Goal: Complete application form

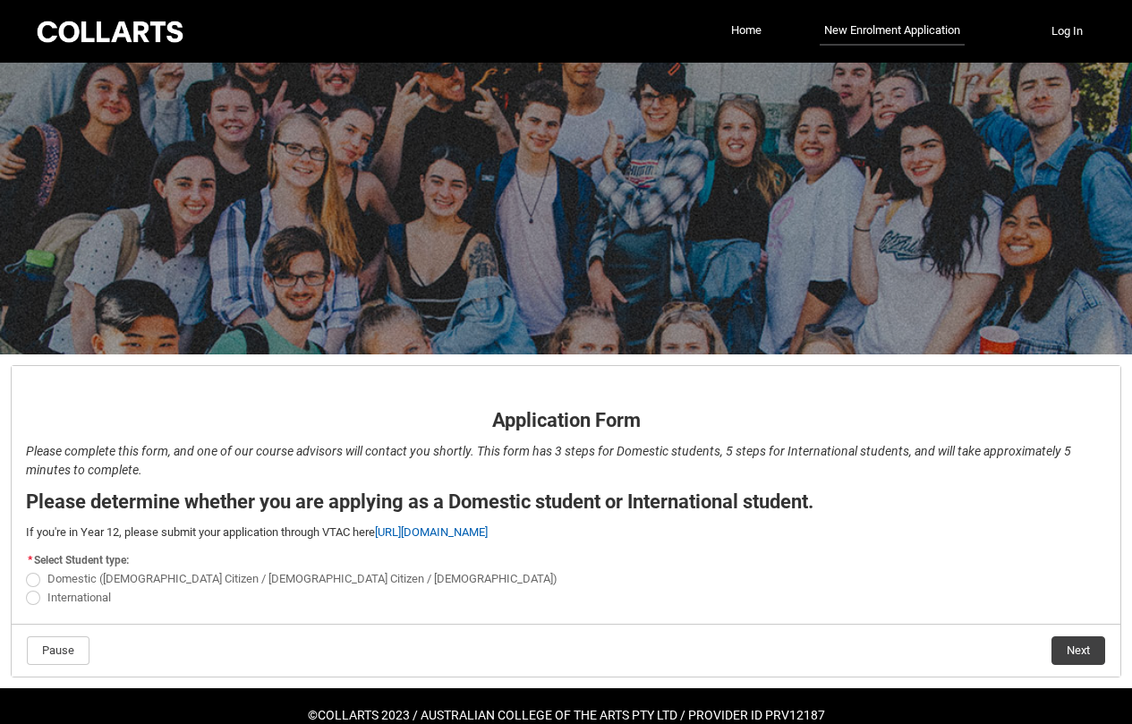
click at [36, 576] on span "REDU_Application_Form_for_Applicant flow" at bounding box center [33, 580] width 14 height 14
click at [26, 570] on input "Domestic ([DEMOGRAPHIC_DATA] Citizen / [DEMOGRAPHIC_DATA] Citizen / [DEMOGRAPHI…" at bounding box center [25, 569] width 1 height 1
radio input "true"
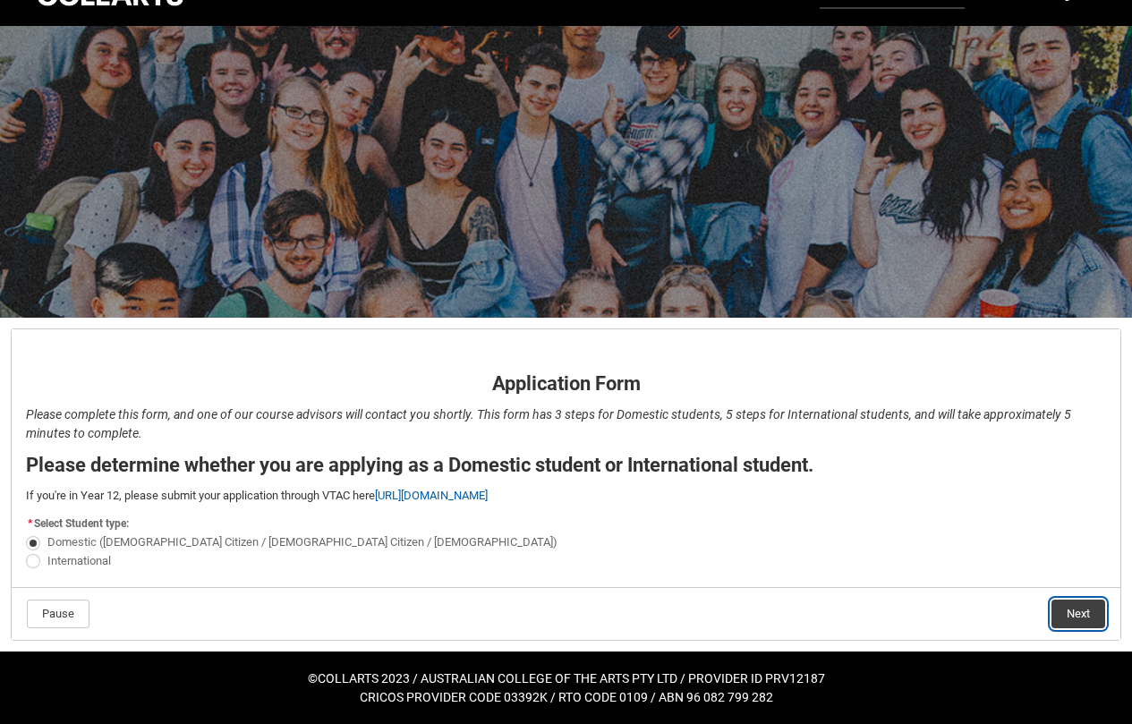
click at [1066, 609] on button "Next" at bounding box center [1078, 614] width 54 height 29
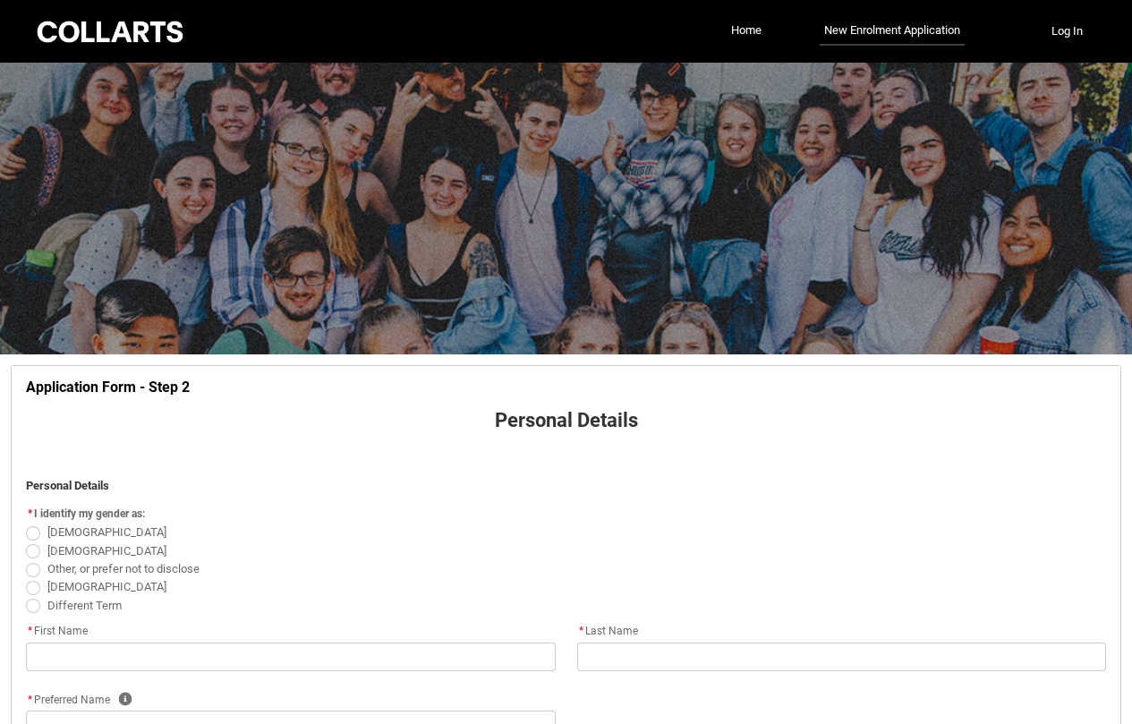
scroll to position [187, 0]
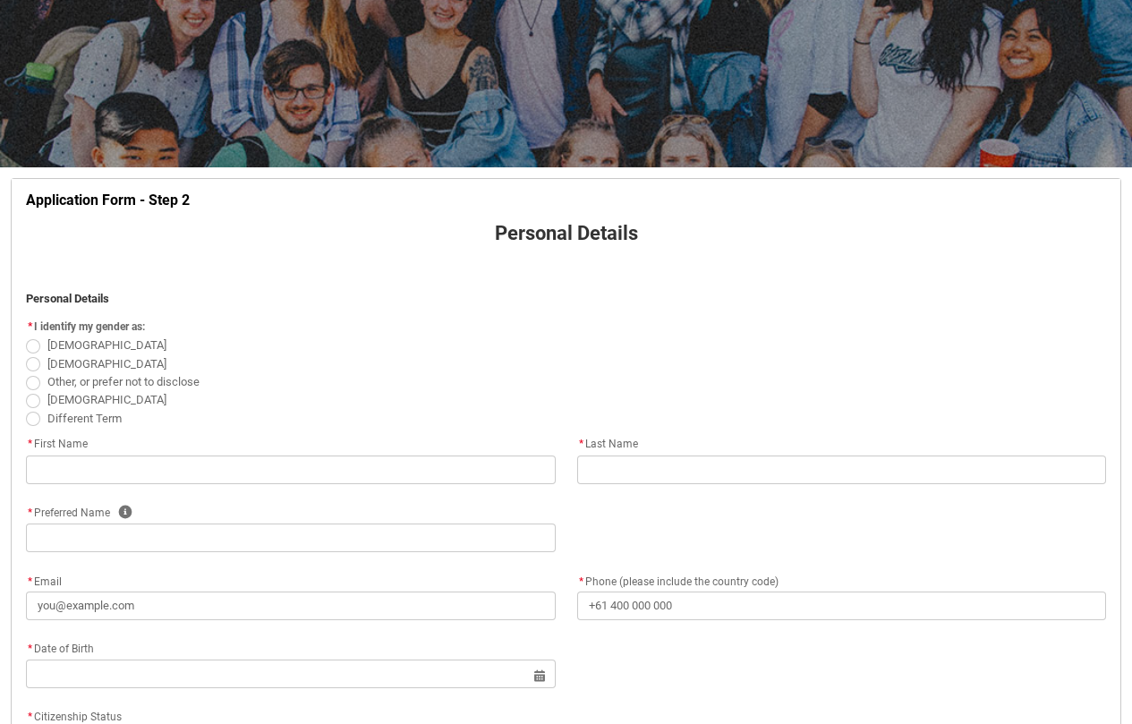
click at [31, 350] on span "REDU_Application_Form_for_Applicant flow" at bounding box center [33, 346] width 14 height 14
click at [26, 336] on input "[DEMOGRAPHIC_DATA]" at bounding box center [25, 336] width 1 height 1
radio input "true"
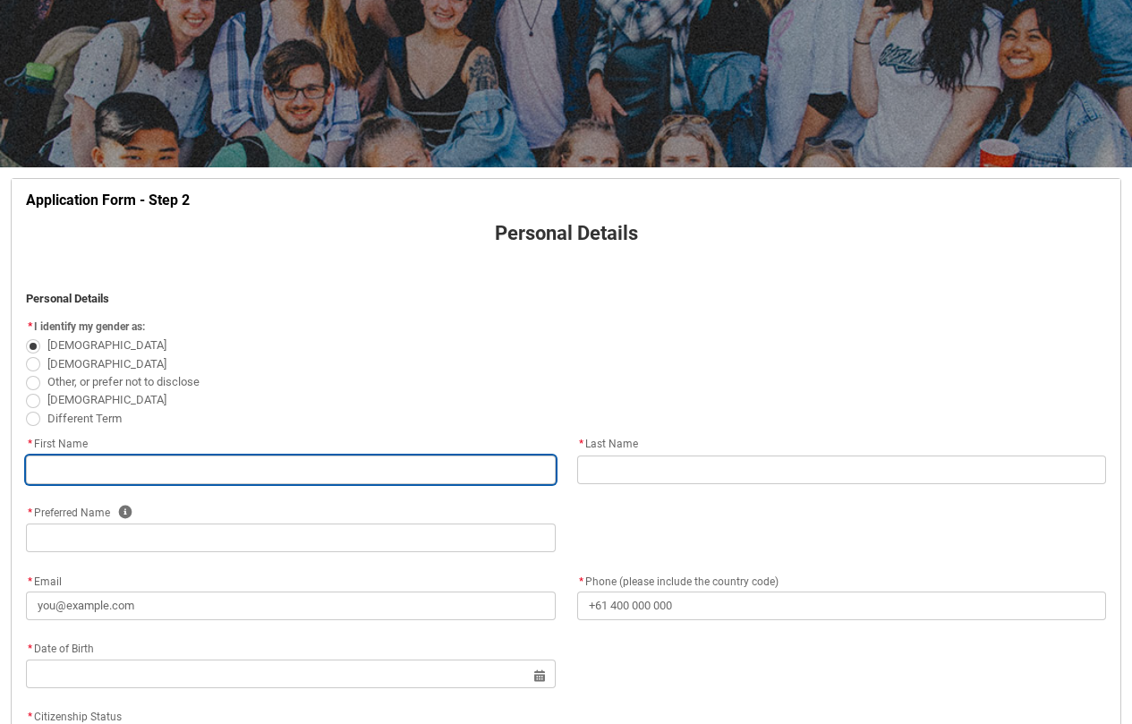
click at [177, 467] on input "REDU_Application_Form_for_Applicant flow" at bounding box center [291, 469] width 530 height 29
type lightning-primitive-input-simple "M"
type input "M"
type lightning-primitive-input-simple "Mi"
type input "Mi"
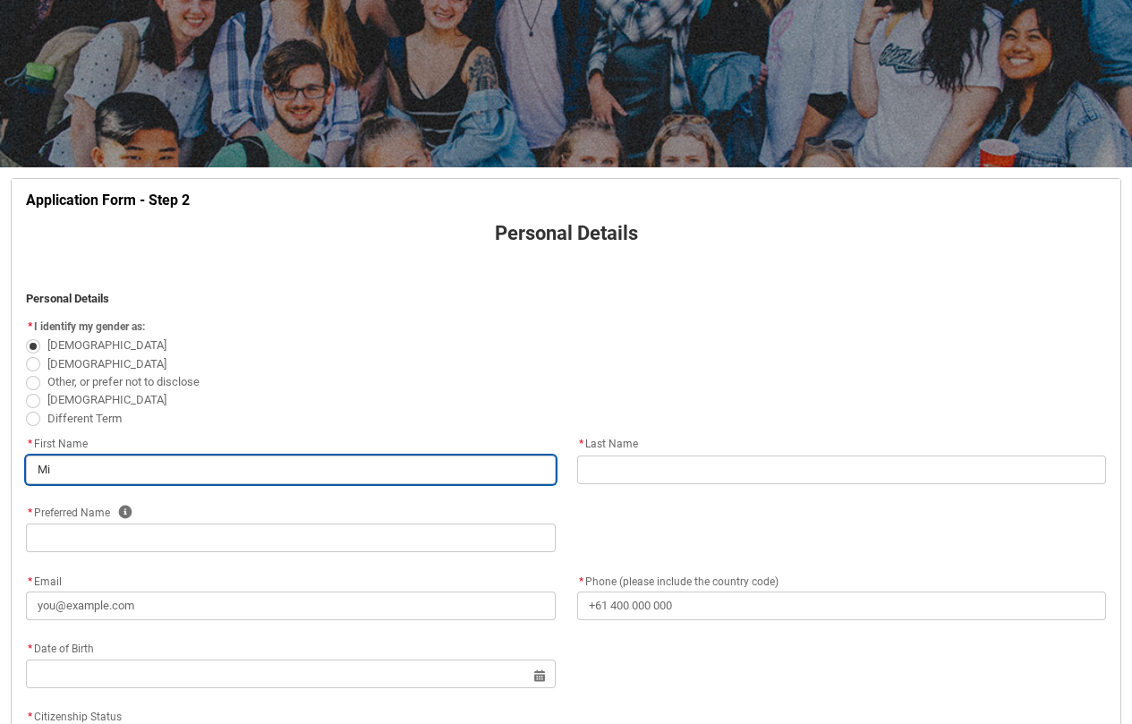
type lightning-primitive-input-simple "Mia"
type input "Mia"
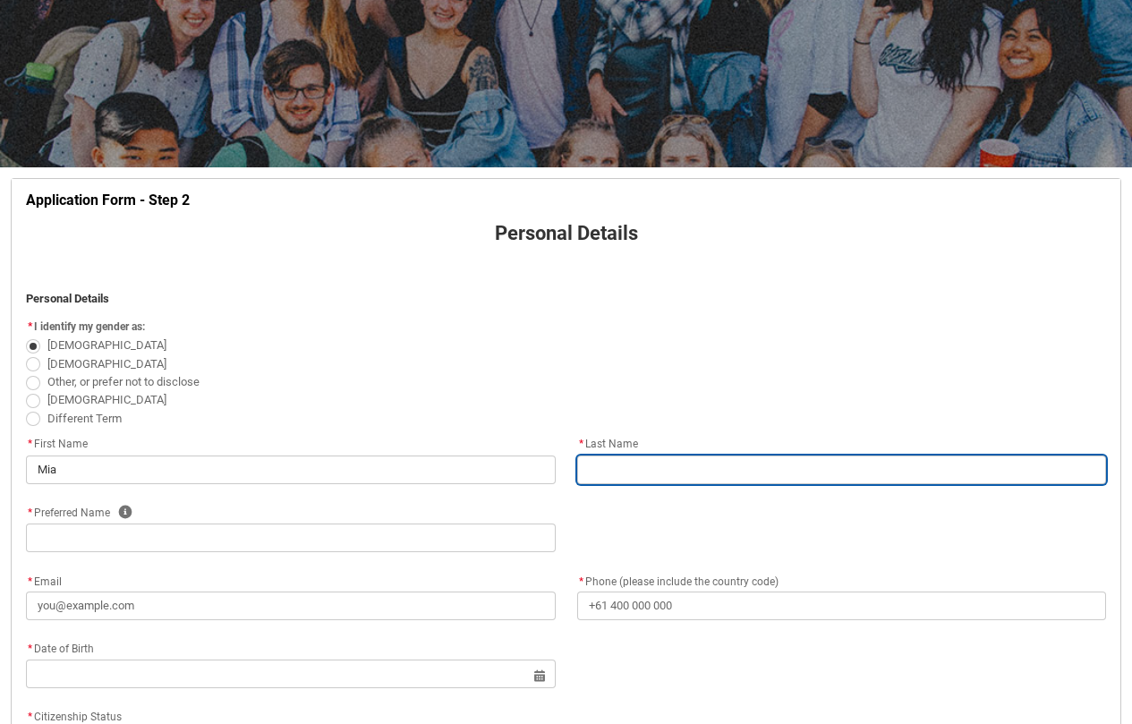
click at [738, 462] on input "REDU_Application_Form_for_Applicant flow" at bounding box center [842, 469] width 530 height 29
type lightning-primitive-input-simple "Q"
type input "Q"
type lightning-primitive-input-simple "[PERSON_NAME]"
type input "[PERSON_NAME]"
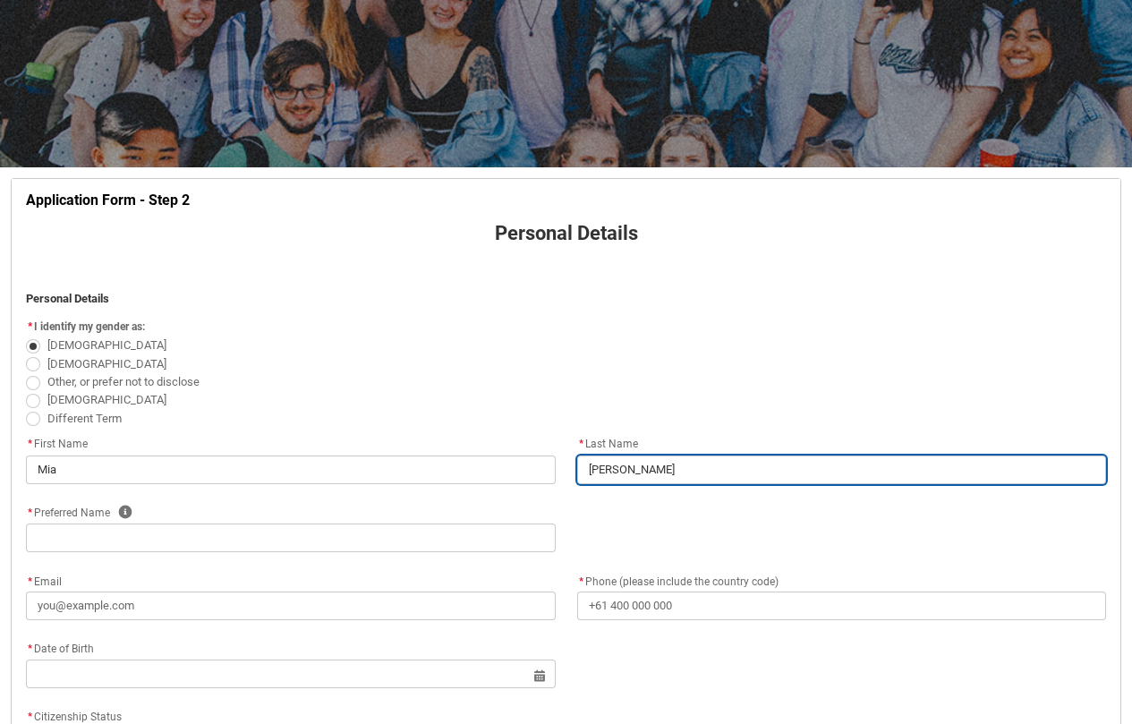
type lightning-primitive-input-simple "Q"
type input "Q"
type lightning-primitive-input-simple "Qu"
type input "Qu"
type lightning-primitive-input-simple "Qui"
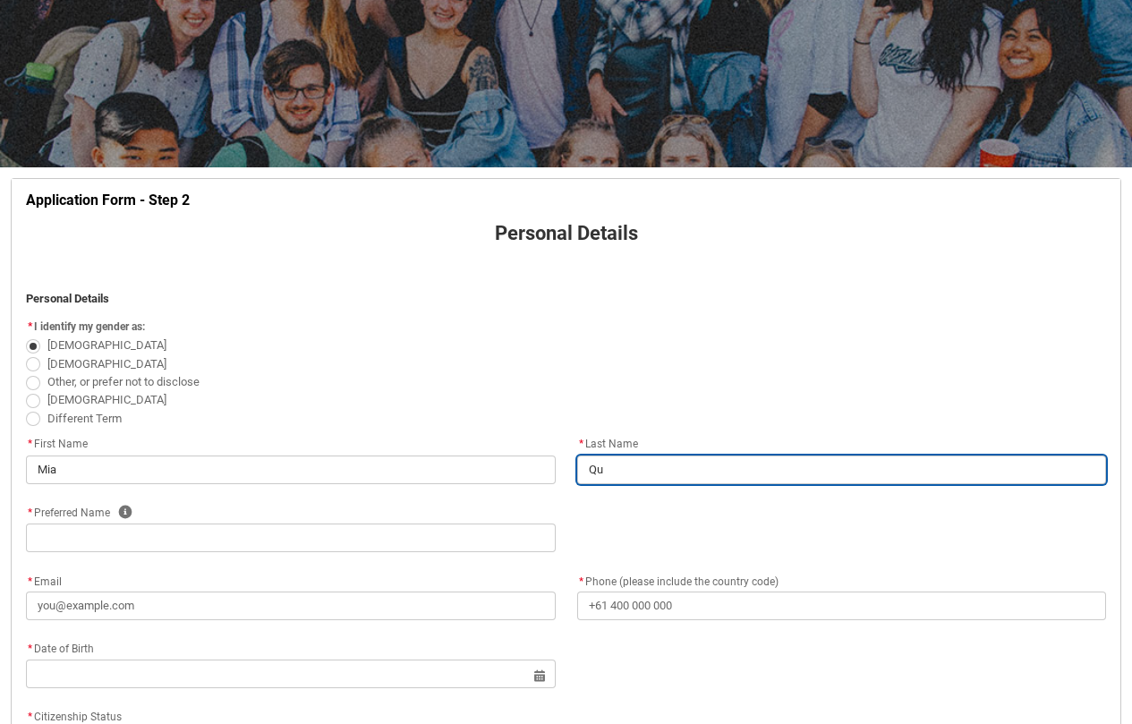
type input "Qui"
type lightning-primitive-input-simple "Quin"
type input "Quin"
type lightning-primitive-input-simple "[PERSON_NAME]"
type input "[PERSON_NAME]"
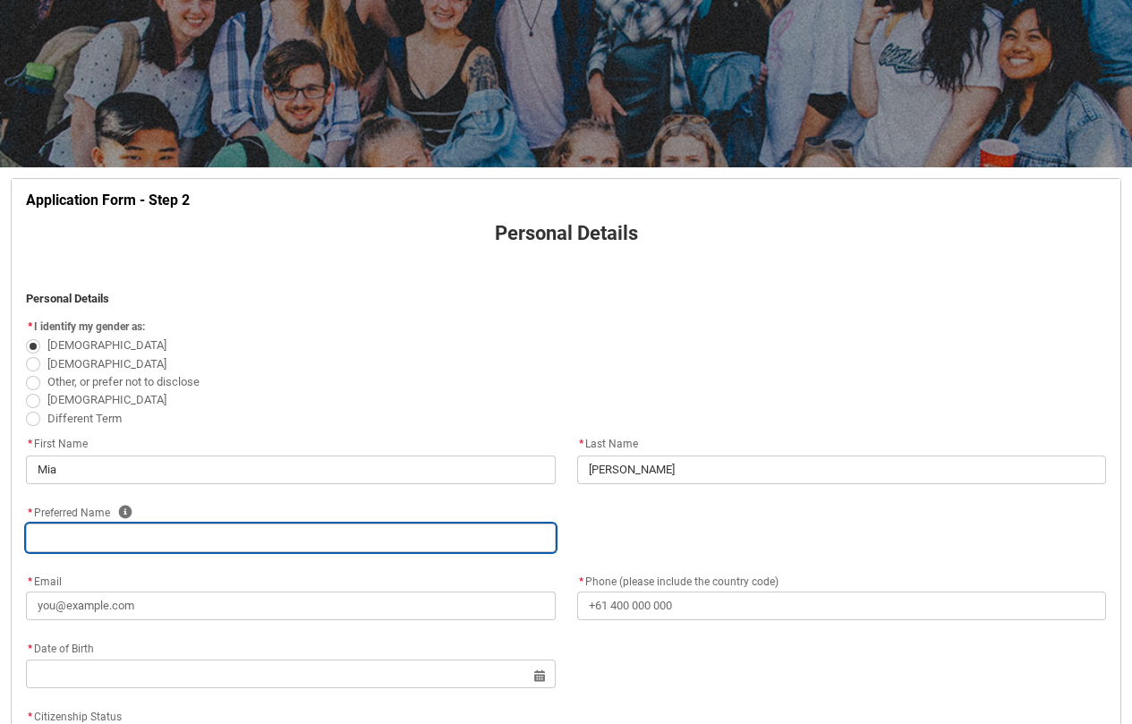
click at [335, 534] on input "REDU_Application_Form_for_Applicant flow" at bounding box center [291, 538] width 530 height 29
type lightning-primitive-input-simple "M"
type input "M"
type lightning-primitive-input-simple "Mi"
type input "Mi"
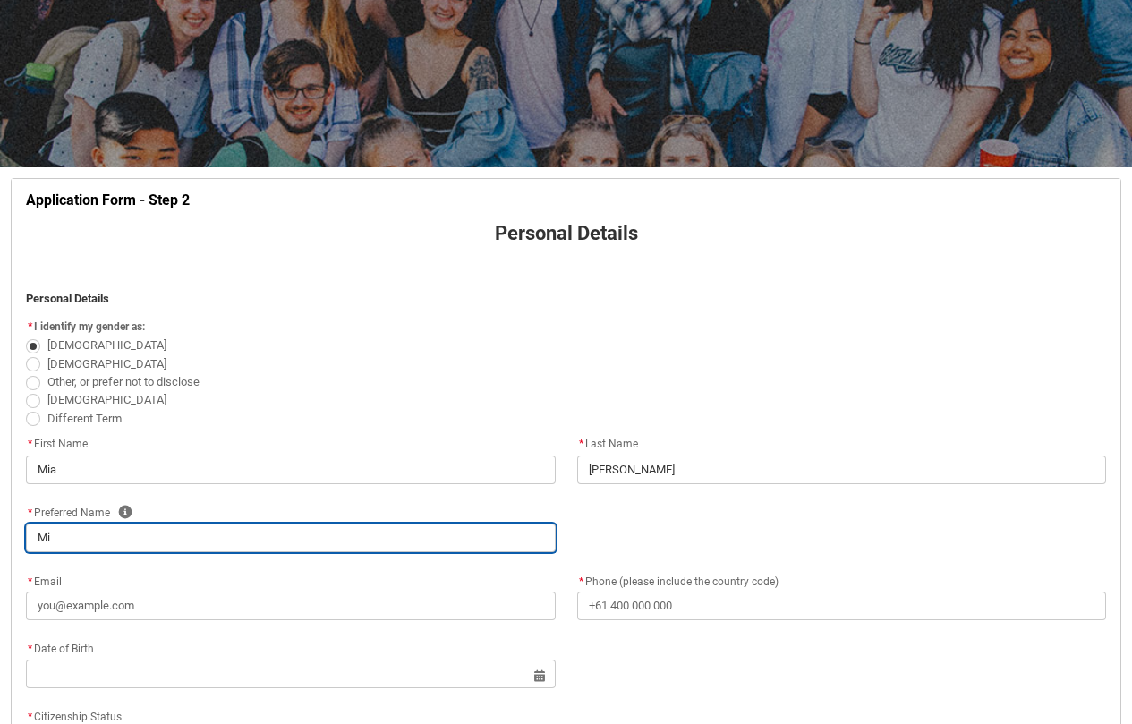
type lightning-primitive-input-simple "Mia"
type input "Mia"
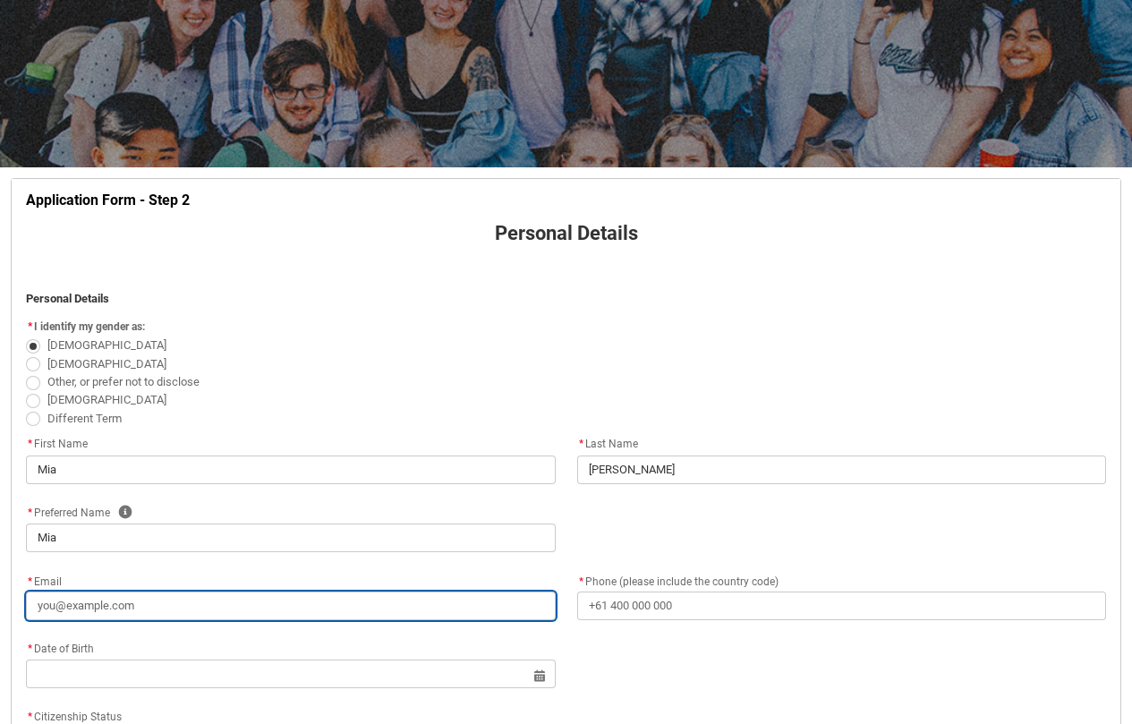
click at [370, 605] on input "* Email" at bounding box center [291, 606] width 530 height 29
type lightning-primitive-input-simple "m"
type input "m"
type lightning-primitive-input-simple "mi"
type input "mi"
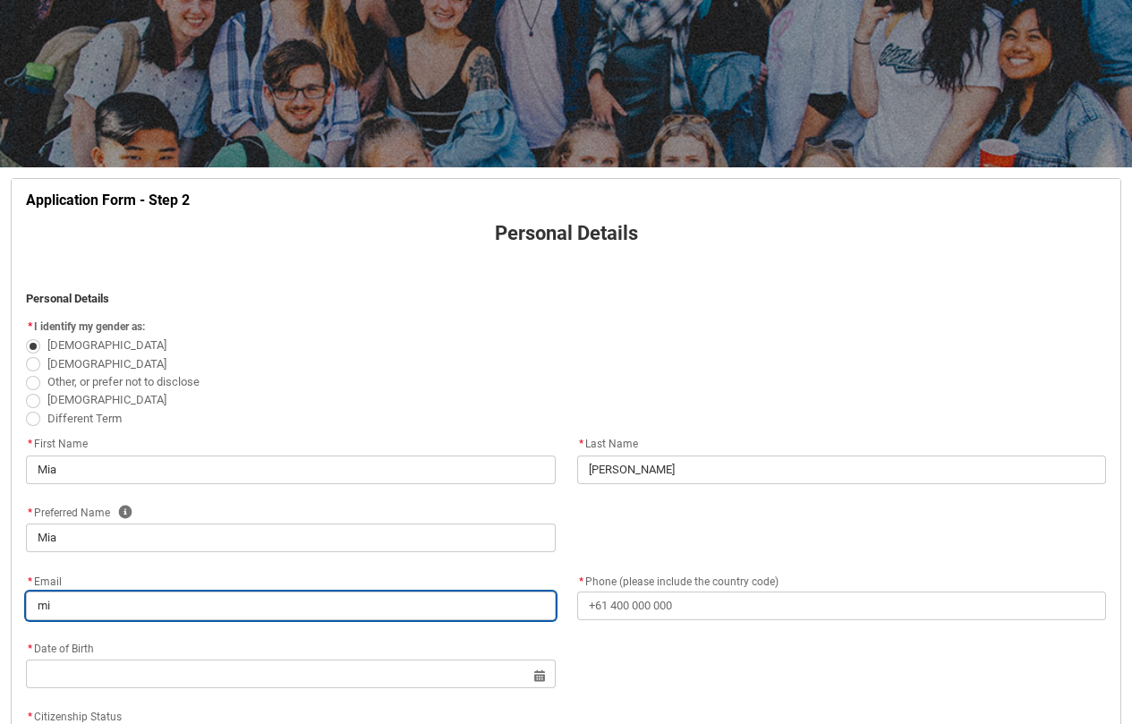
type lightning-primitive-input-simple "mia"
type input "mia"
type lightning-primitive-input-simple "miaq"
type input "miaq"
type lightning-primitive-input-simple "miaqu"
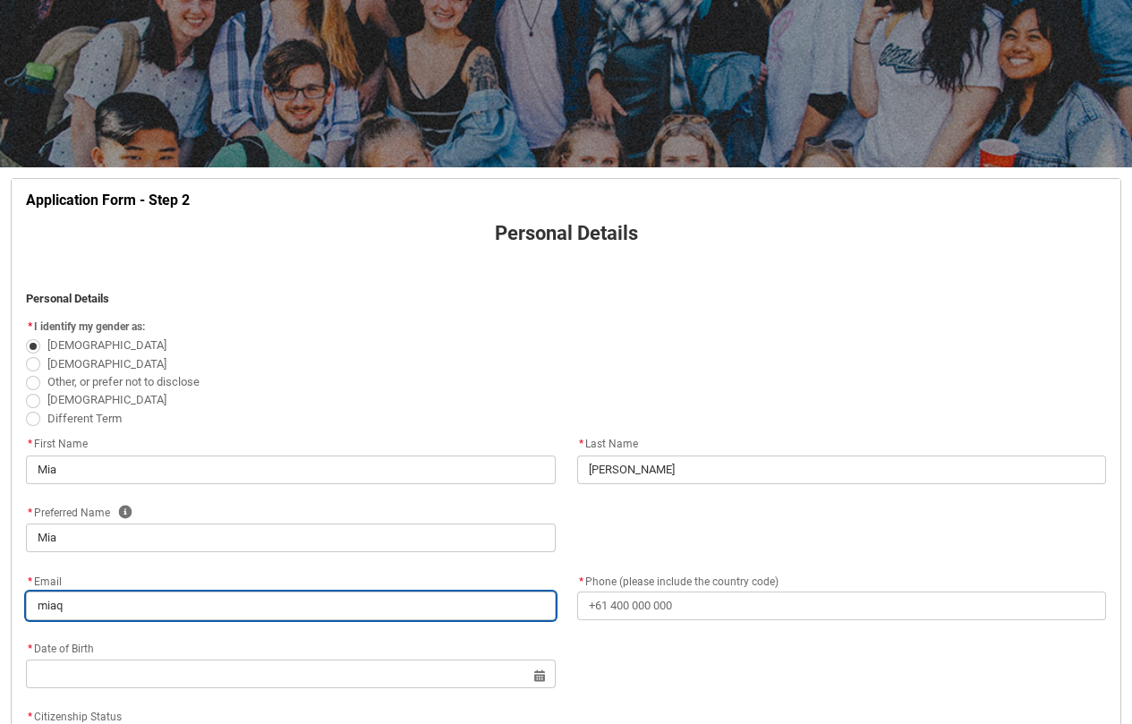
type input "miaqu"
type lightning-primitive-input-simple "miaqui"
type input "miaqui"
type lightning-primitive-input-simple "miaquin"
type input "miaquin"
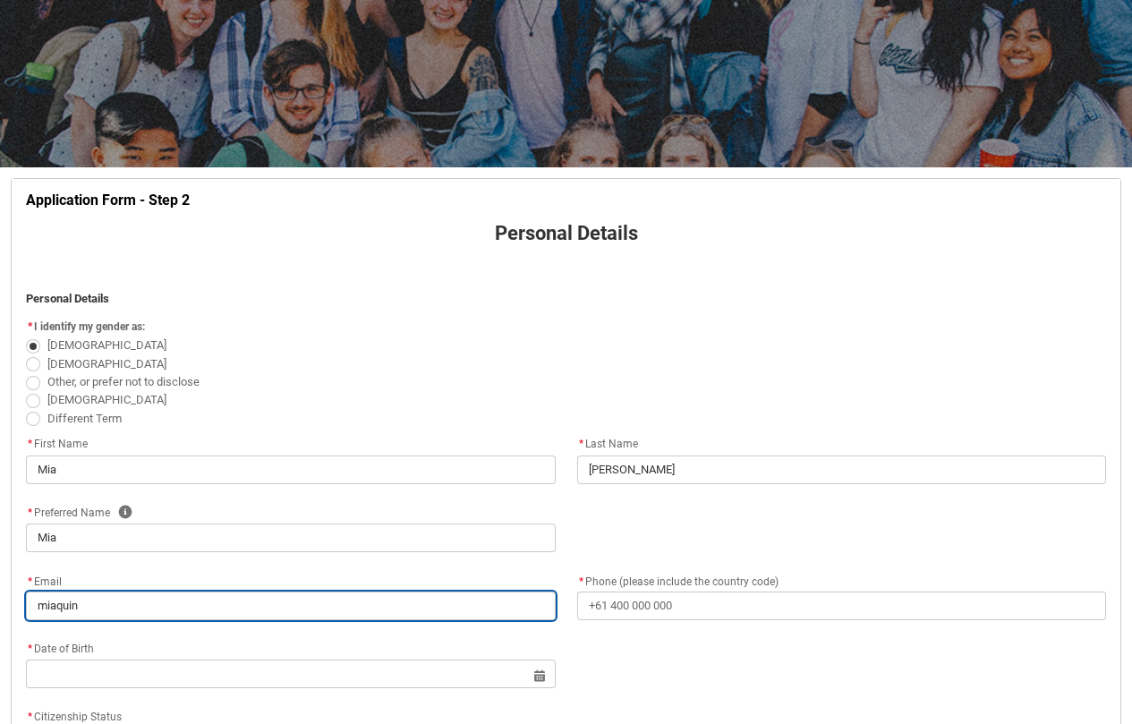
type lightning-primitive-input-simple "miaquinn"
type input "miaquinn"
type lightning-primitive-input-simple "miaquinn0"
type input "miaquinn0"
type lightning-primitive-input-simple "miaquinn04"
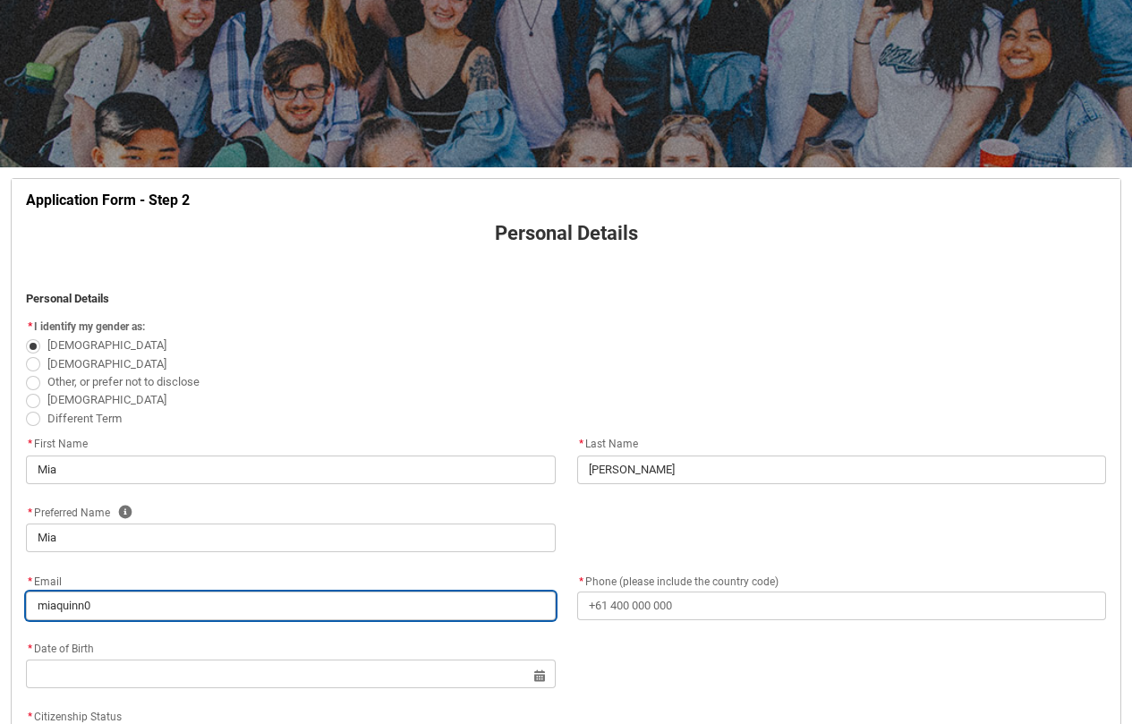
type input "miaquinn04"
type lightning-primitive-input-simple "miaquinn04@"
type input "miaquinn04@"
type lightning-primitive-input-simple "miaquinn04@i"
type input "miaquinn04@i"
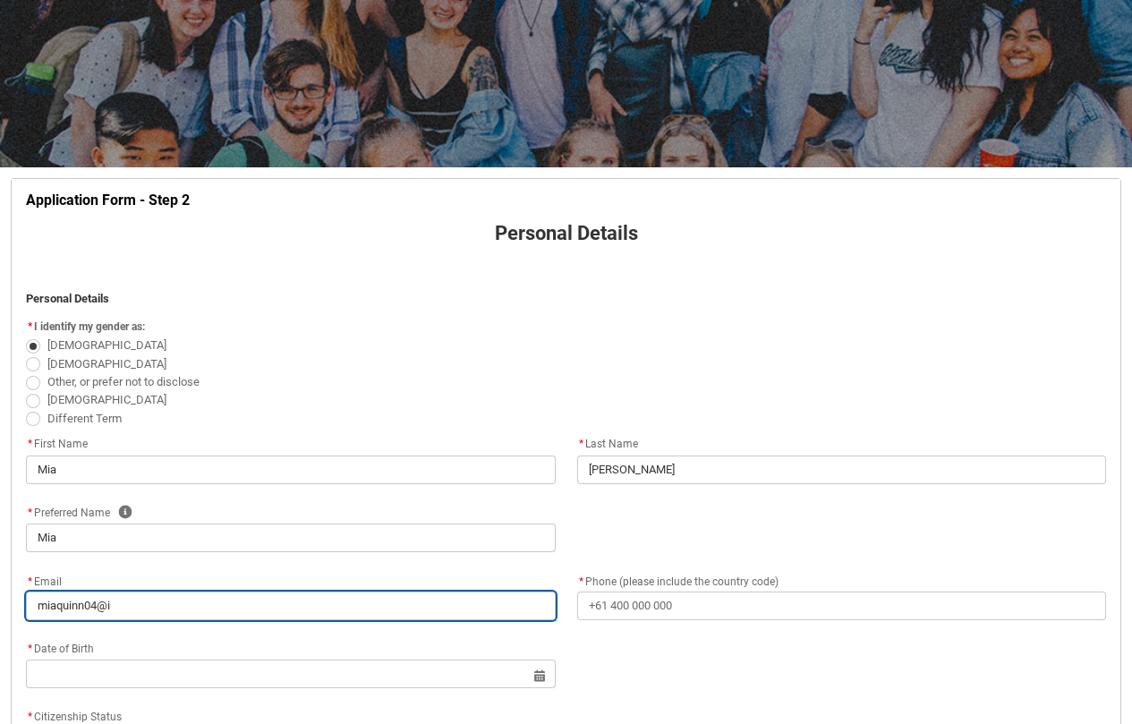
type lightning-primitive-input-simple "miaquinn04@ic"
type input "miaquinn04@ic"
type lightning-primitive-input-simple "miaquinn04@icl"
type input "miaquinn04@icl"
type lightning-primitive-input-simple "miaquinn04@iclo"
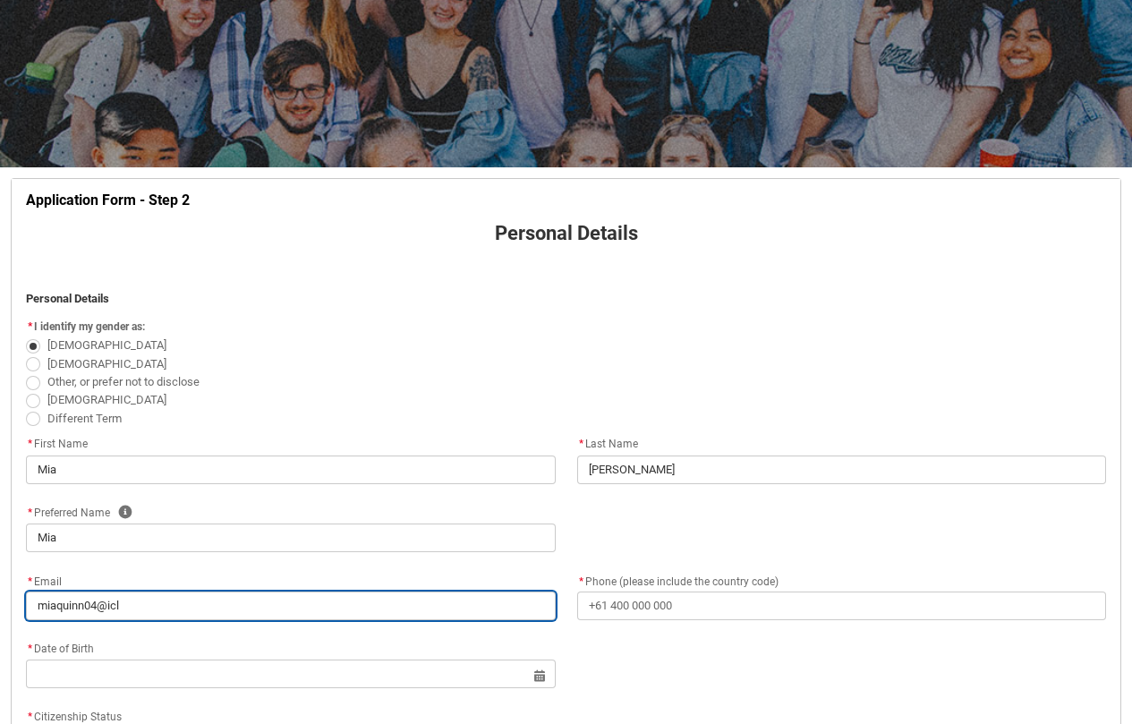
type input "miaquinn04@iclo"
type lightning-primitive-input-simple "miaquinn04@iclou"
type input "miaquinn04@iclou"
type lightning-primitive-input-simple "[EMAIL_ADDRESS]"
type input "[EMAIL_ADDRESS]"
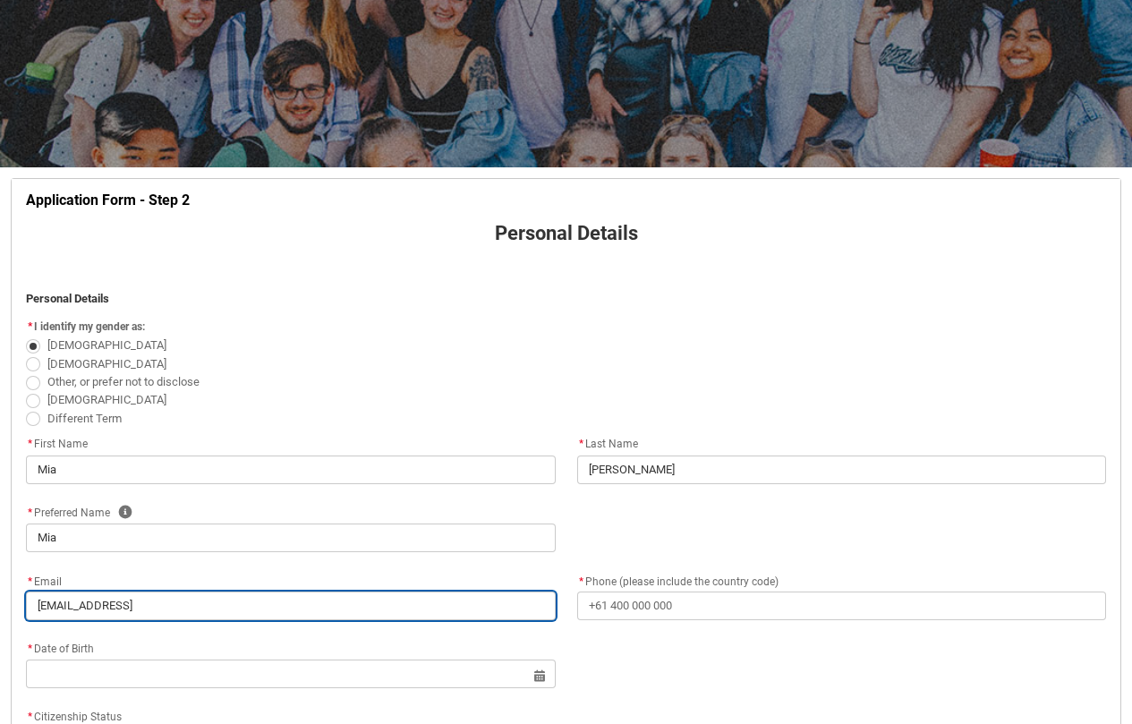
type lightning-primitive-input-simple "[EMAIL_ADDRESS]."
type input "[EMAIL_ADDRESS]."
type lightning-primitive-input-simple "miaquinn04@icloud.c"
type input "miaquinn04@icloud.c"
type lightning-primitive-input-simple "[EMAIL_ADDRESS][DOMAIN_NAME]"
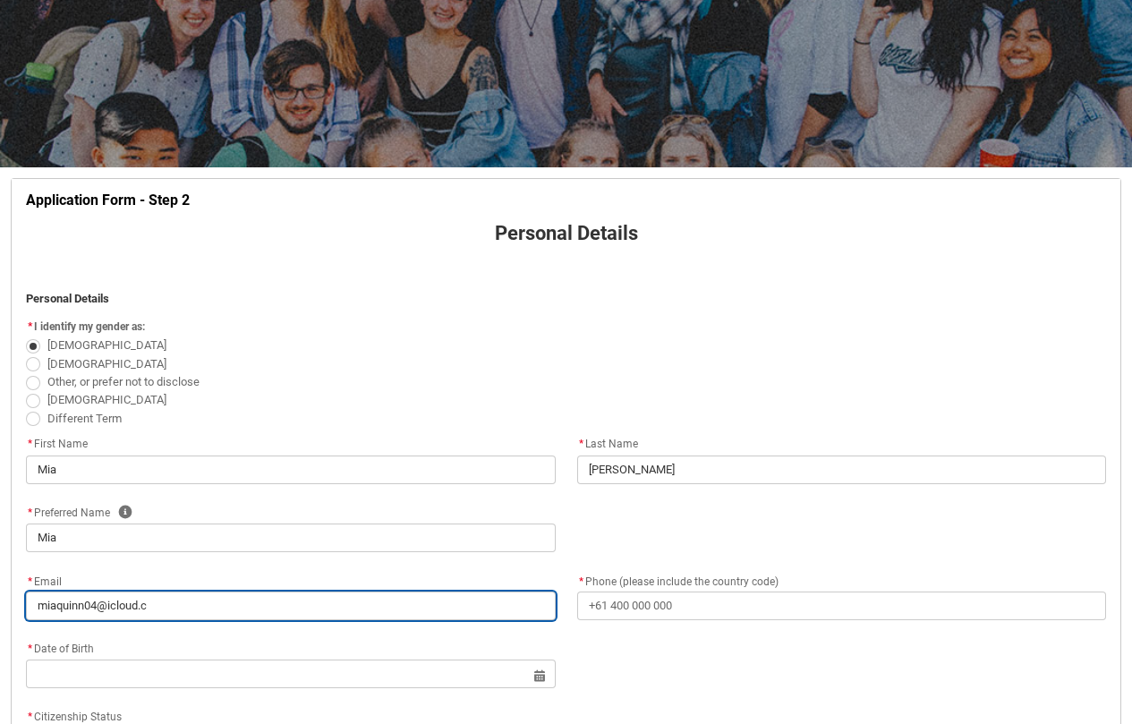
type input "[EMAIL_ADDRESS][DOMAIN_NAME]"
type lightning-primitive-input-simple "[EMAIL_ADDRESS][DOMAIN_NAME]"
type input "[EMAIL_ADDRESS][DOMAIN_NAME]"
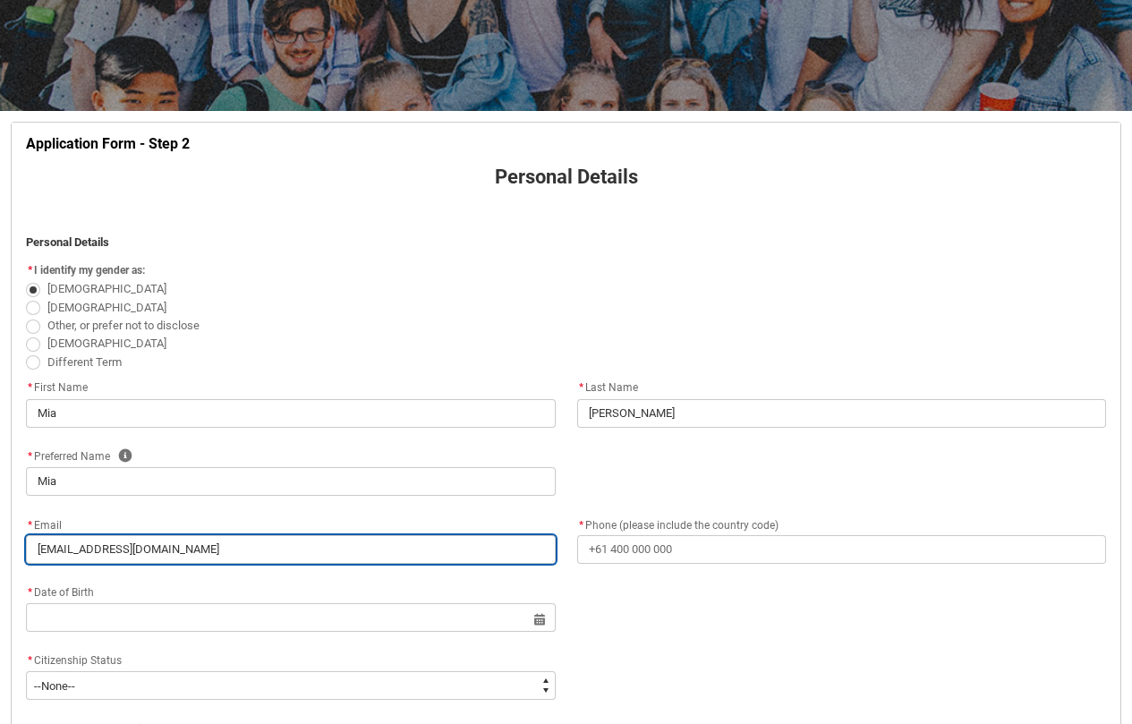
scroll to position [245, 0]
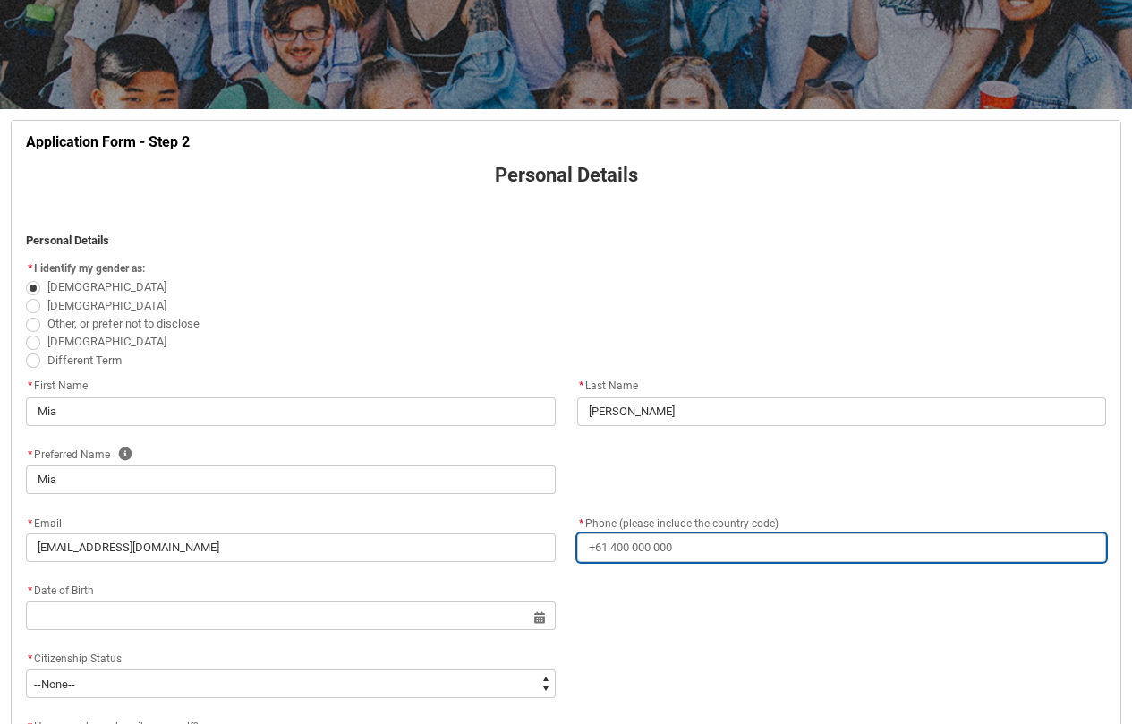
click at [616, 543] on input "* Phone (please include the country code)" at bounding box center [842, 547] width 530 height 29
type lightning-primitive-input-simple "+"
type input "+"
type lightning-primitive-input-simple "+6"
type input "+6"
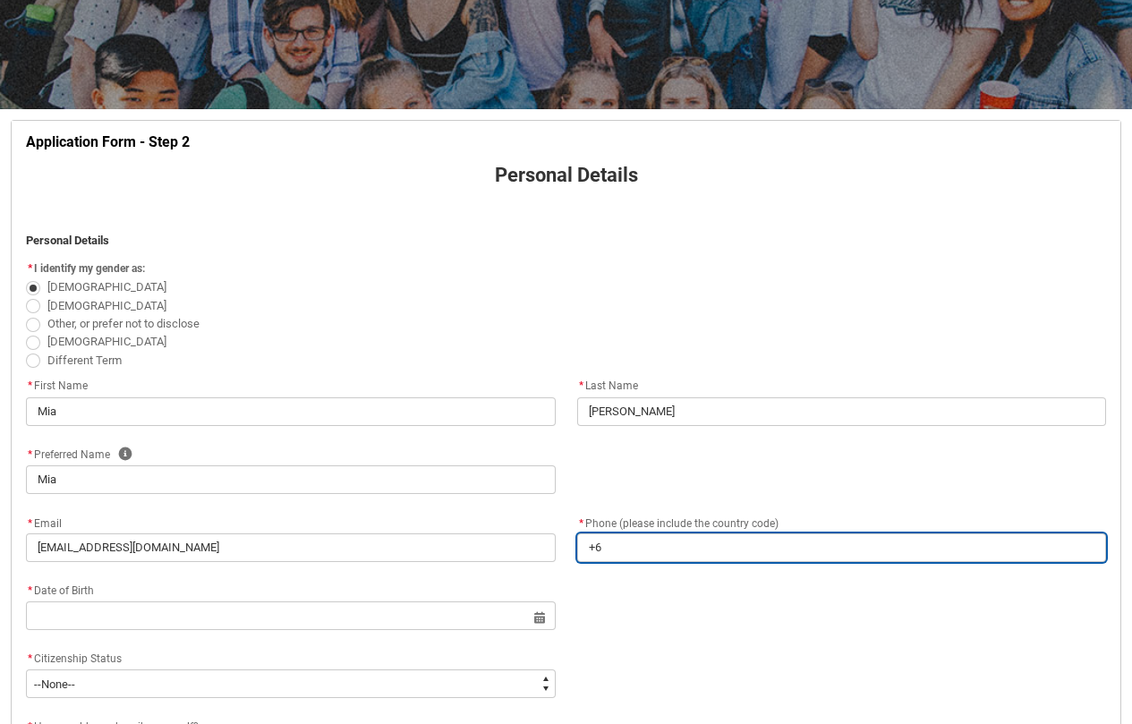
type lightning-primitive-input-simple "+61"
type input "+61"
type lightning-primitive-input-simple "+614"
type input "+614"
type lightning-primitive-input-simple "+6149"
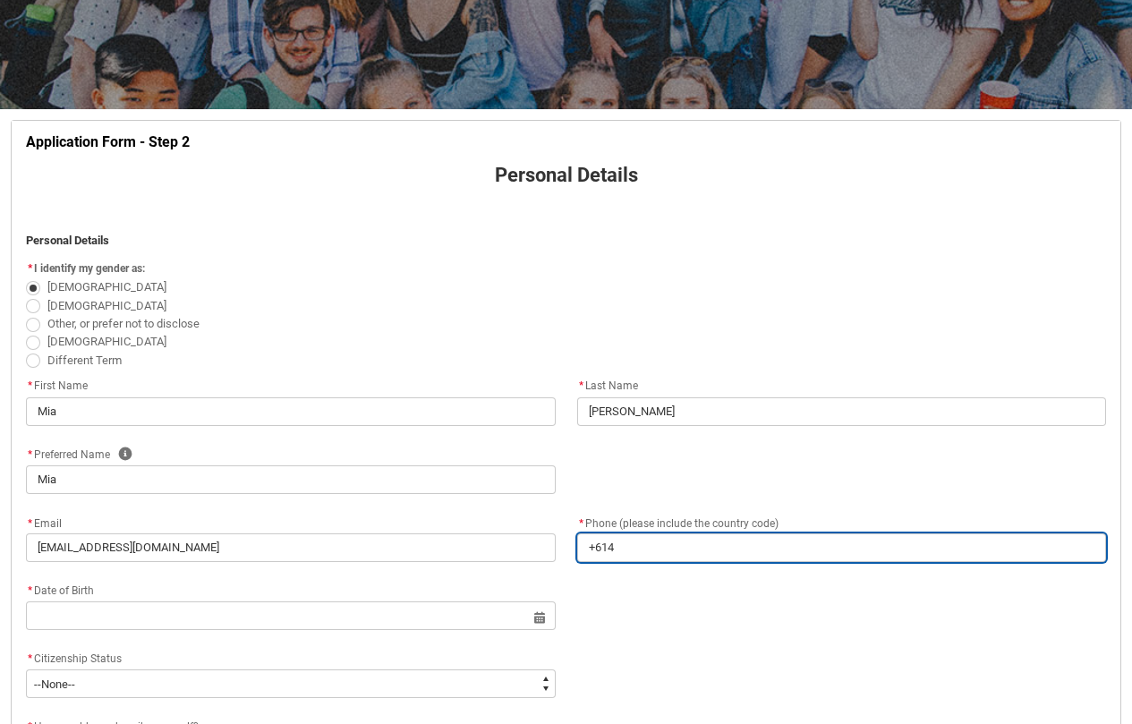
type input "+6149"
type lightning-primitive-input-simple "+61499"
type input "+61499"
type lightning-primitive-input-simple "+614990"
type input "+614990"
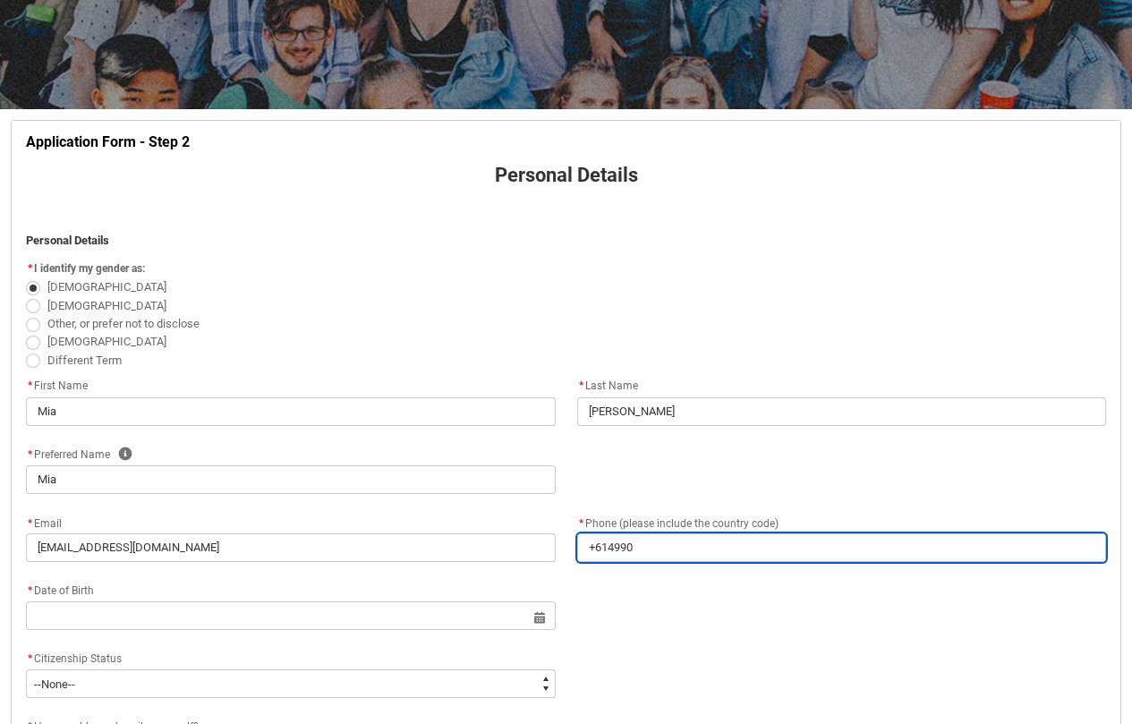
type lightning-primitive-input-simple "+6149904"
type input "+6149904"
type lightning-primitive-input-simple "+61499049"
type input "+61499049"
type lightning-primitive-input-simple "[PHONE_NUMBER]"
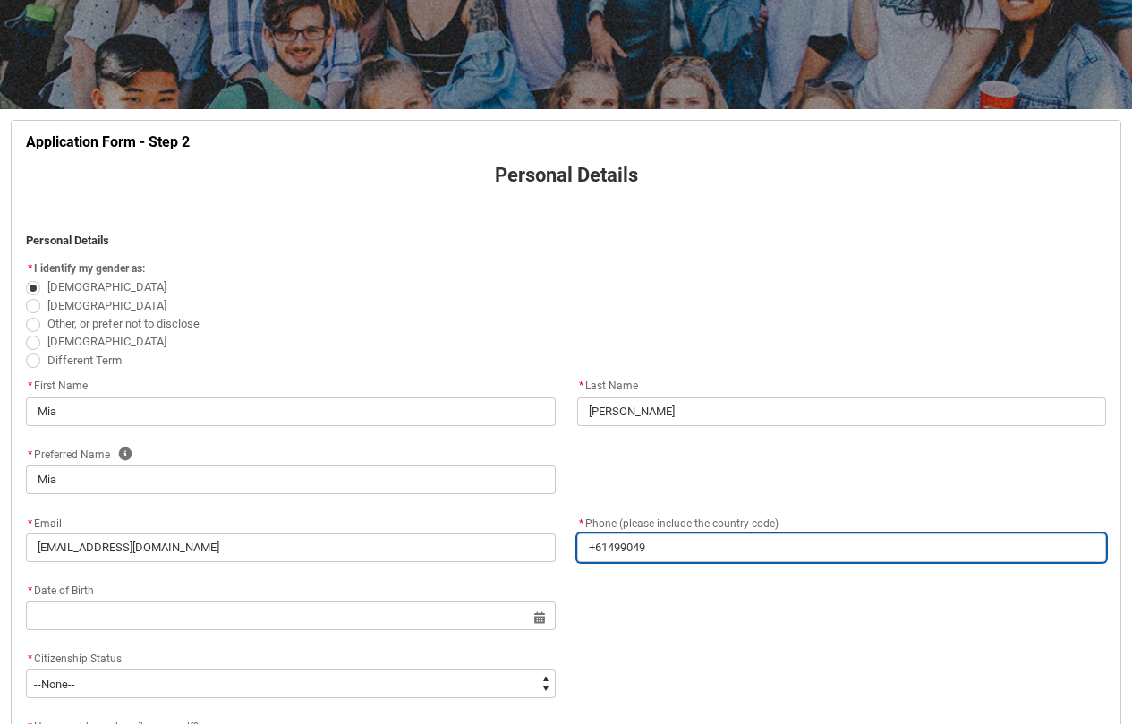
type input "[PHONE_NUMBER]"
type lightning-primitive-input-simple "[PHONE_NUMBER]"
type input "[PHONE_NUMBER]"
type lightning-primitive-input-simple "[PHONE_NUMBER]"
type input "[PHONE_NUMBER]"
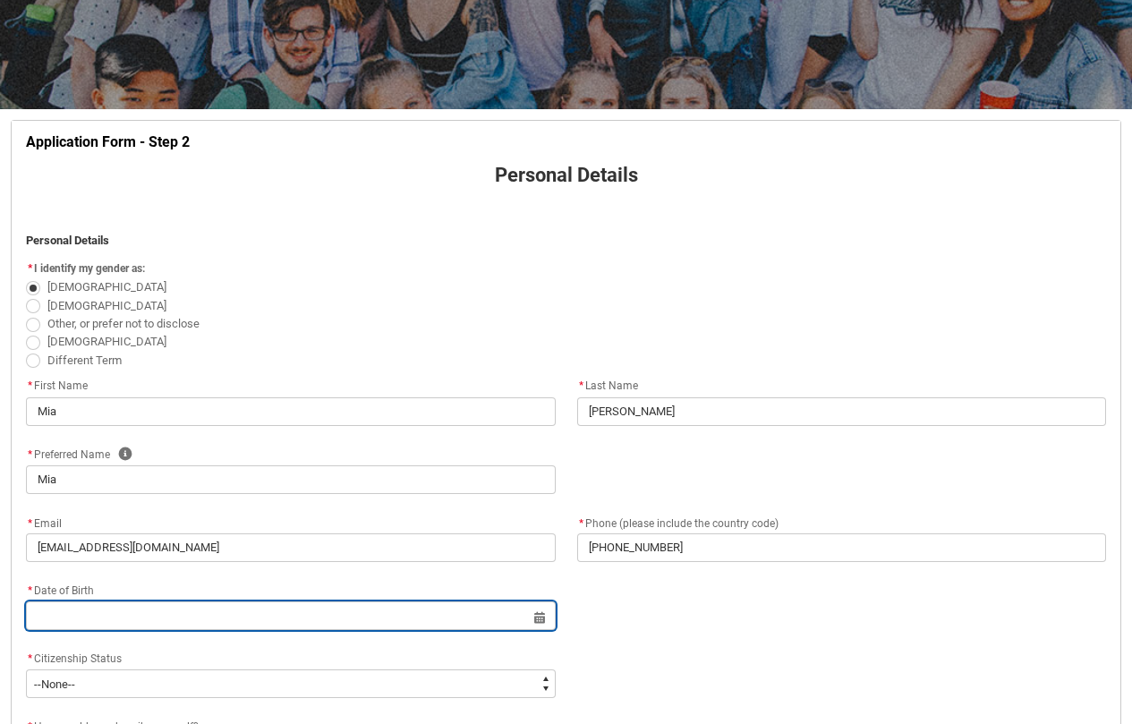
click at [234, 622] on input "REDU_Application_Form_for_Applicant flow" at bounding box center [291, 615] width 530 height 29
select select "2025"
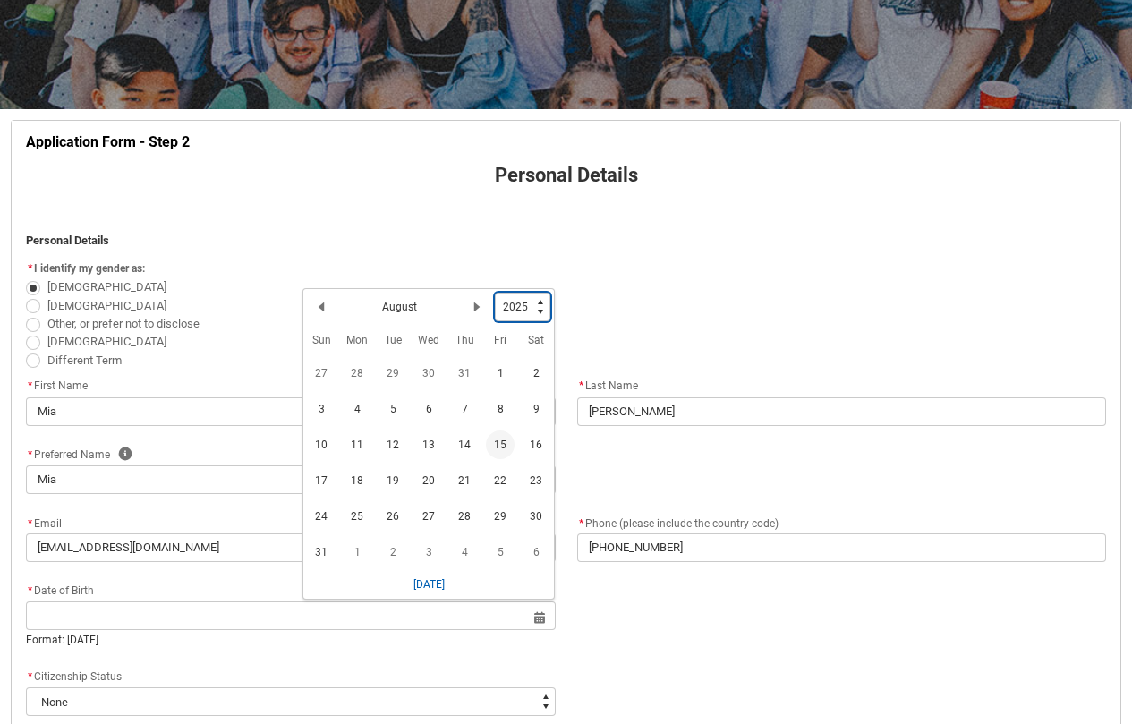
click at [512, 308] on select "1925 1926 1927 1928 1929 1930 1931 1932 1933 1934 1935 1936 1937 1938 1939 1940…" at bounding box center [522, 307] width 55 height 29
type lightning-select "2004"
select select "2004"
click at [318, 310] on lightning-primitive-icon "Date picker: August" at bounding box center [321, 310] width 13 height 13
click at [465, 521] on span "29" at bounding box center [464, 520] width 29 height 29
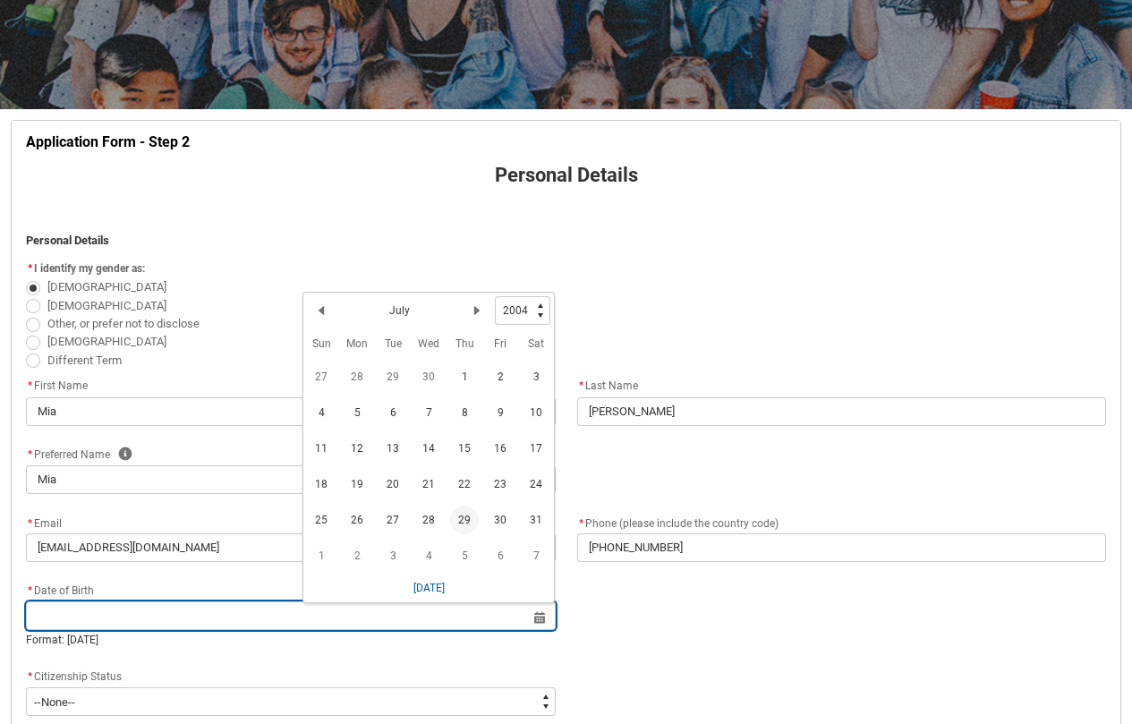
type lightning-datepicker "[DATE]"
type lightning-input "[DATE]"
type input "[DATE]"
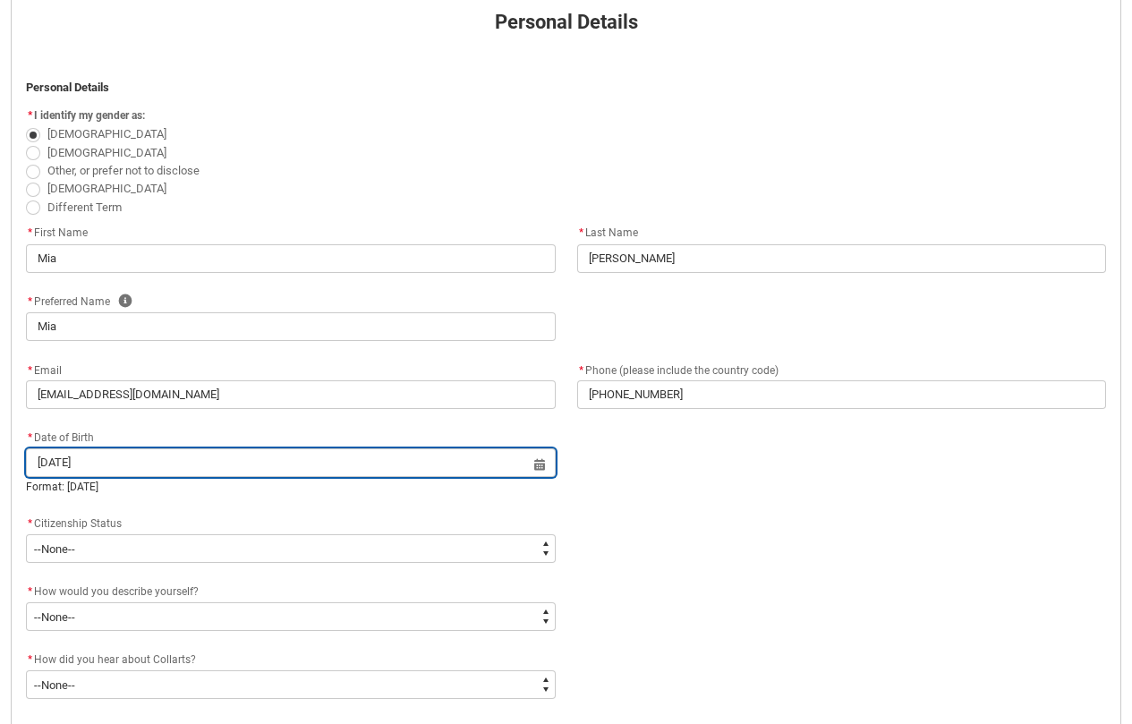
scroll to position [401, 0]
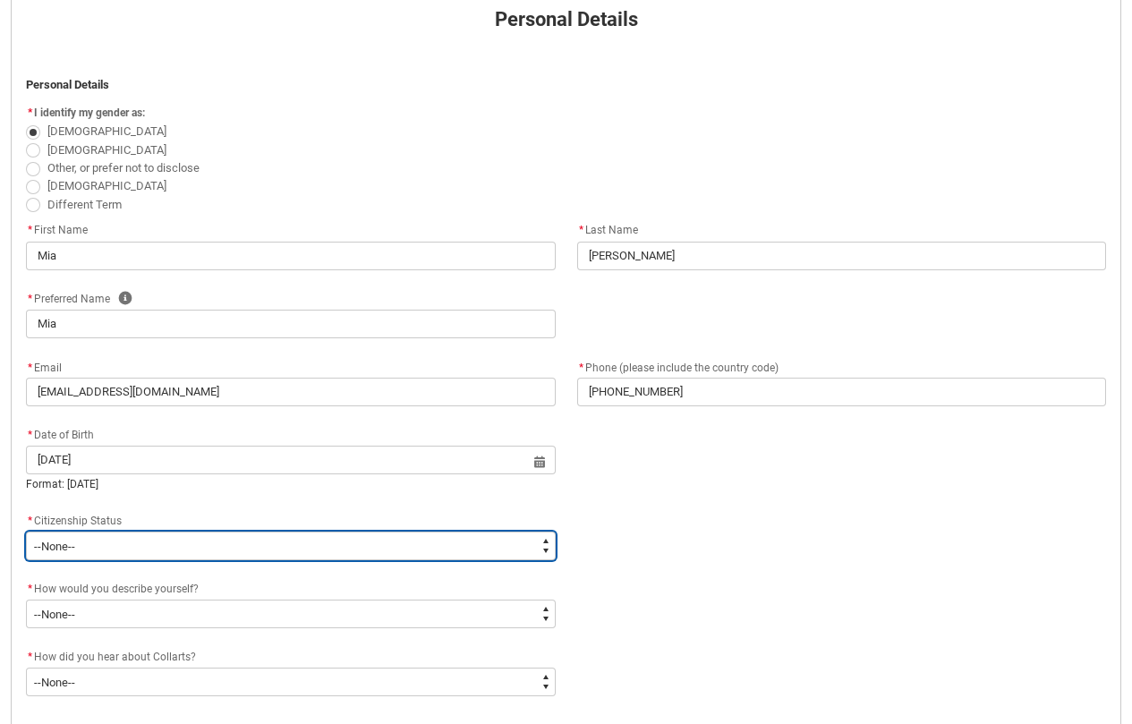
click at [391, 541] on select "--None-- [DEMOGRAPHIC_DATA] Humanitarian Visa [DEMOGRAPHIC_DATA] citizen Other …" at bounding box center [291, 546] width 530 height 29
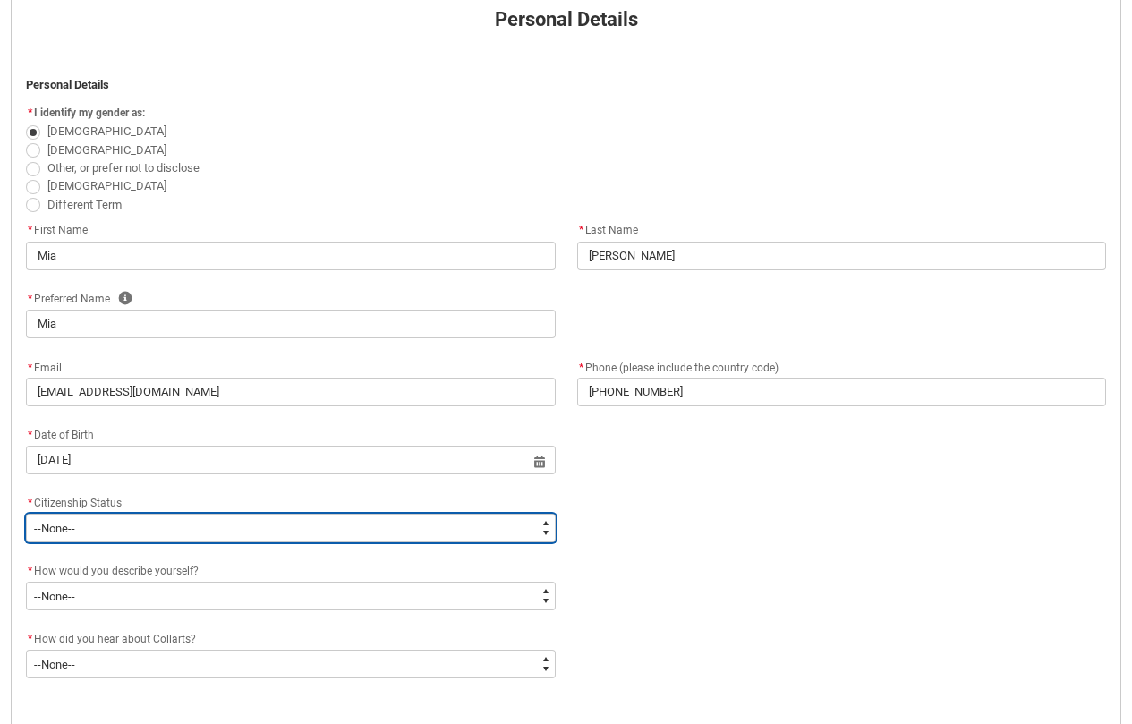
type lightning-select "Citizenship.1"
select select "Citizenship.1"
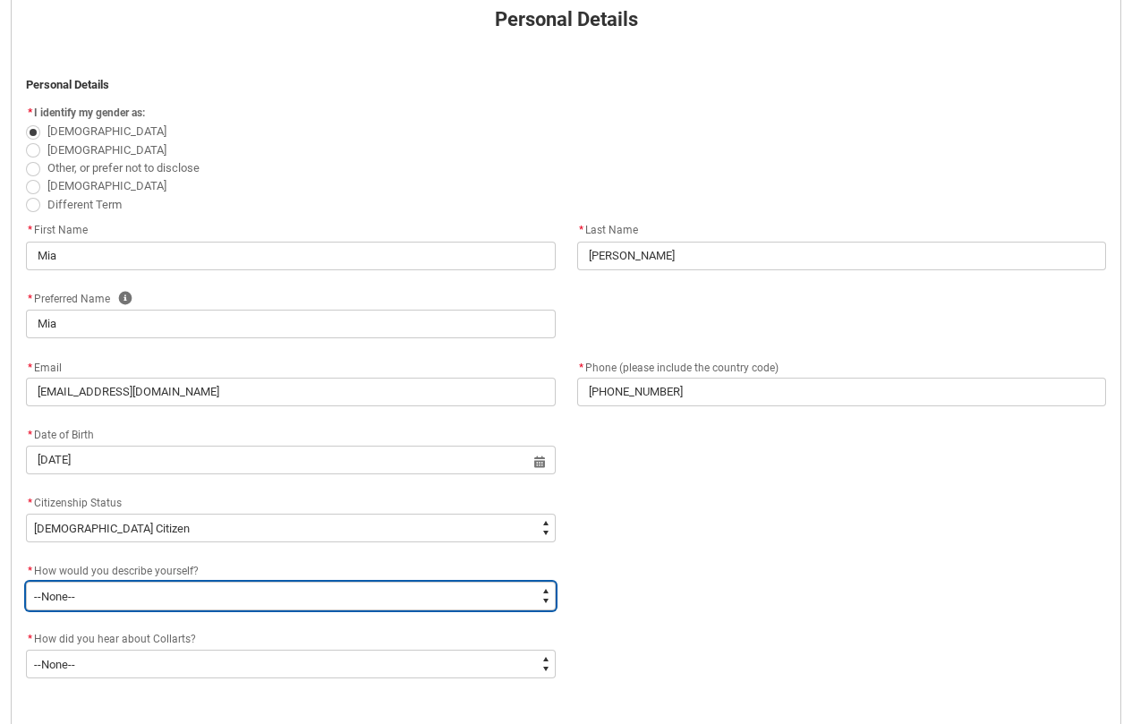
click at [368, 594] on select "--None-- I'm currently in Year 12 and planning what I'll do after school I've c…" at bounding box center [291, 596] width 530 height 29
type lightning-select "HSLC_Domestic_d"
select select "HSLC_Domestic_d"
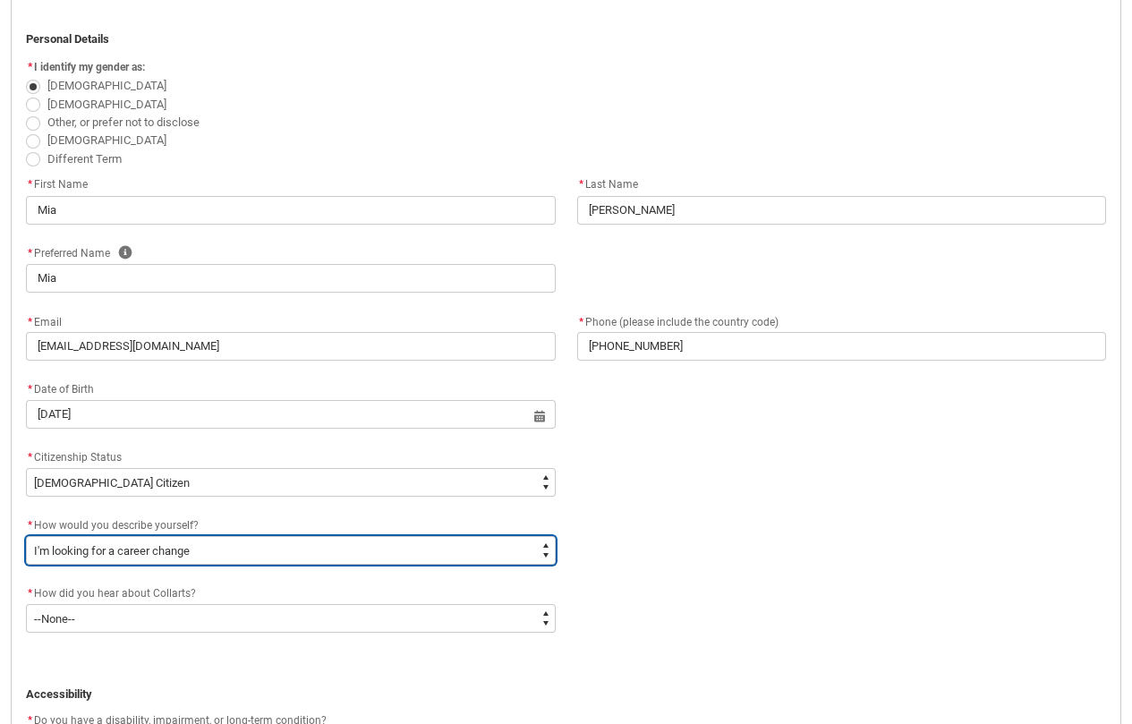
scroll to position [460, 0]
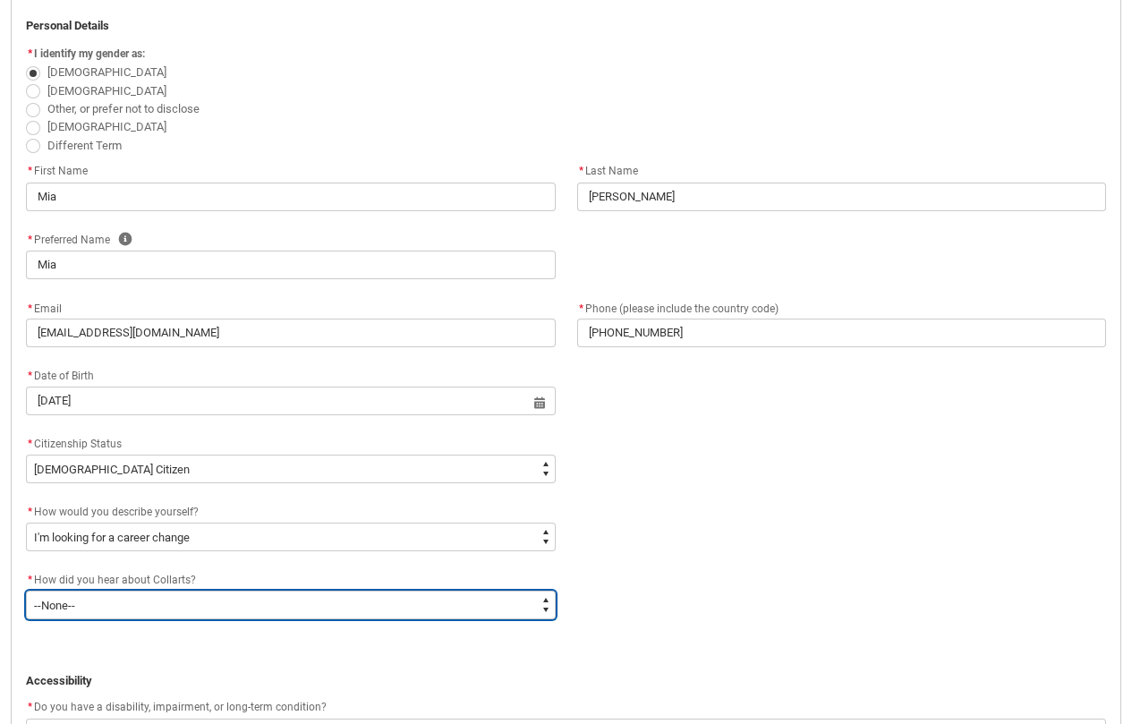
click at [293, 606] on select "--None-- Advertising - Facebook Advertising - Google Advertising - Instagram Ad…" at bounding box center [291, 605] width 530 height 29
type lightning-select "Heard_About_Collarts_Picklist.Word of mouth"
select select "Heard_About_Collarts_Picklist.Word of mouth"
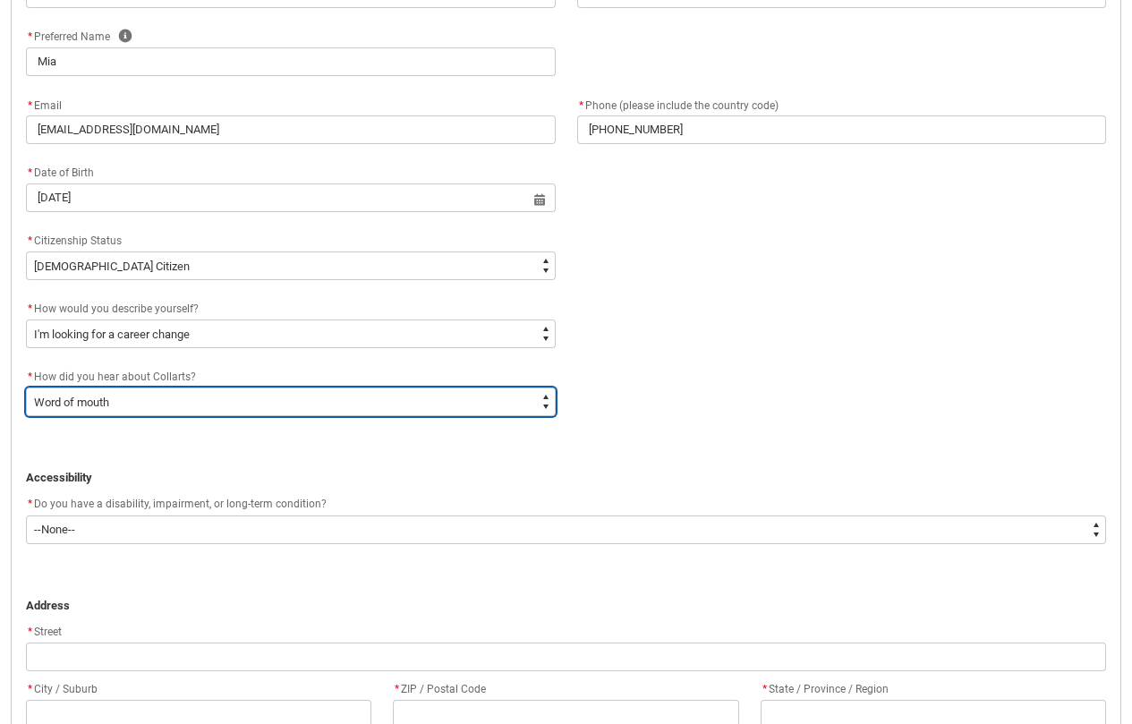
scroll to position [664, 0]
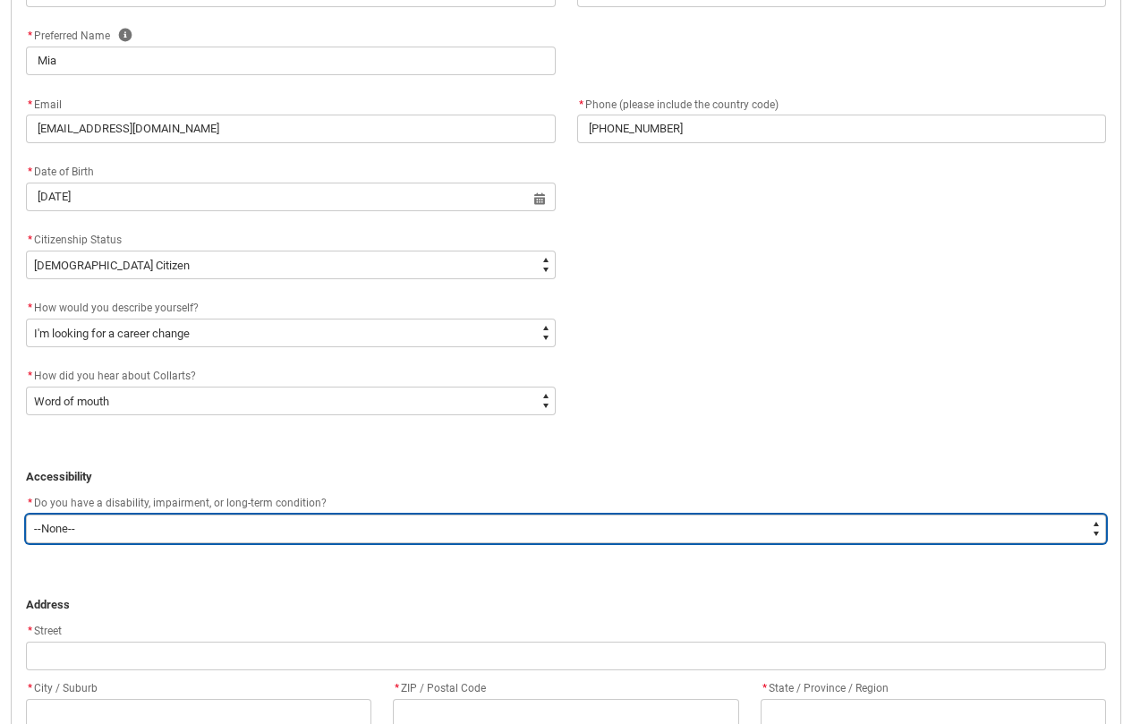
click at [91, 525] on select "--None-- Yes No" at bounding box center [566, 529] width 1080 height 29
type lightning-select "No_TextChoice"
select select "No_TextChoice"
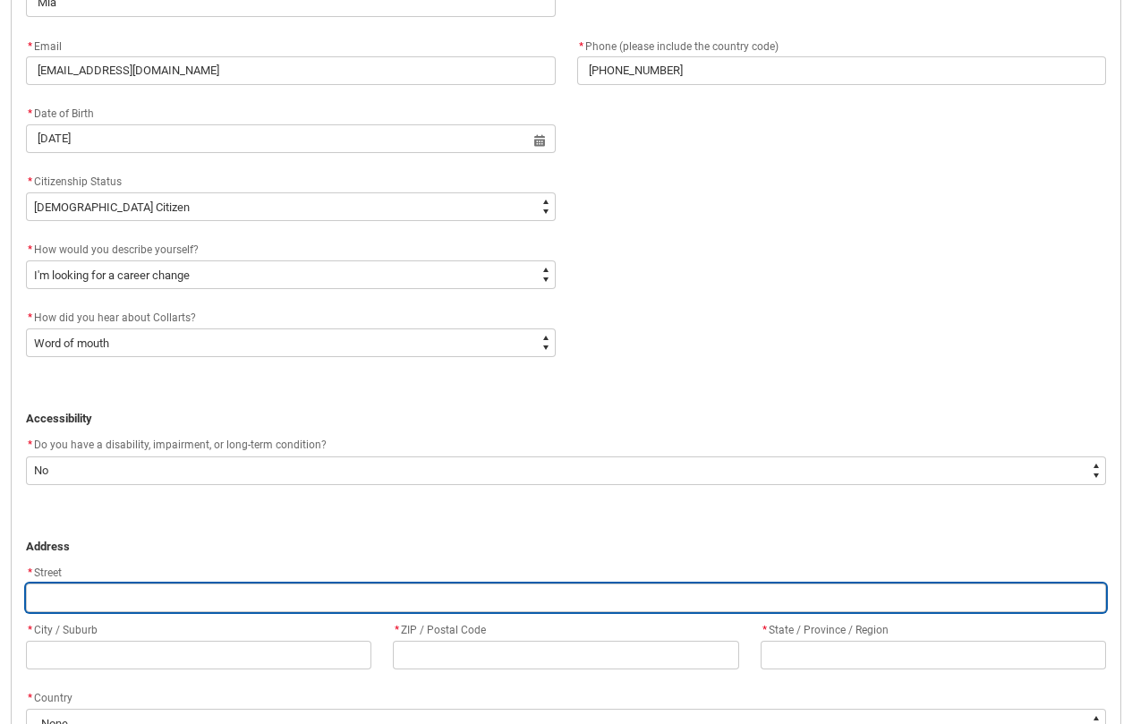
click at [111, 603] on input "REDU_Application_Form_for_Applicant flow" at bounding box center [566, 597] width 1080 height 29
type lightning-primitive-input-simple "2"
type input "2"
type lightning-primitive-input-simple "29"
type input "29"
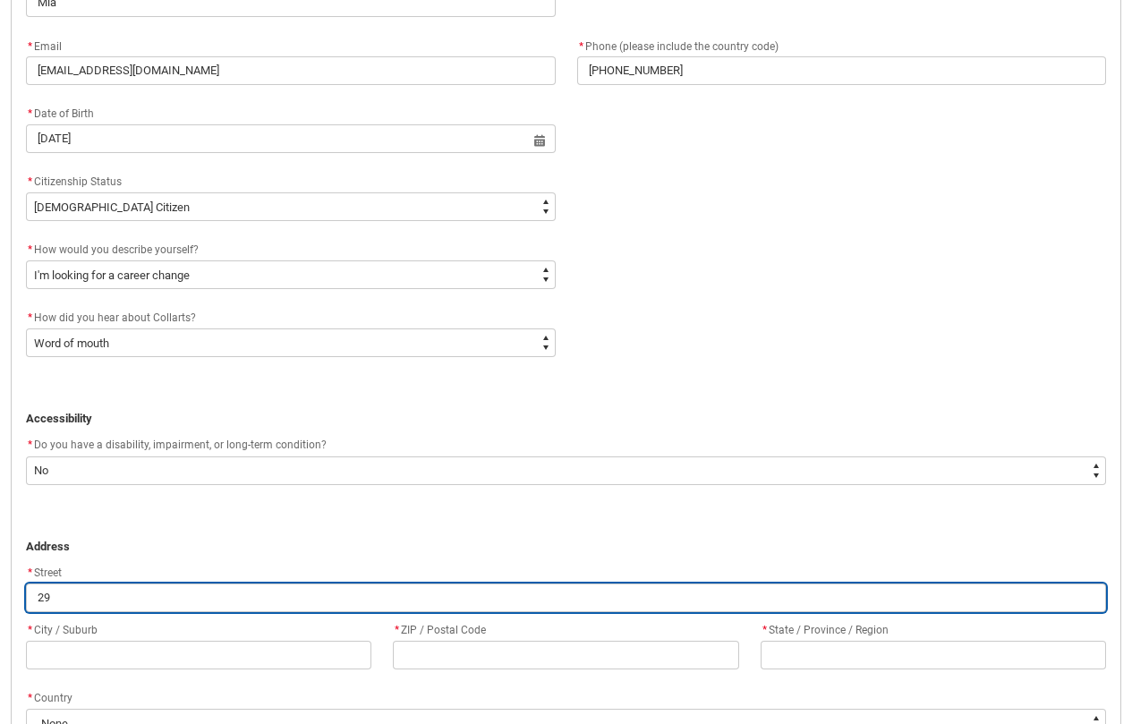
type lightning-primitive-input-simple "293"
type input "293"
type lightning-primitive-input-simple "293"
type input "293"
type lightning-primitive-input-simple "293 C"
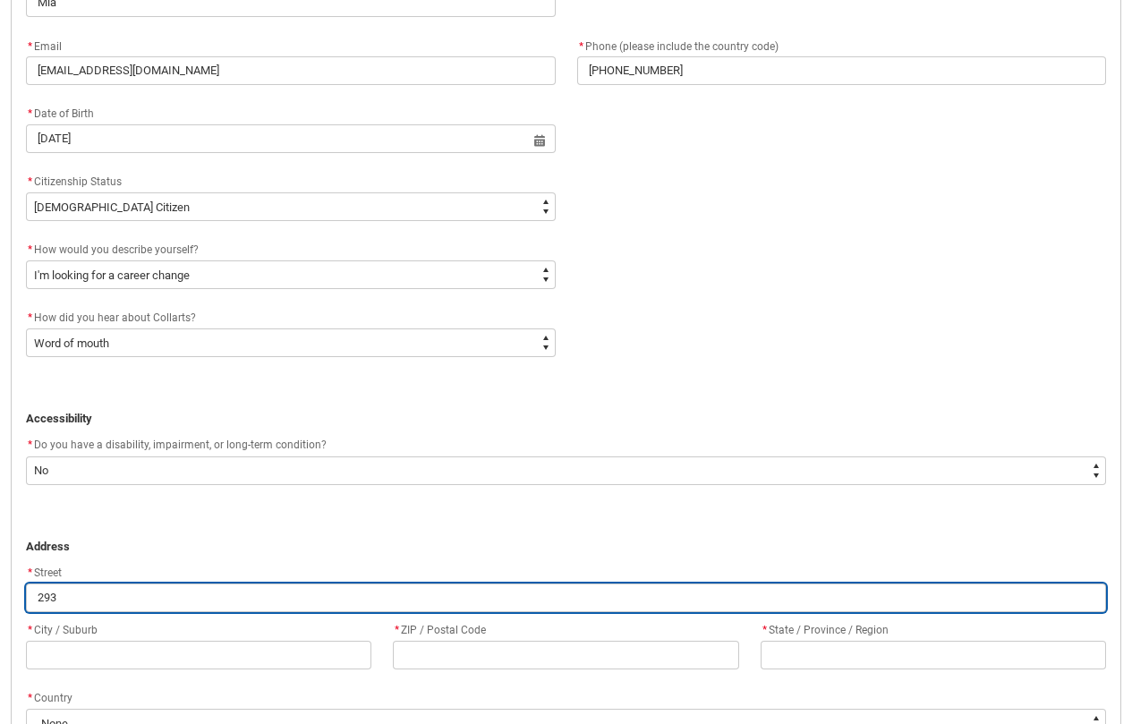
type input "293 C"
type lightning-primitive-input-simple "293 Ch"
type input "293 Ch"
type lightning-primitive-input-simple "293 [PERSON_NAME]"
type input "293 [PERSON_NAME]"
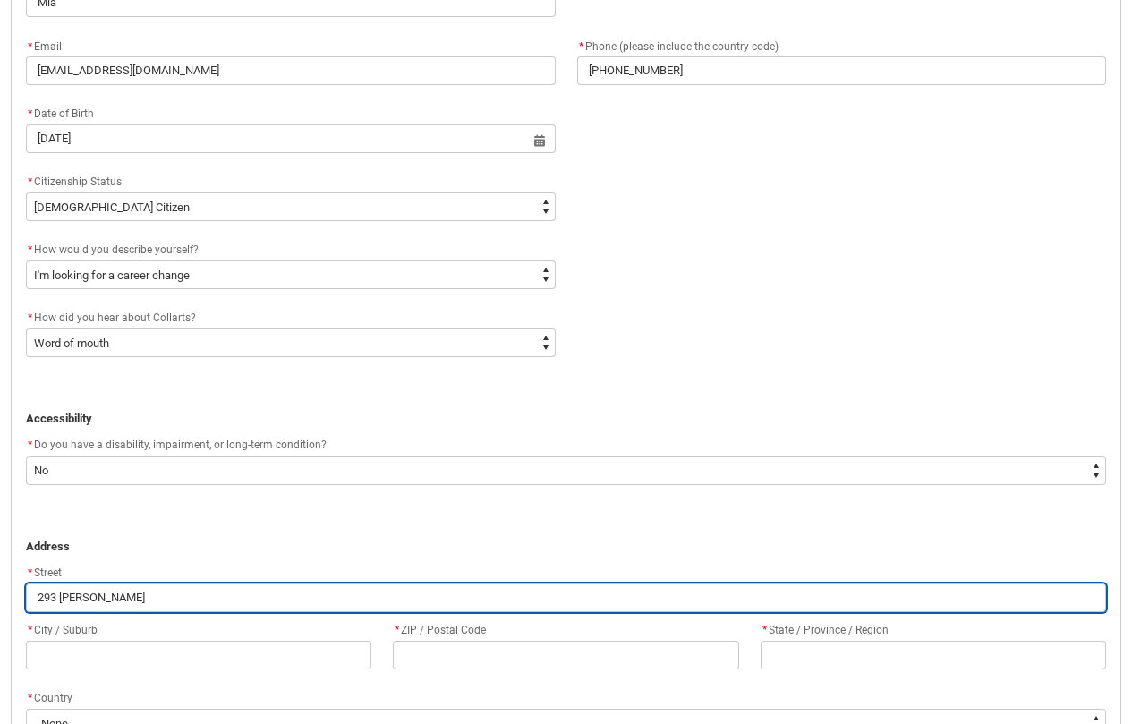
type lightning-primitive-input-simple "293 Chur"
type input "293 Chur"
type lightning-primitive-input-simple "293 Churc"
type input "293 Churc"
type lightning-primitive-input-simple "293 [DEMOGRAPHIC_DATA]"
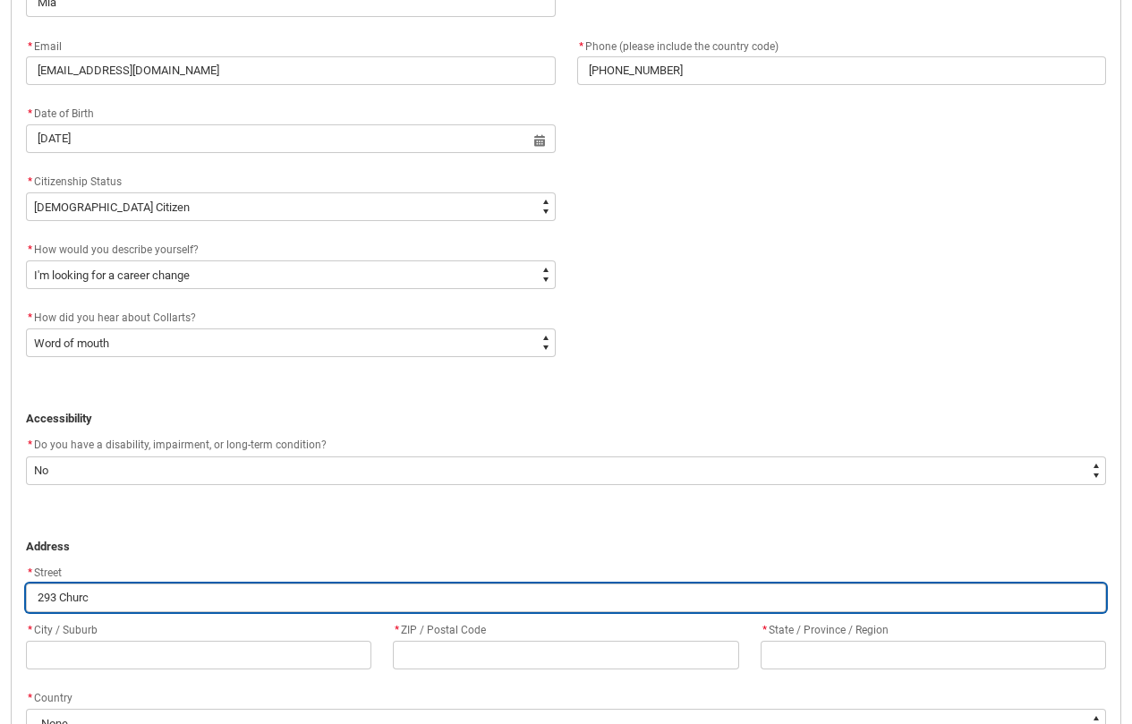
type input "293 [DEMOGRAPHIC_DATA]"
type lightning-primitive-input-simple "293 [DEMOGRAPHIC_DATA]"
type input "293 [DEMOGRAPHIC_DATA]"
type lightning-primitive-input-simple "293 [DEMOGRAPHIC_DATA] S"
type input "293 [DEMOGRAPHIC_DATA] S"
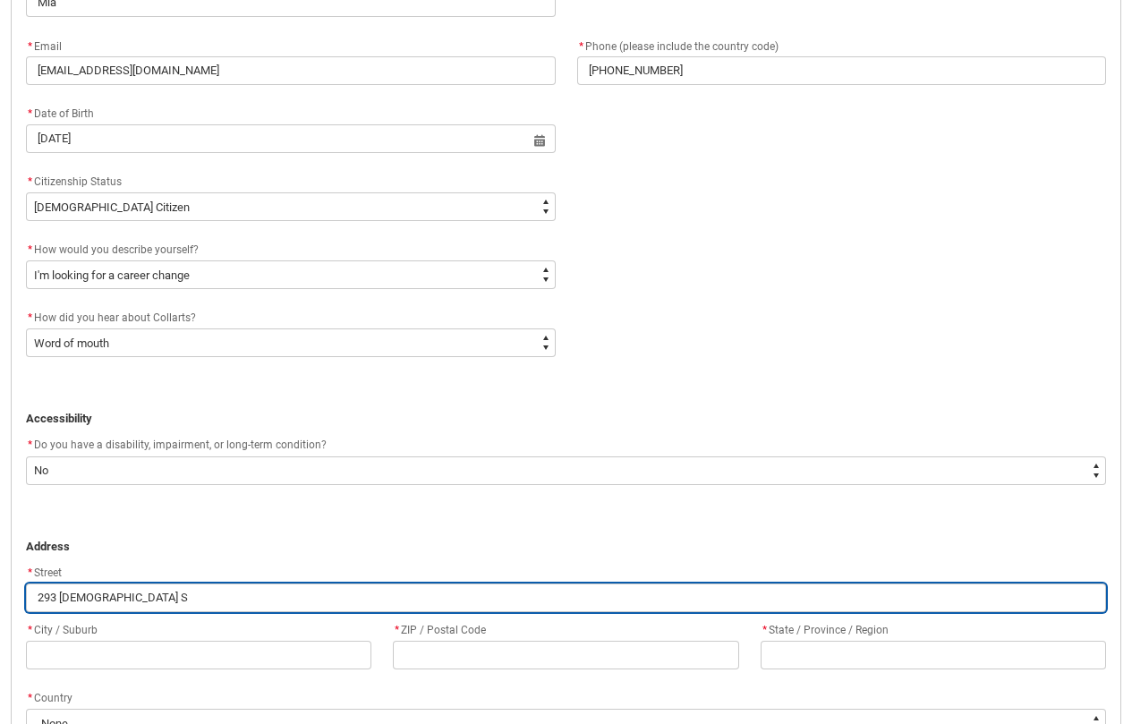
type lightning-primitive-input-simple "[STREET_ADDRESS][DEMOGRAPHIC_DATA]"
type input "[STREET_ADDRESS][DEMOGRAPHIC_DATA]"
type lightning-primitive-input-simple "[STREET_ADDRESS]"
type input "[STREET_ADDRESS]"
type lightning-primitive-input-simple "[STREET_ADDRESS]"
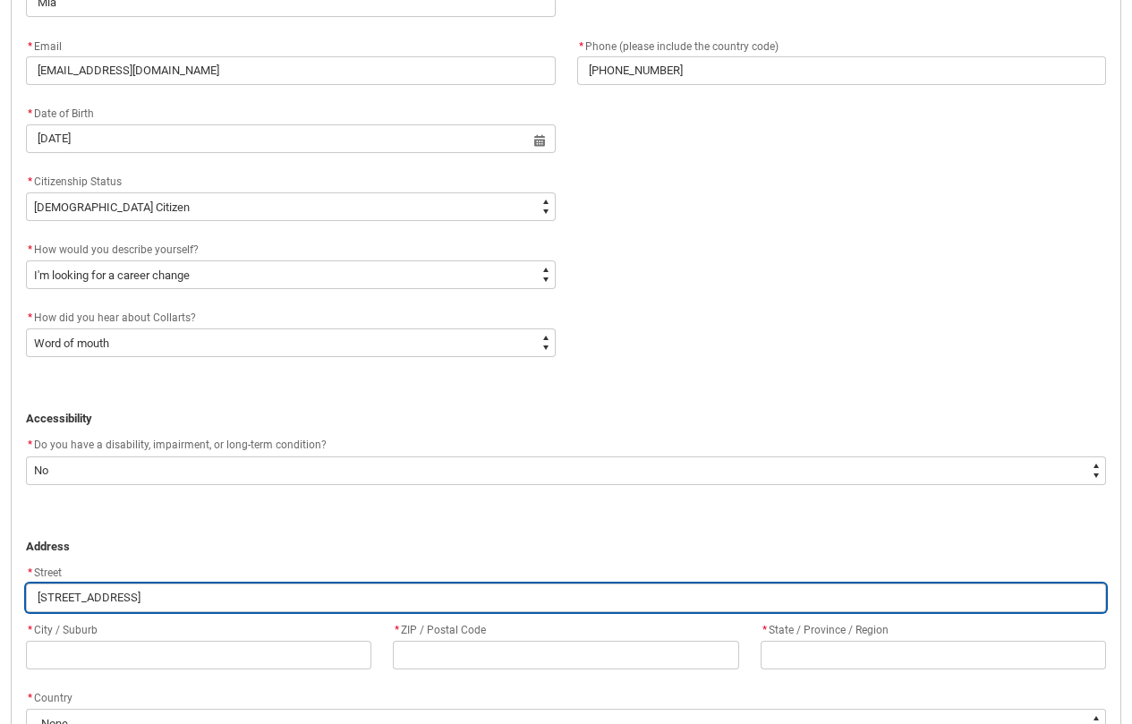
type input "[STREET_ADDRESS]"
type lightning-primitive-input-simple "[STREET_ADDRESS]"
type input "[STREET_ADDRESS]"
type lightning-primitive-input-simple "[STREET_ADDRESS]"
type input "[STREET_ADDRESS]"
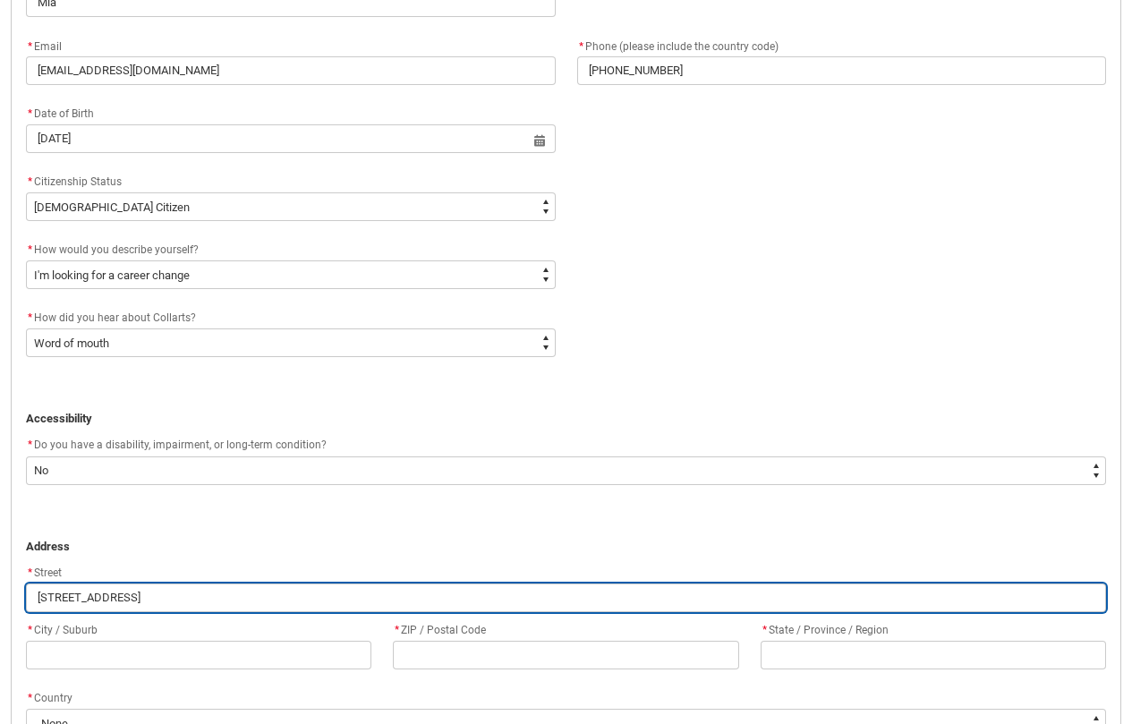
type lightning-primitive-input-simple "[STREET_ADDRESS]"
type input "[STREET_ADDRESS]"
type lightning-primitive-input-simple "[STREET_ADDRESS]"
type input "[STREET_ADDRESS]"
type lightning-primitive-input-simple "[STREET_ADDRESS]"
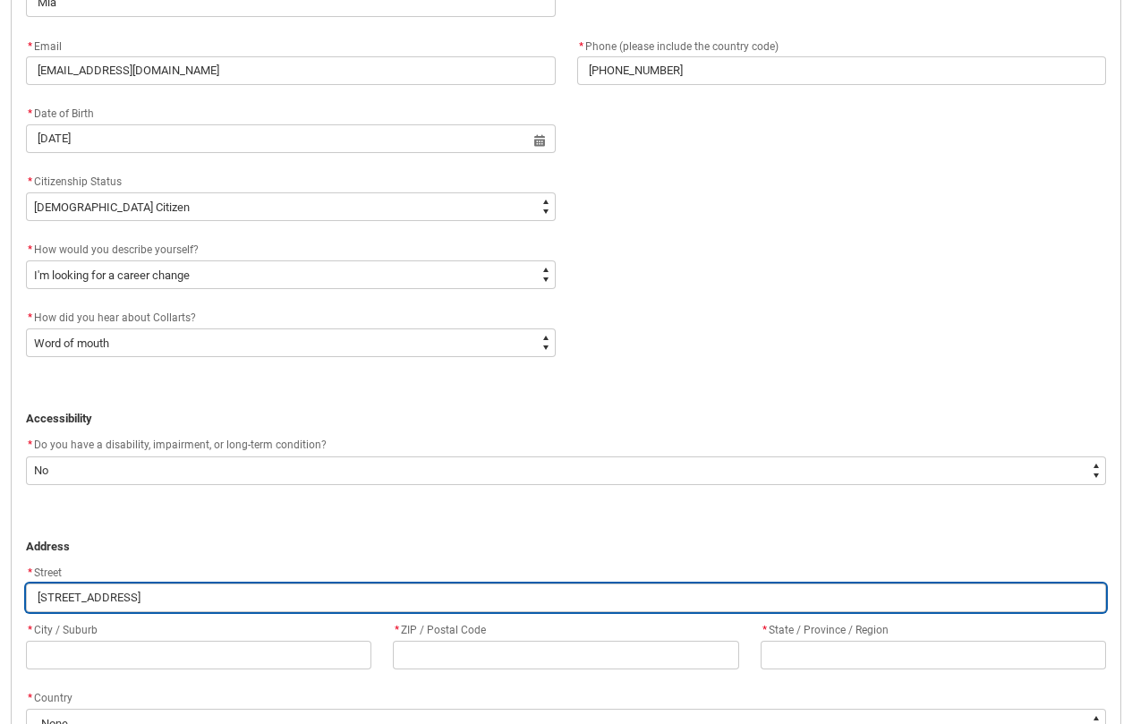
type input "[STREET_ADDRESS]"
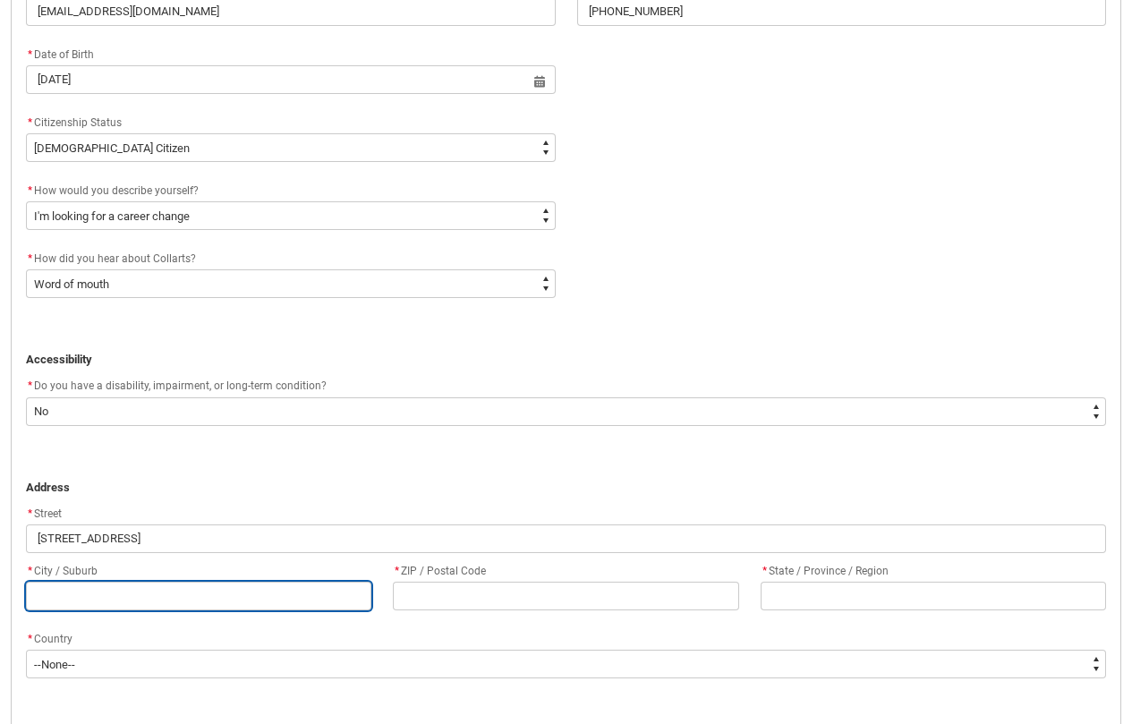
click at [273, 598] on input "REDU_Application_Form_for_Applicant flow" at bounding box center [198, 596] width 345 height 29
type lightning-primitive-input-simple "R"
type input "R"
type lightning-primitive-input-simple "Ri"
type input "Ri"
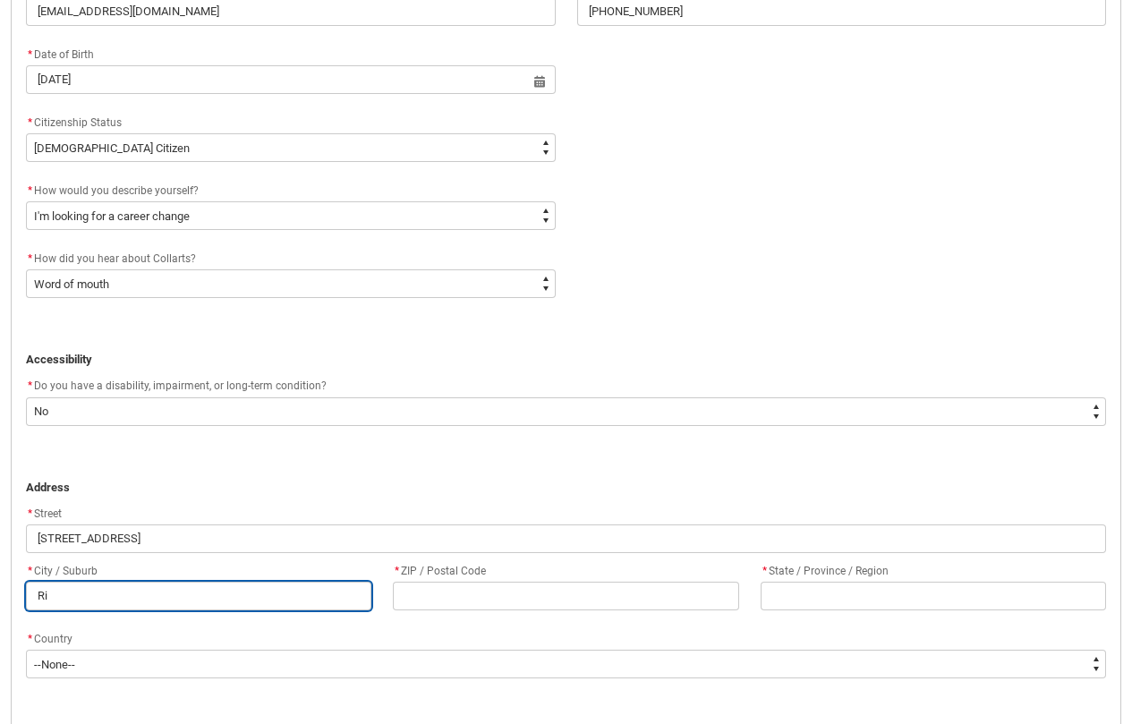
type lightning-primitive-input-simple "Ric"
type input "Ric"
type lightning-primitive-input-simple "Rich"
type input "Rich"
type lightning-primitive-input-simple "Richm"
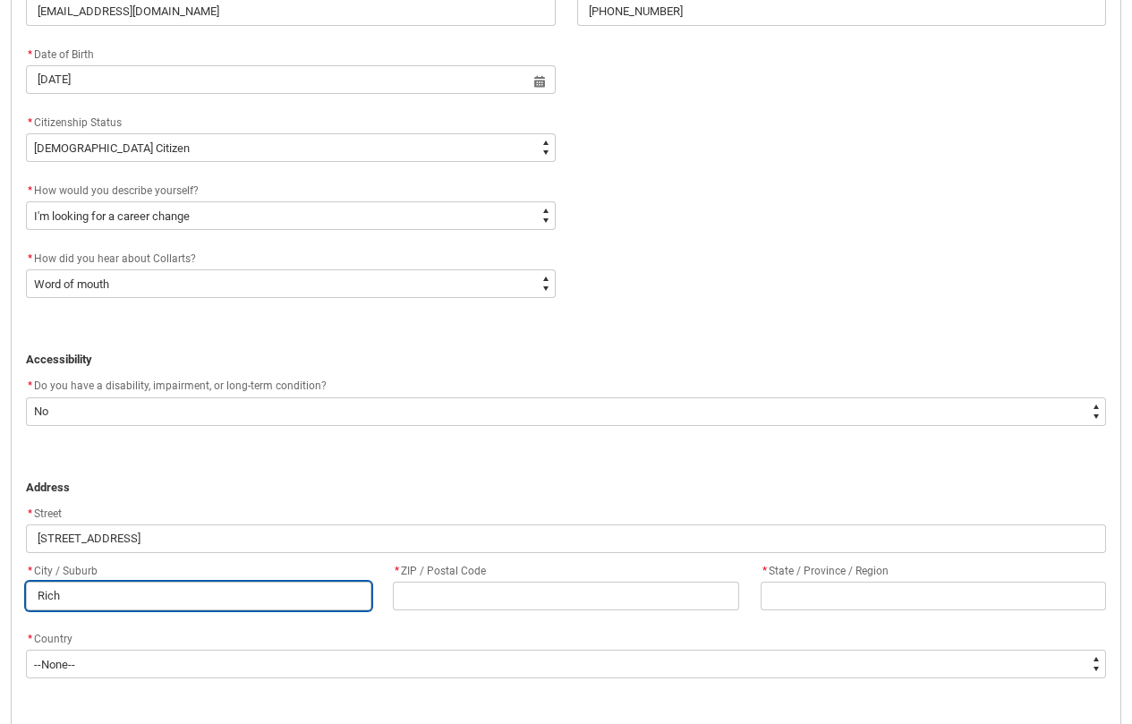
type input "Richm"
type lightning-primitive-input-simple "Richmo"
type input "Richmo"
type lightning-primitive-input-simple "Richmon"
type input "Richmon"
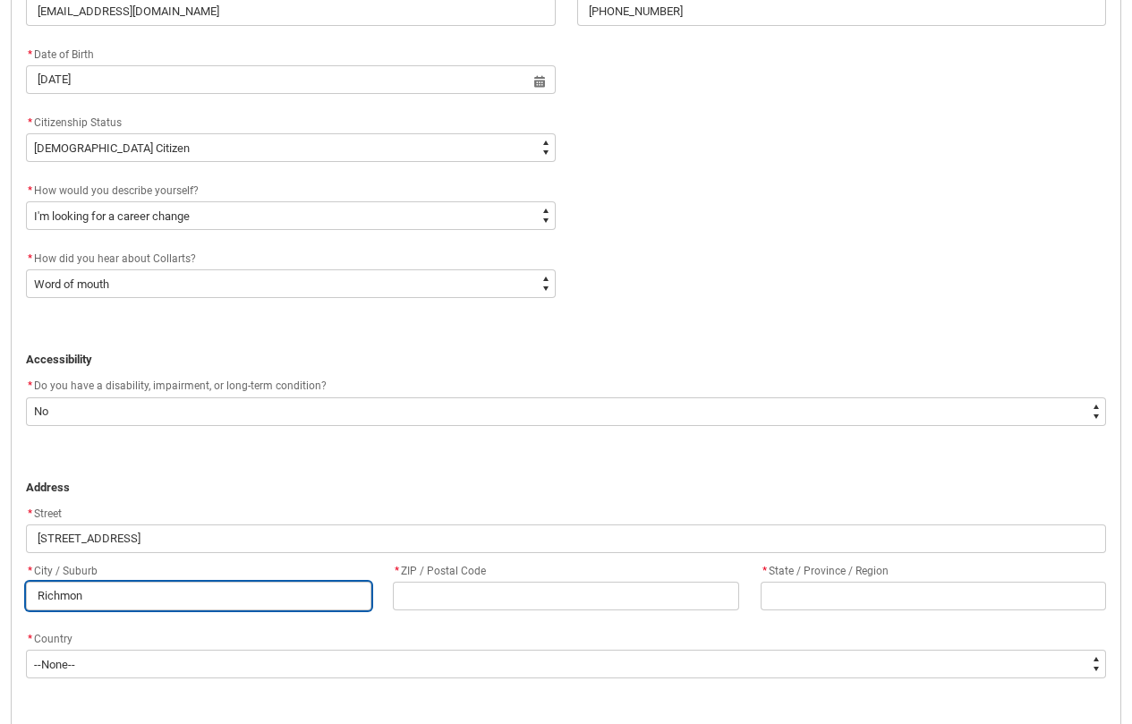
type lightning-primitive-input-simple "[GEOGRAPHIC_DATA]"
type input "[GEOGRAPHIC_DATA]"
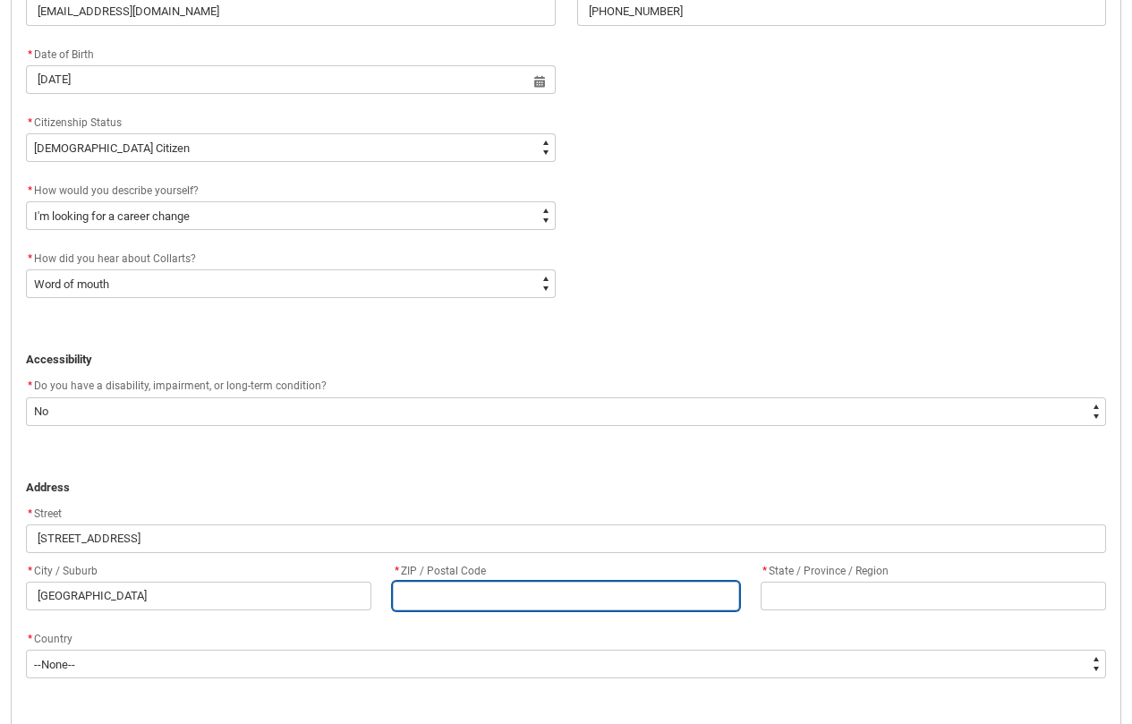
click at [521, 609] on input "REDU_Application_Form_for_Applicant flow" at bounding box center [565, 596] width 345 height 29
type lightning-primitive-input-simple "3"
type input "3"
type lightning-primitive-input-simple "31"
type input "31"
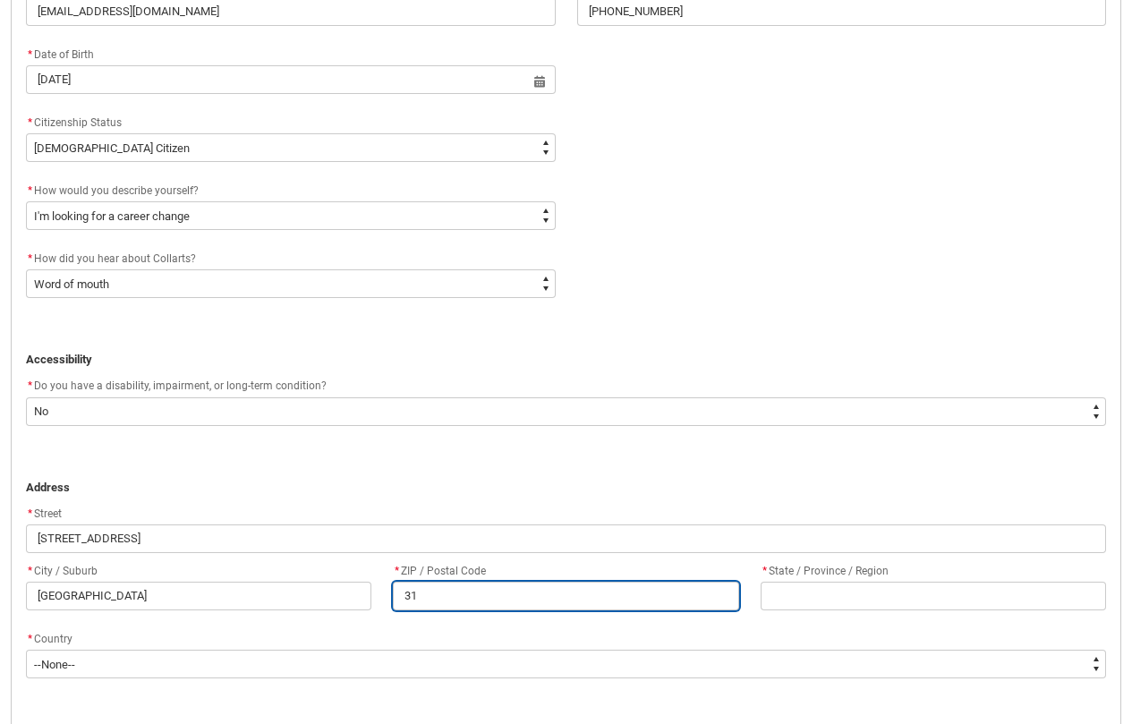
type lightning-primitive-input-simple "312"
type input "312"
type lightning-primitive-input-simple "3121"
type input "3121"
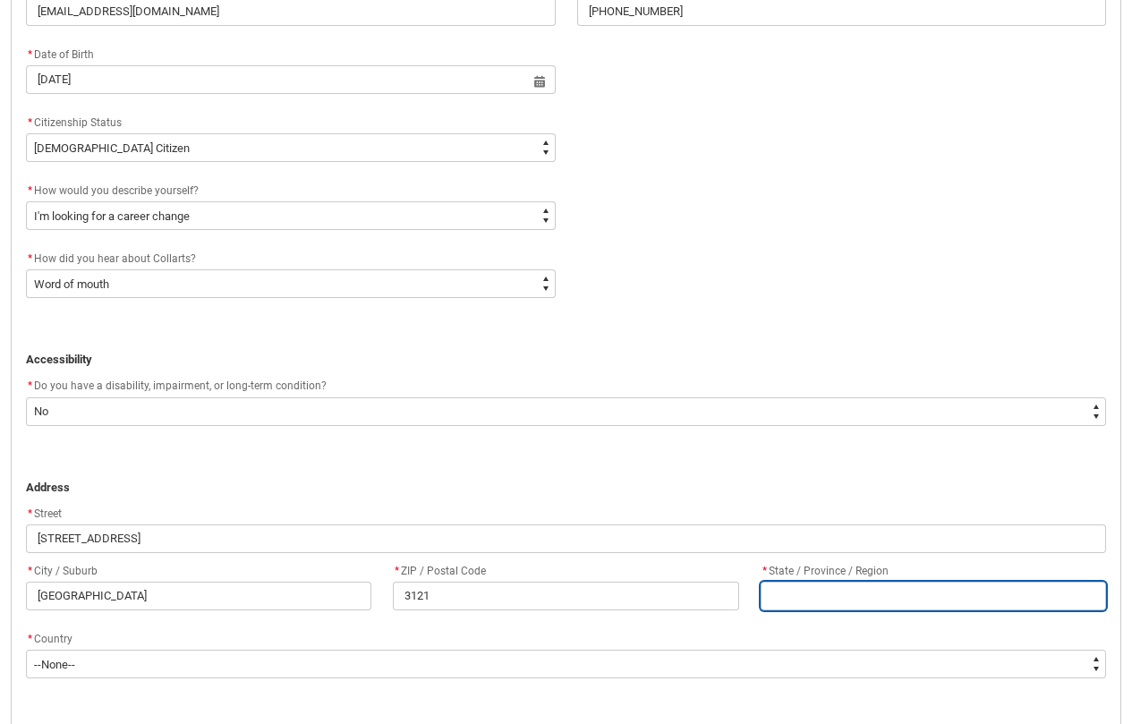
click at [797, 584] on input "REDU_Application_Form_for_Applicant flow" at bounding box center [933, 596] width 345 height 29
type lightning-primitive-input-simple "V"
type input "V"
type lightning-primitive-input-simple "Vi"
type input "Vi"
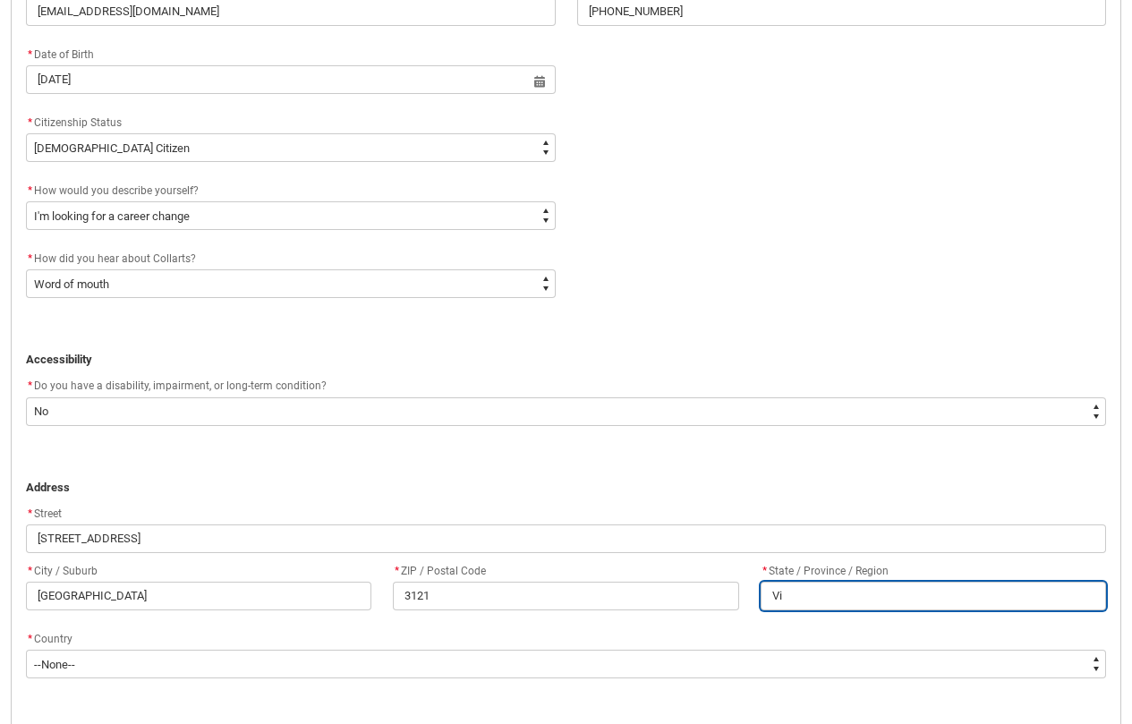
type lightning-primitive-input-simple "Vic"
type input "Vic"
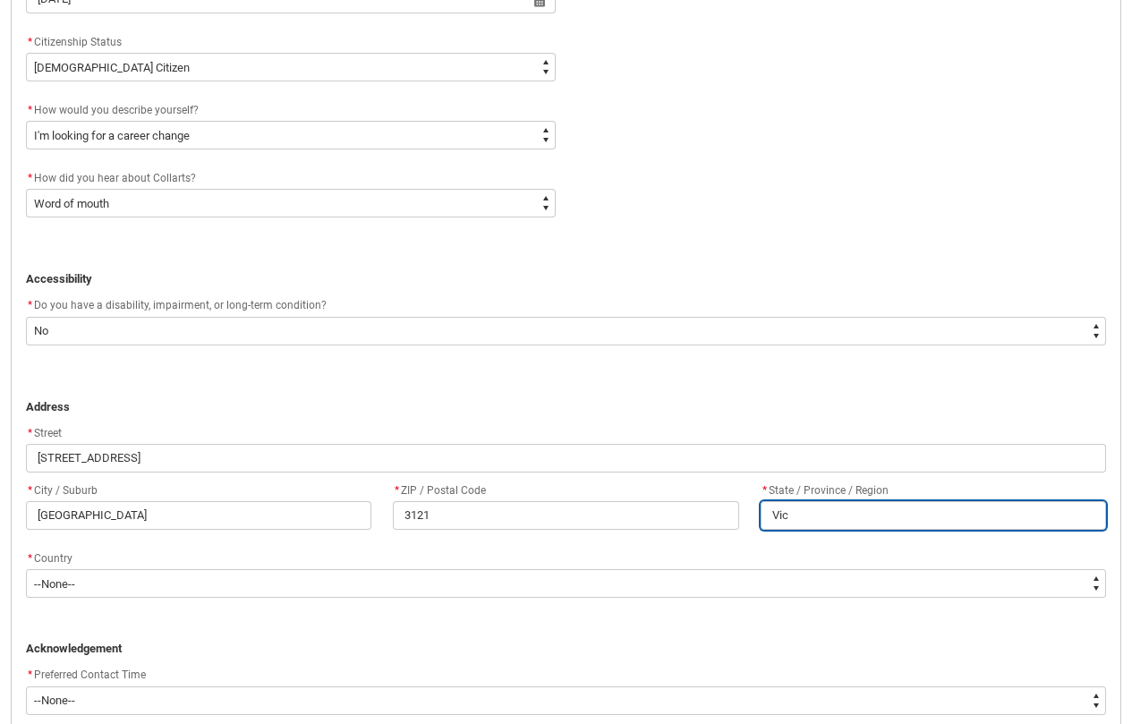
scroll to position [874, 0]
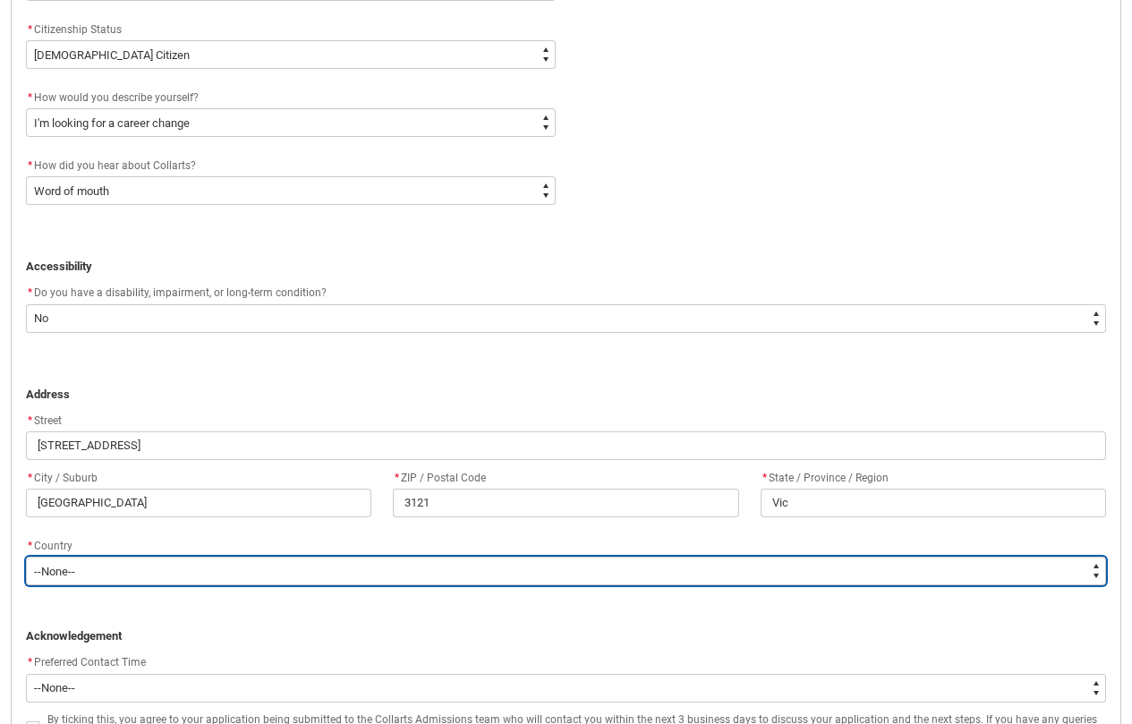
click at [507, 576] on select "--None-- [GEOGRAPHIC_DATA] ([GEOGRAPHIC_DATA]) [GEOGRAPHIC_DATA] [GEOGRAPHIC_DA…" at bounding box center [566, 571] width 1080 height 29
type lightning-select "Country_Choice.1101"
select select "Country_Choice.1101"
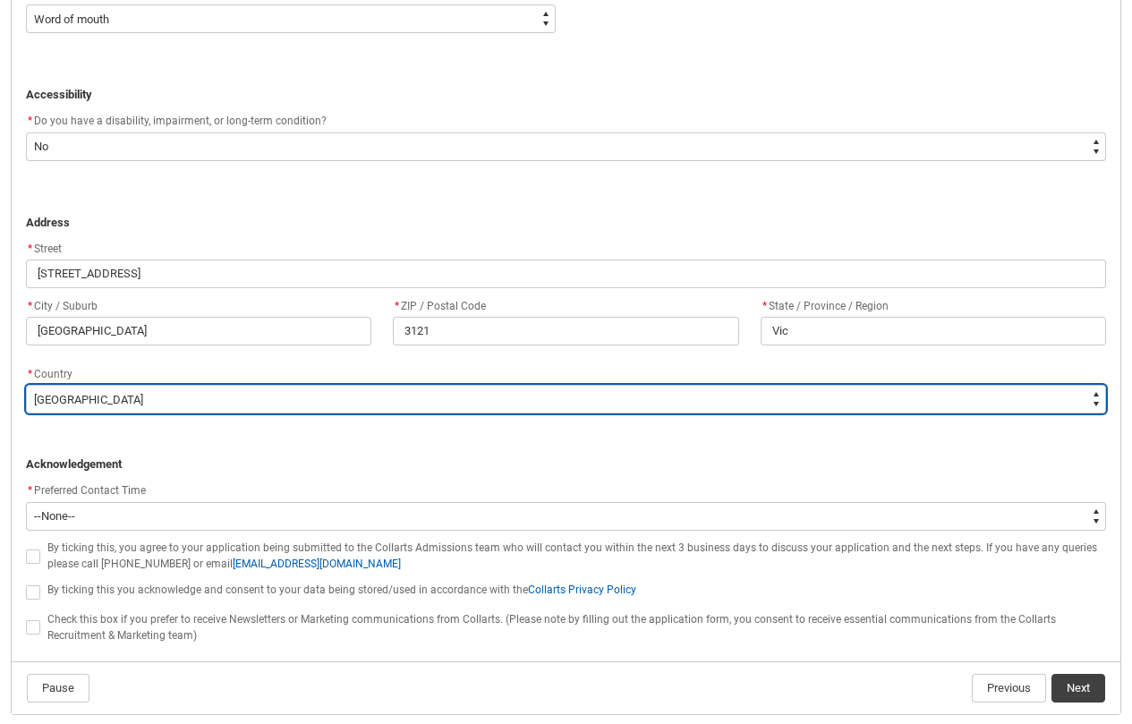
scroll to position [1049, 0]
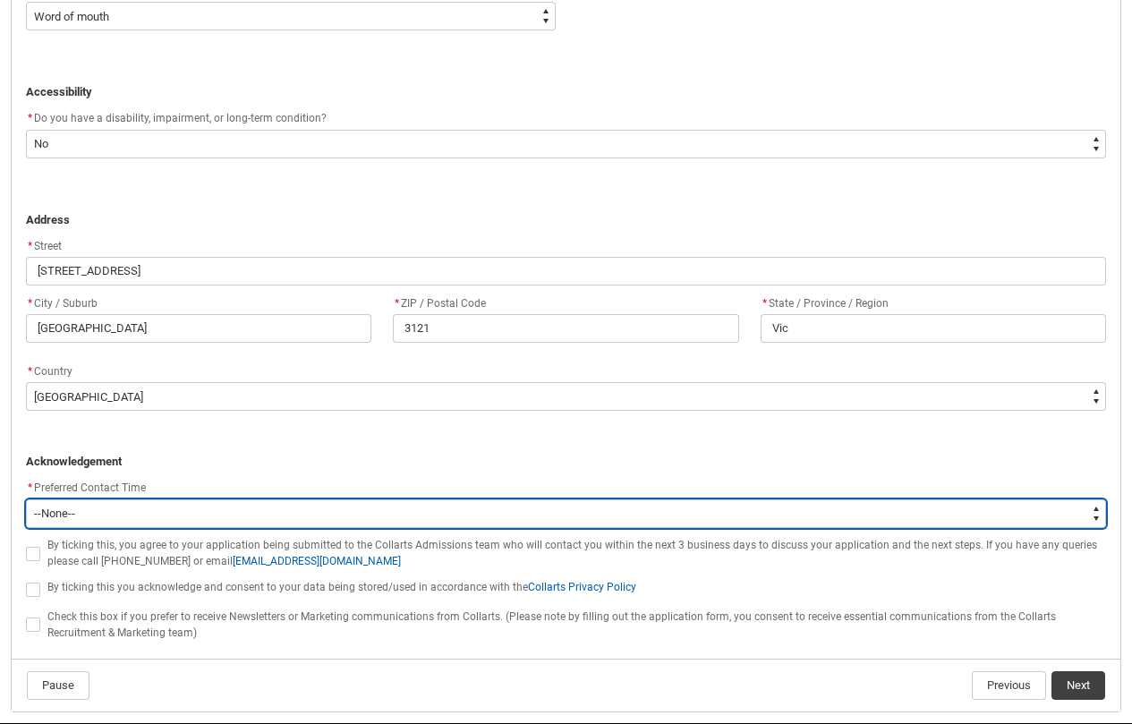
click at [290, 514] on select "--None-- Morning (9:00AM-12:00PM) Afternoon (12:00PM-5:00PM)" at bounding box center [566, 513] width 1080 height 29
type lightning-select "P_Contact_Time_Morning"
select select "P_Contact_Time_Morning"
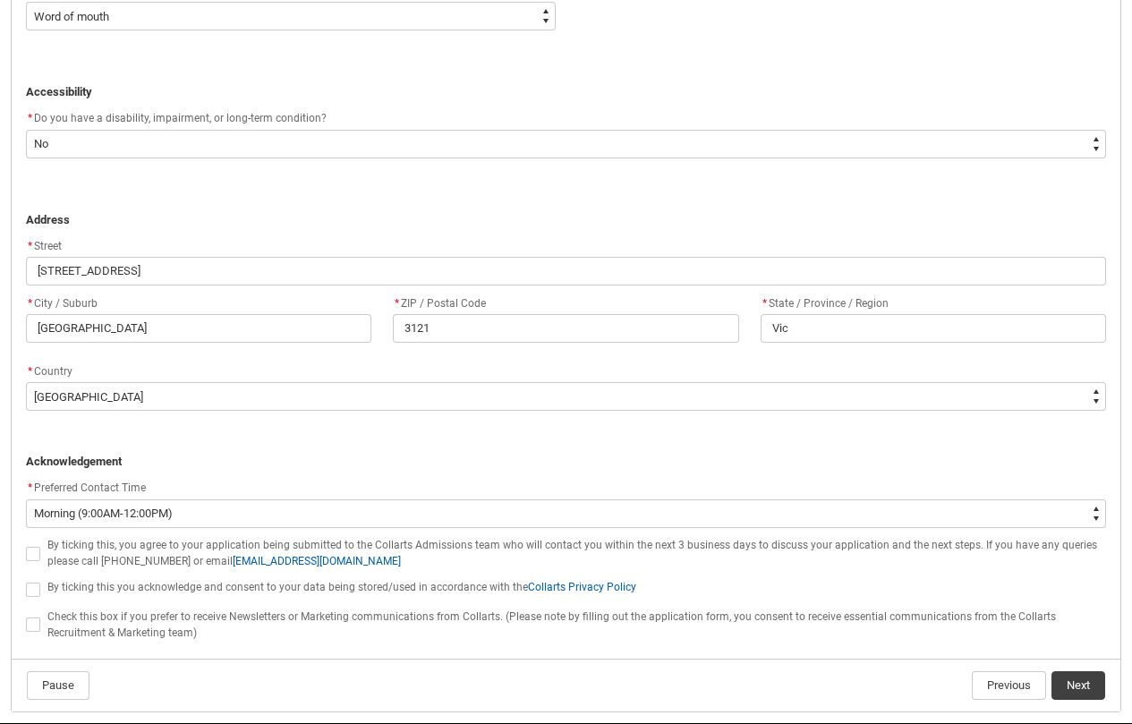
click at [26, 551] on span "REDU_Application_Form_for_Applicant flow" at bounding box center [33, 554] width 14 height 14
click at [25, 544] on input "REDU_Application_Form_for_Applicant flow" at bounding box center [25, 543] width 1 height 1
type lightning-input "true"
checkbox input "true"
click at [31, 586] on span "REDU_Application_Form_for_Applicant flow" at bounding box center [33, 590] width 14 height 14
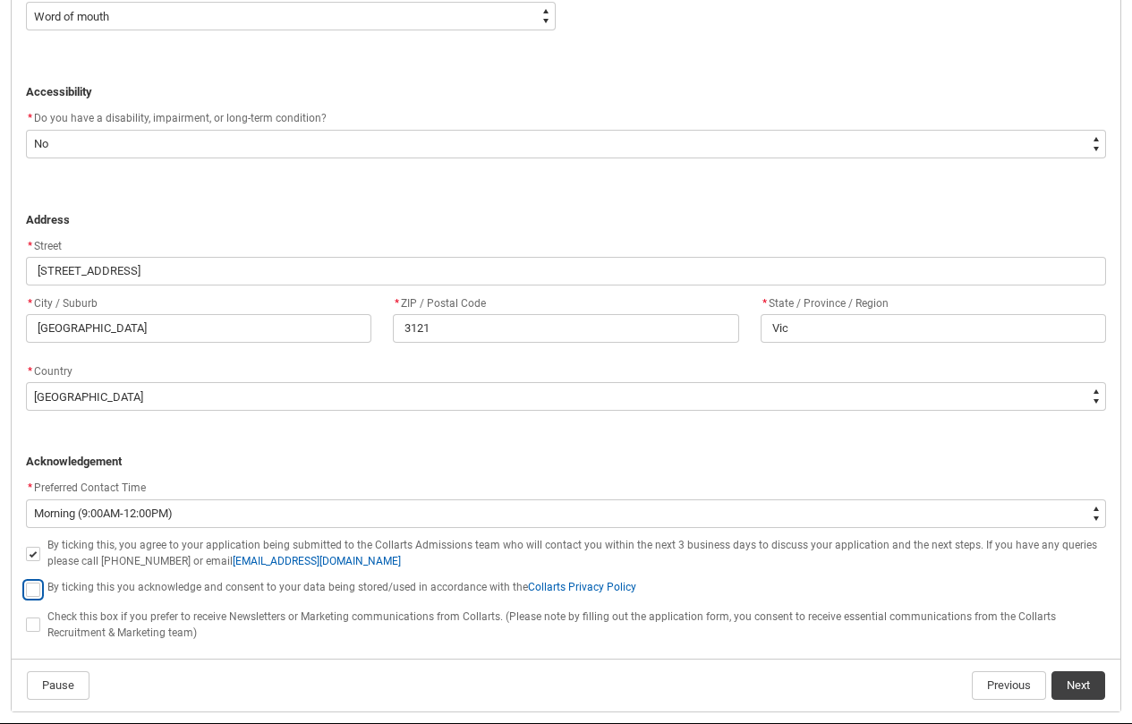
click at [26, 580] on input "REDU_Application_Form_for_Applicant flow" at bounding box center [25, 579] width 1 height 1
type lightning-input "true"
checkbox input "true"
click at [28, 620] on span "REDU_Application_Form_for_Applicant flow" at bounding box center [33, 624] width 14 height 14
click at [26, 616] on input "REDU_Application_Form_for_Applicant flow" at bounding box center [25, 615] width 1 height 1
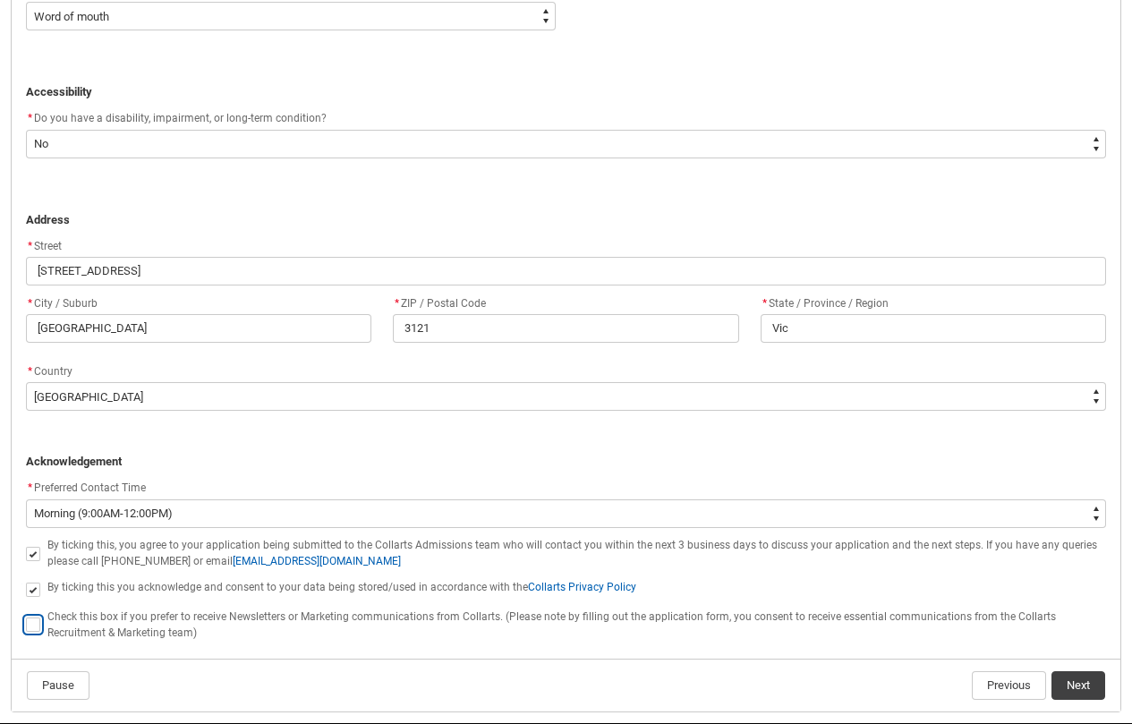
type lightning-input "true"
checkbox input "true"
click at [1079, 688] on button "Next" at bounding box center [1078, 685] width 54 height 29
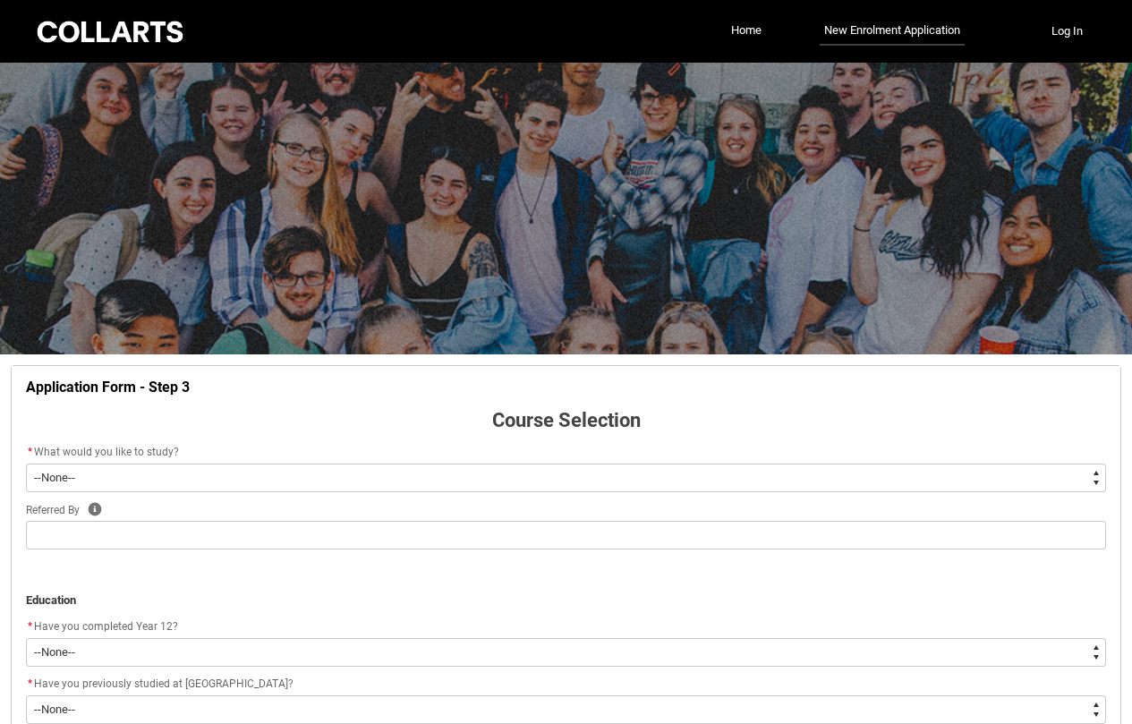
scroll to position [187, 0]
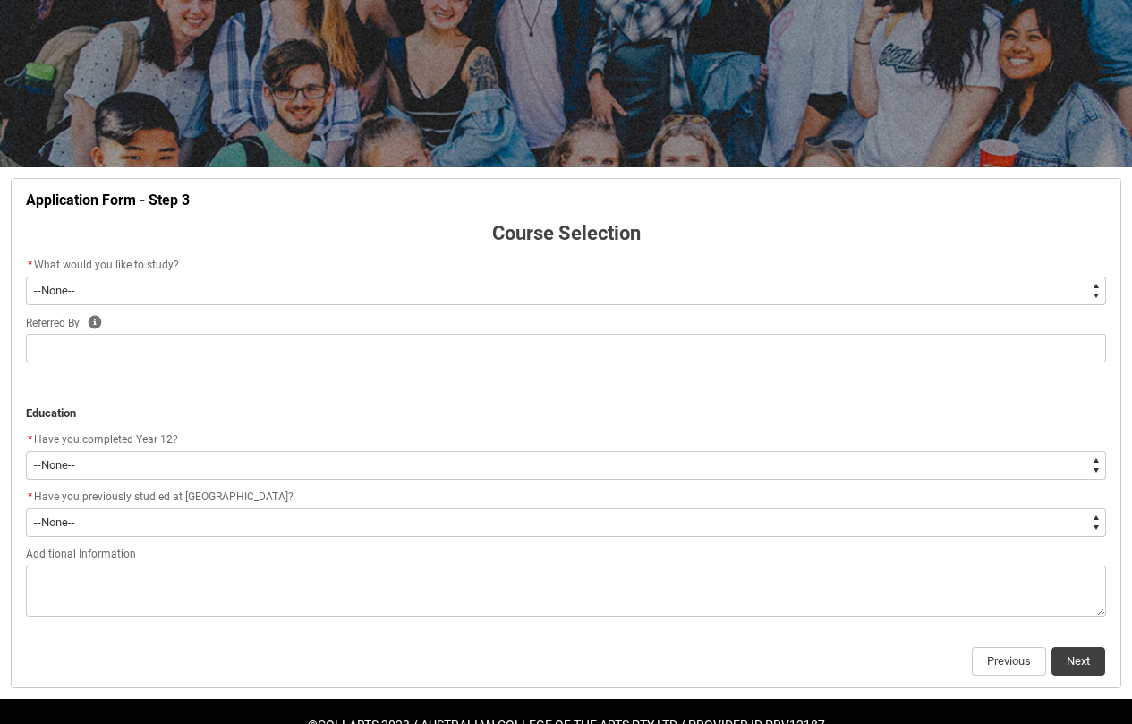
click at [244, 292] on select "--None-- Diploma Bachelor Post Graduate" at bounding box center [566, 291] width 1080 height 29
type lightning-select "WhichDegree_Diploma"
select select "WhichDegree_Diploma"
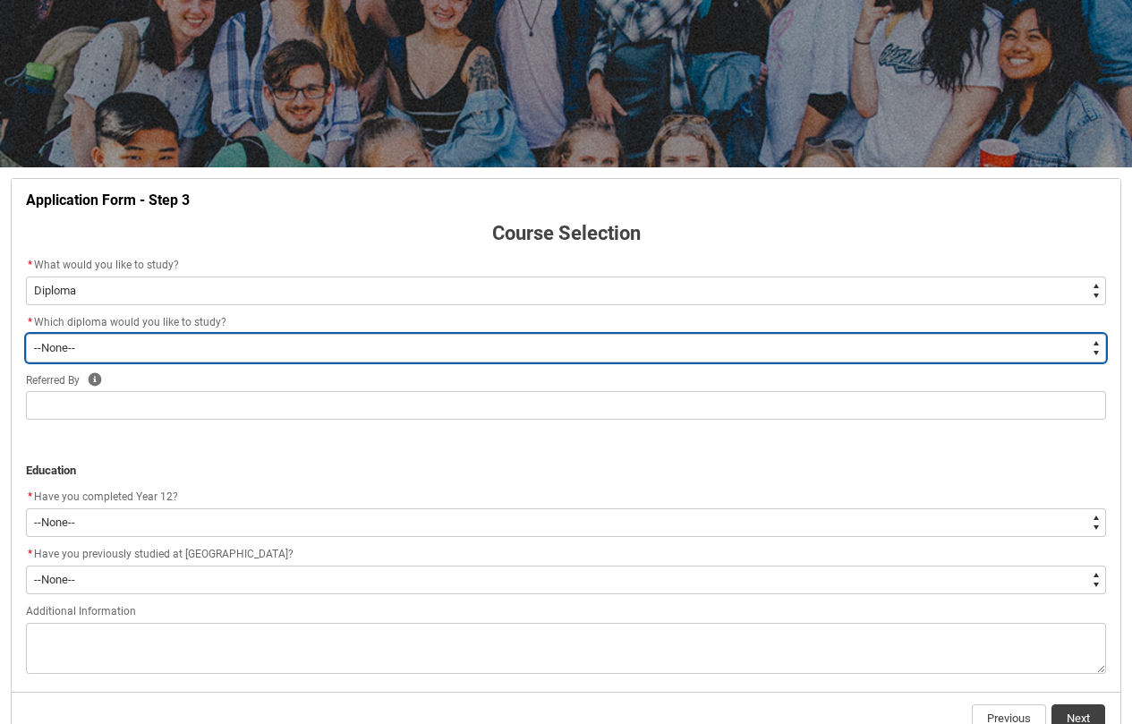
click at [200, 346] on select "--None-- Diploma of 2D Animation Diploma of Applied Business (Entertainment Man…" at bounding box center [566, 348] width 1080 height 29
type lightning-select "ProgramChoice_Diploma.0015g00000jrDIKAA2"
select select "ProgramChoice_Diploma.0015g00000jrDIKAA2"
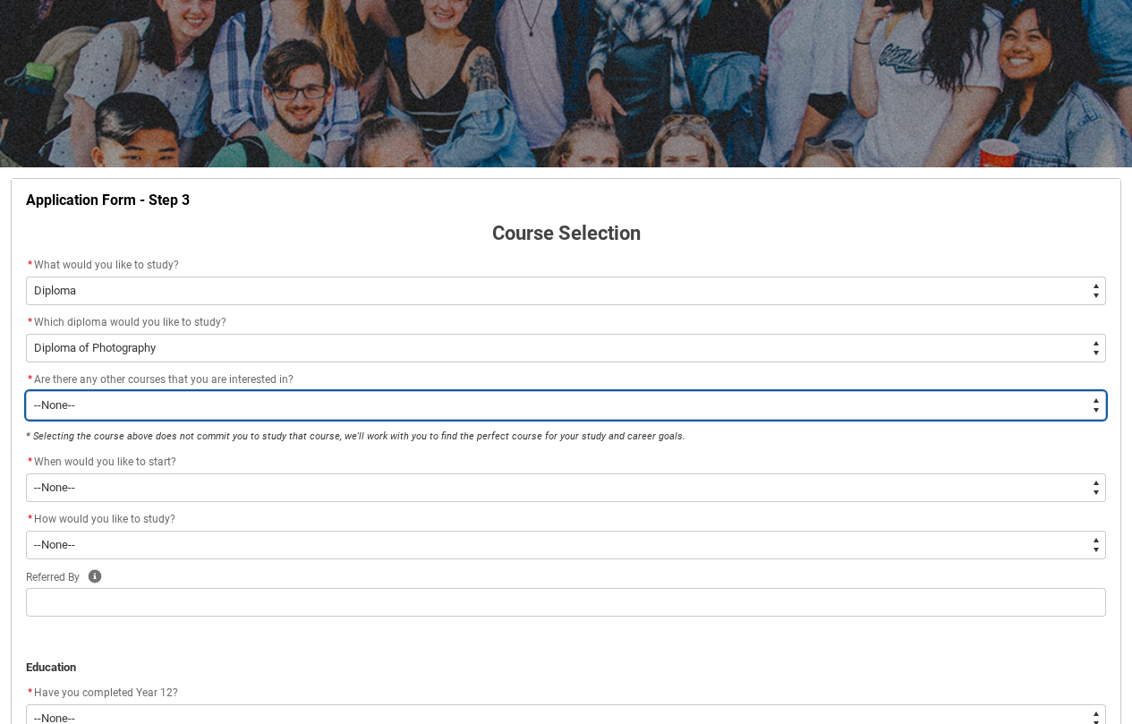
click at [135, 402] on select "--None-- Yes No" at bounding box center [566, 405] width 1080 height 29
type lightning-select "Yes_TextChoice"
select select "Yes_TextChoice"
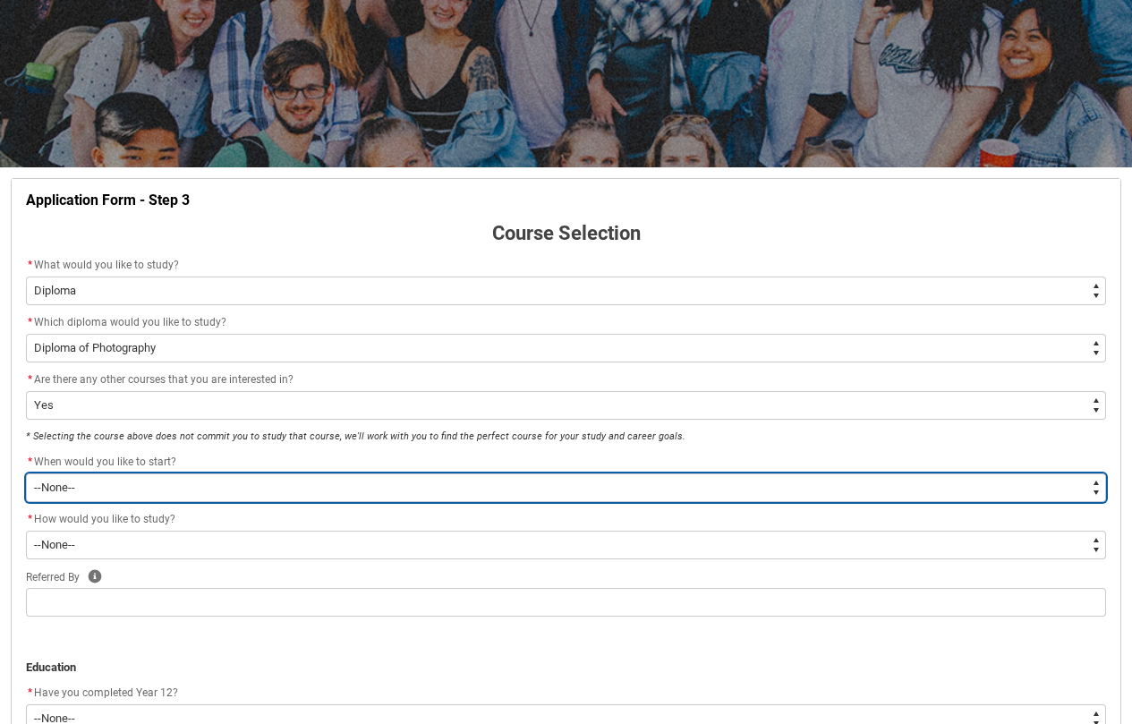
click at [128, 488] on select "--None-- Trimester 1 2026, starting [DATE] Trimester 3 2025, starting [DATE]" at bounding box center [566, 487] width 1080 height 29
type lightning-select "Starting_Term.a0pI70000004aTYIAY"
select select "Starting_Term.a0pI70000004aTYIAY"
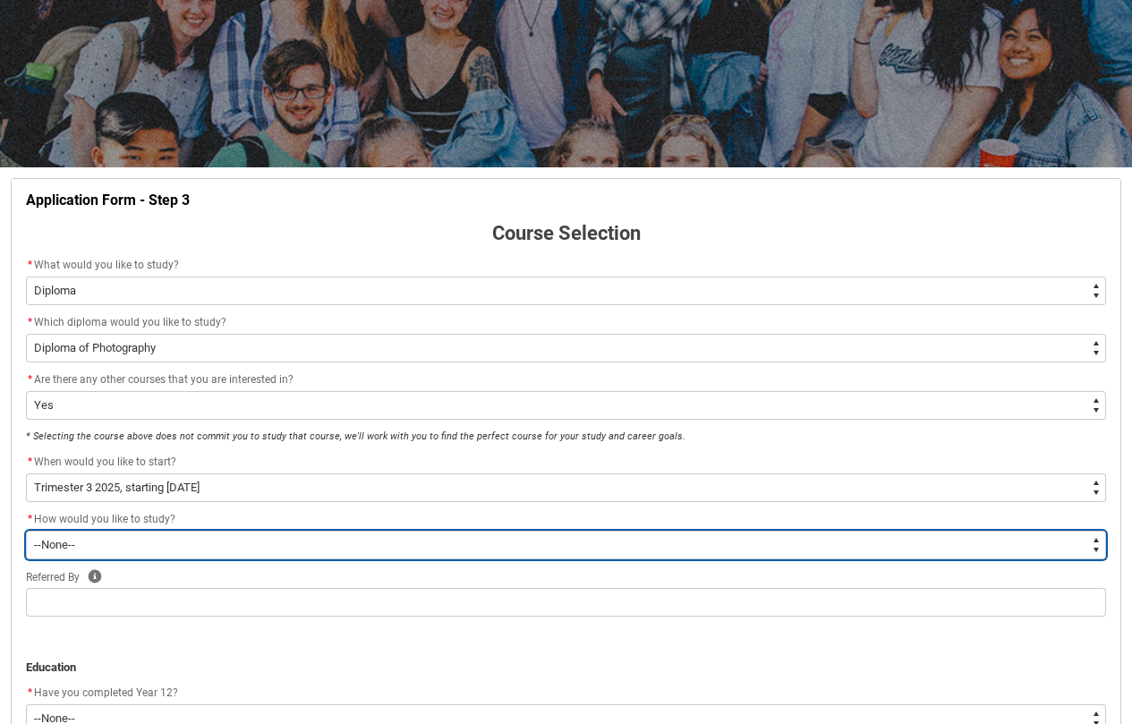
click at [185, 540] on select "--None-- On-campus Online" at bounding box center [566, 545] width 1080 height 29
type lightning-select "WhichStudyMethod_OnCampus"
select select "WhichStudyMethod_OnCampus"
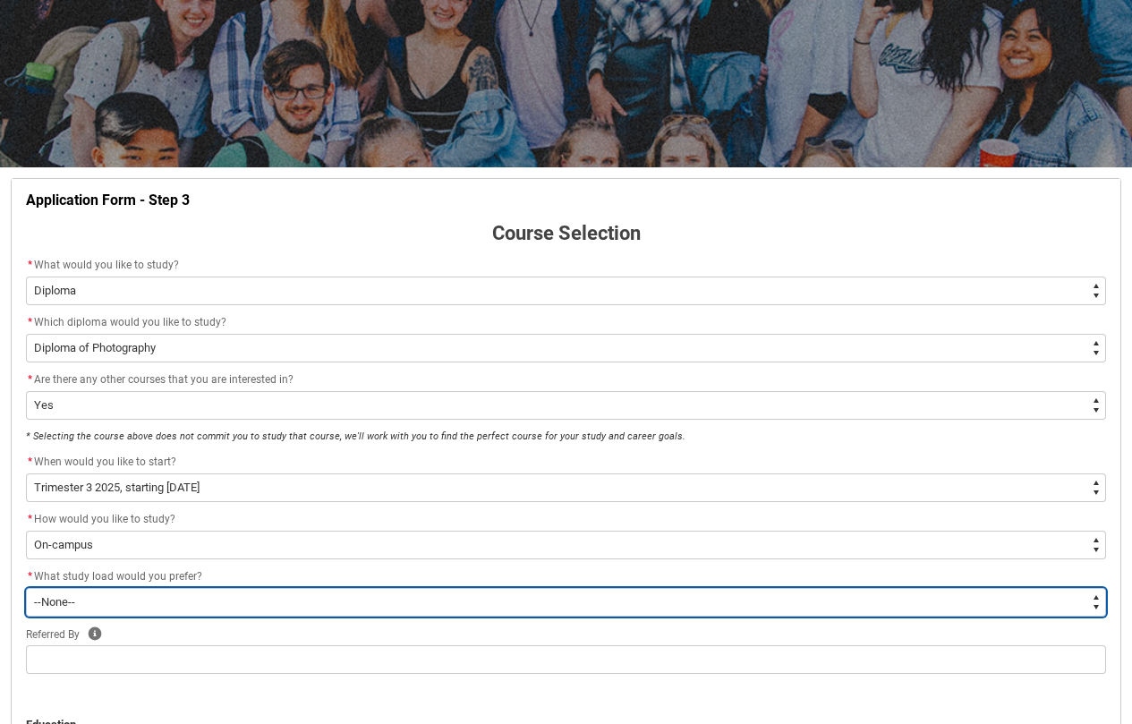
click at [174, 600] on select "--None-- Full-time Part-time" at bounding box center [566, 602] width 1080 height 29
type lightning-select "WhichStudyLoad_PartTime"
select select "WhichStudyLoad_PartTime"
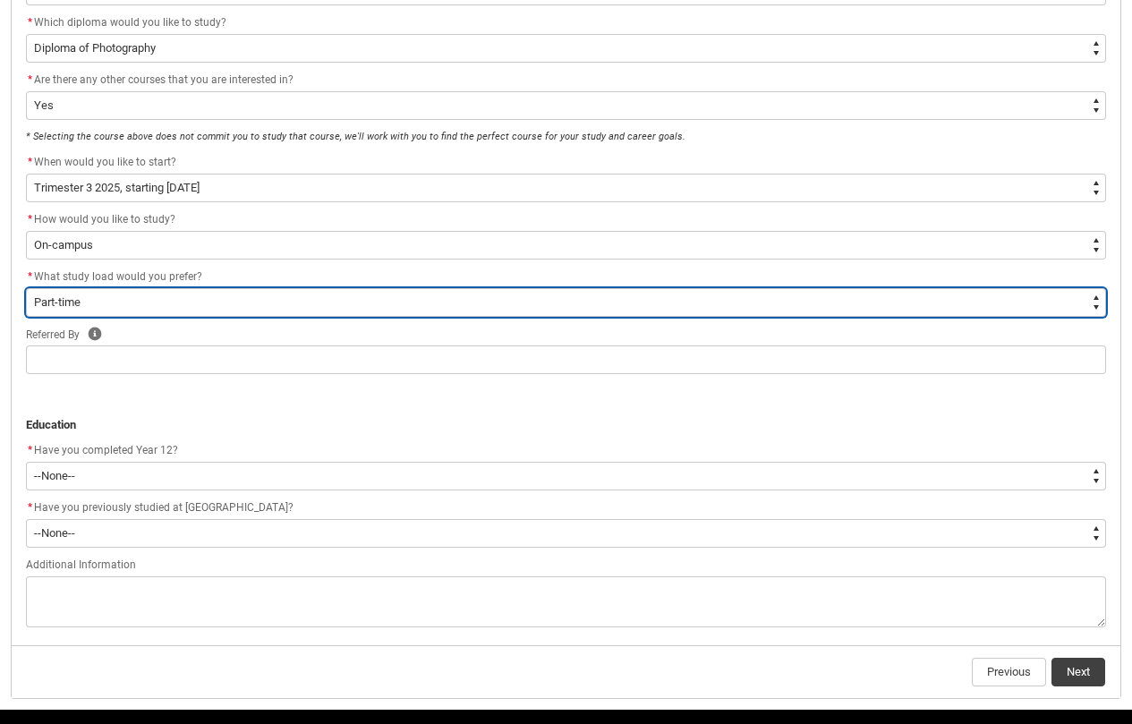
scroll to position [490, 0]
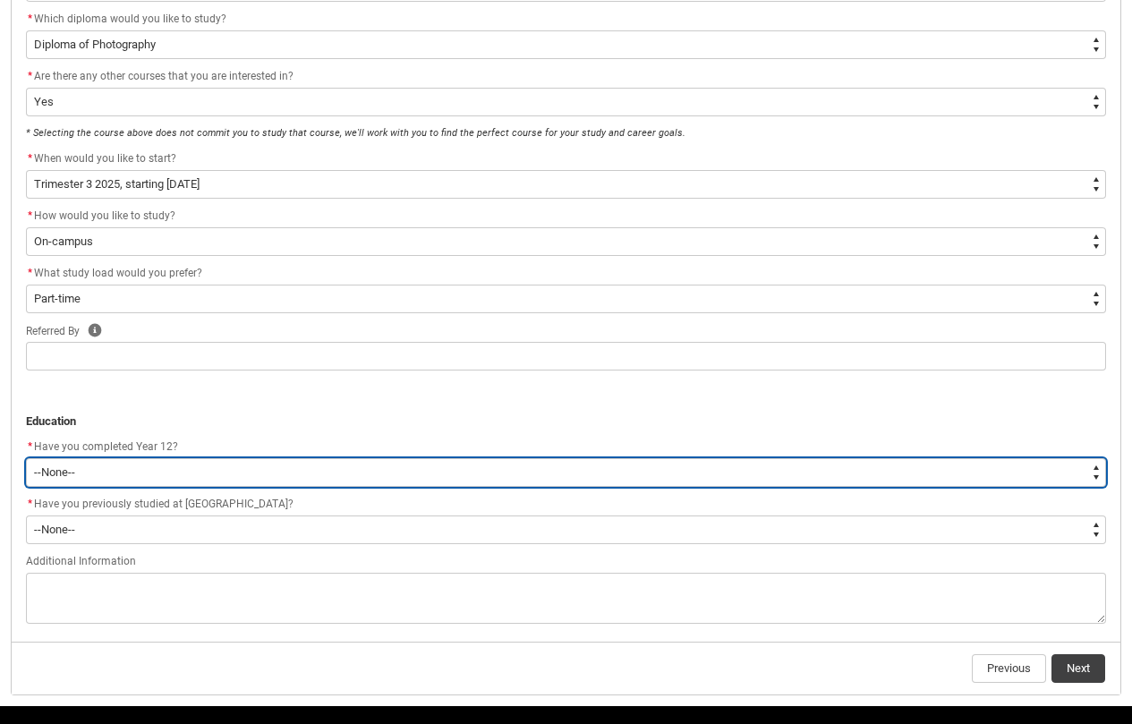
click at [107, 472] on select "--None-- Yes No Other" at bounding box center [566, 472] width 1080 height 29
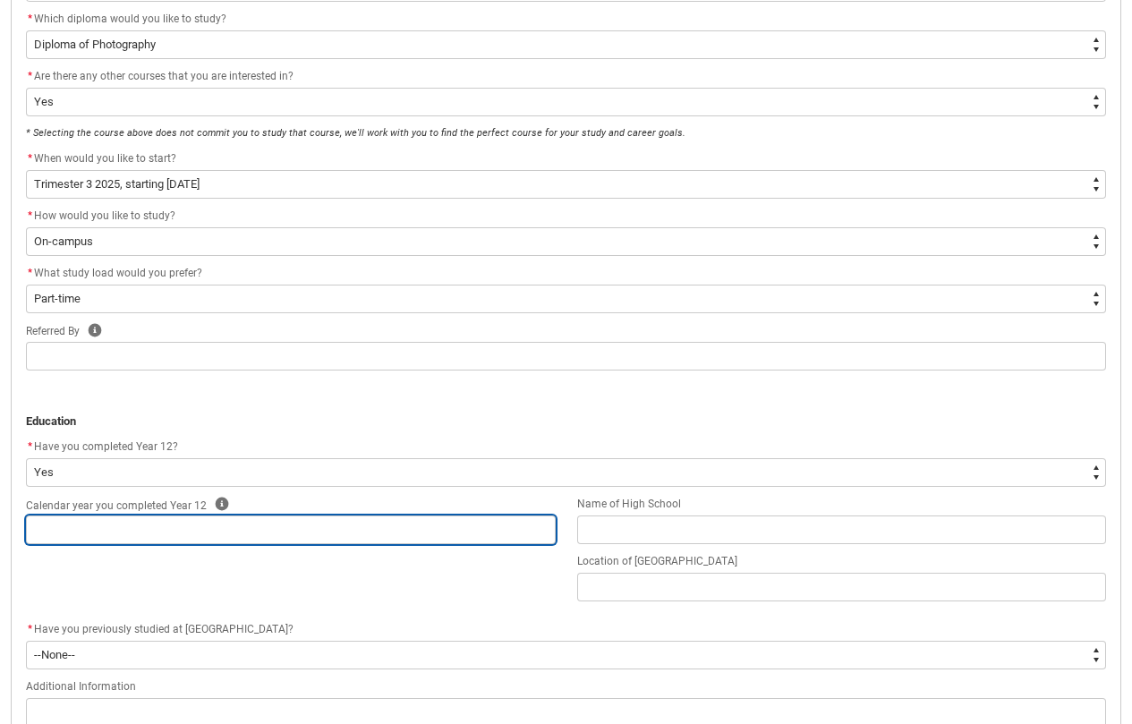
click at [141, 534] on input "REDU_Application_Form_for_Applicant flow" at bounding box center [291, 529] width 530 height 29
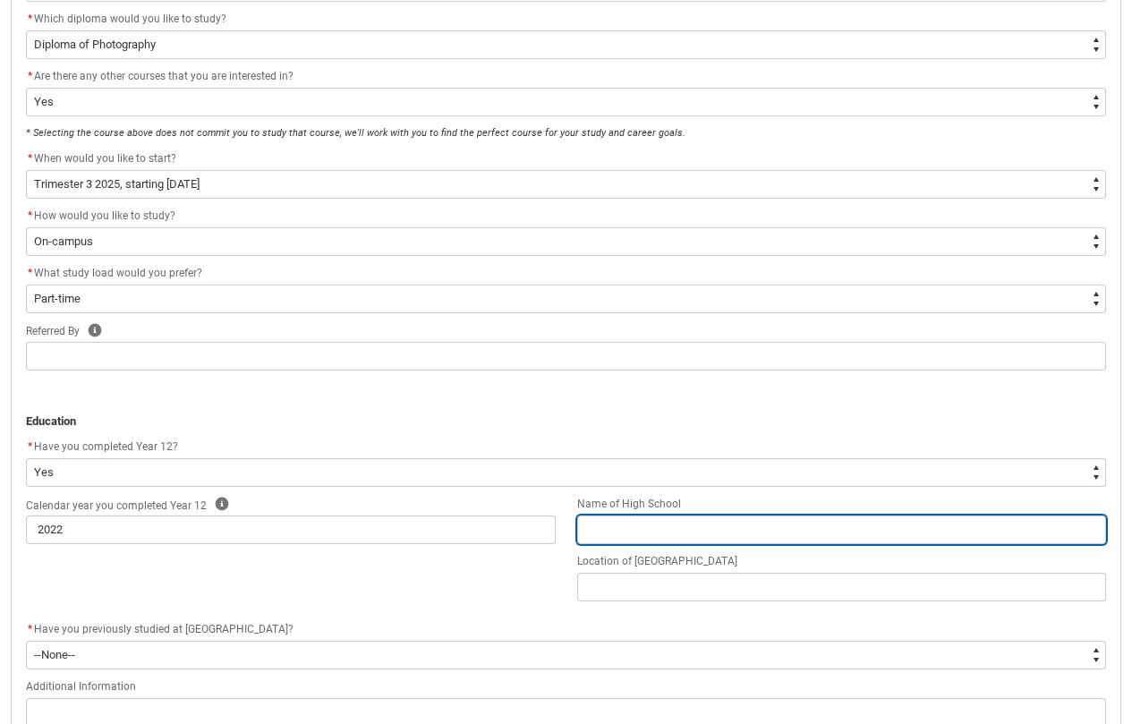
click at [598, 524] on input "REDU_Application_Form_for_Applicant flow" at bounding box center [842, 529] width 530 height 29
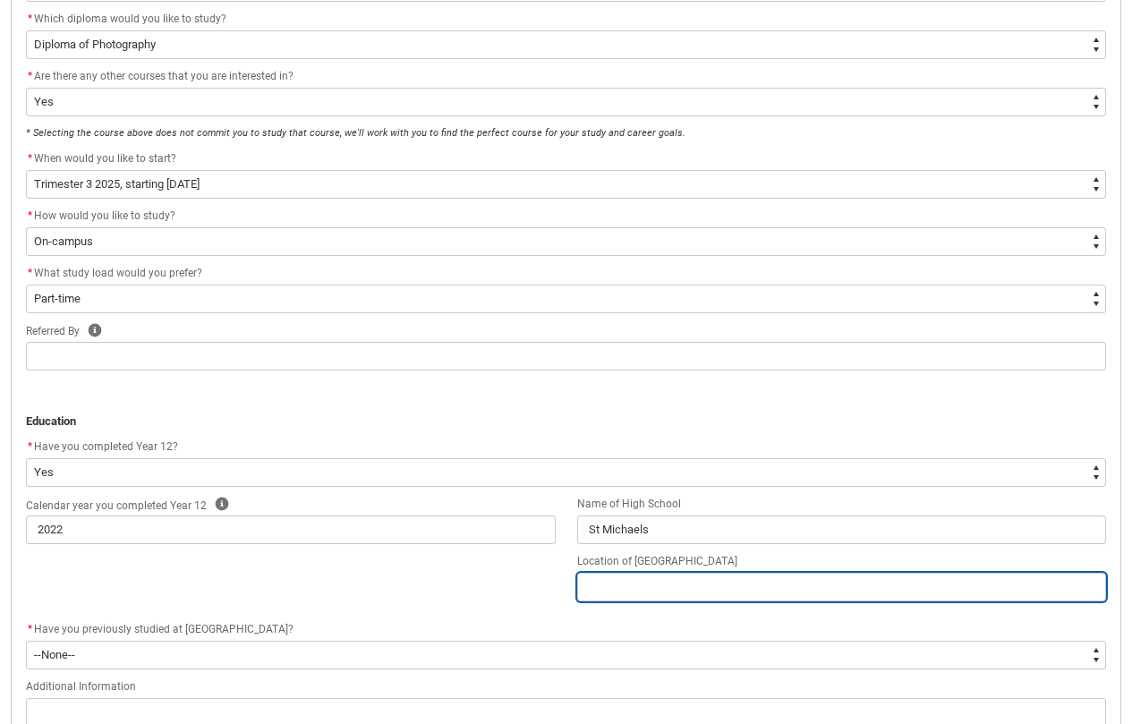
click at [678, 592] on input "REDU_Application_Form_for_Applicant flow" at bounding box center [842, 587] width 530 height 29
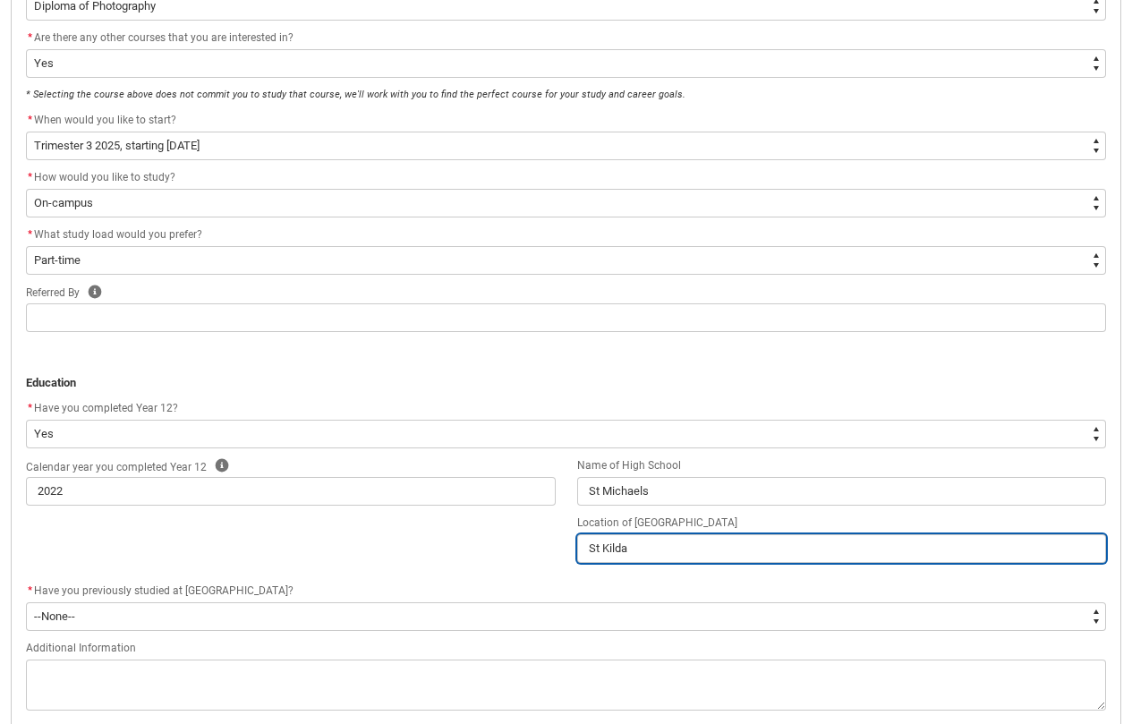
scroll to position [532, 0]
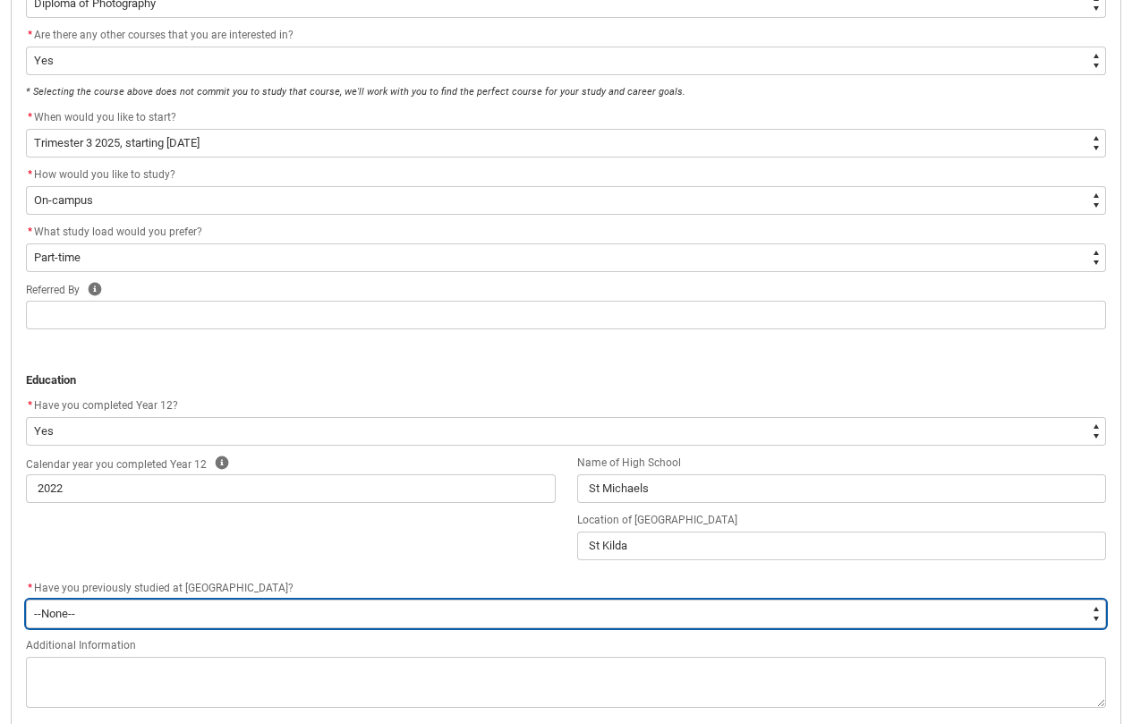
click at [411, 611] on select "--None-- Yes No" at bounding box center [566, 614] width 1080 height 29
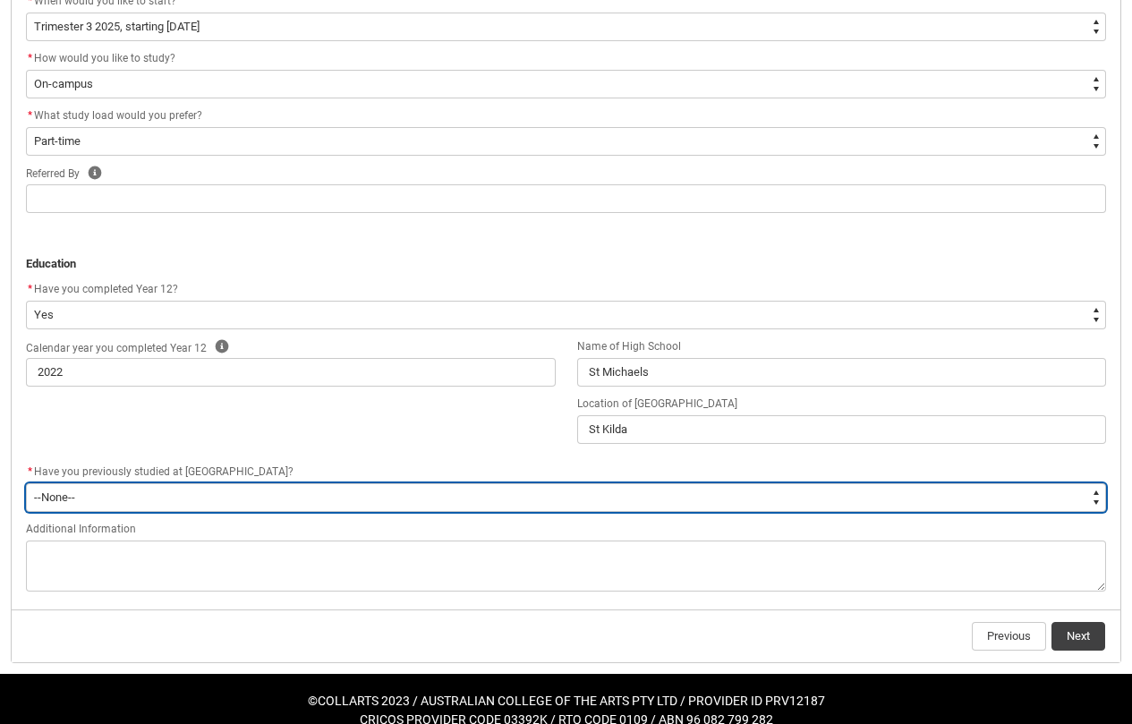
scroll to position [670, 0]
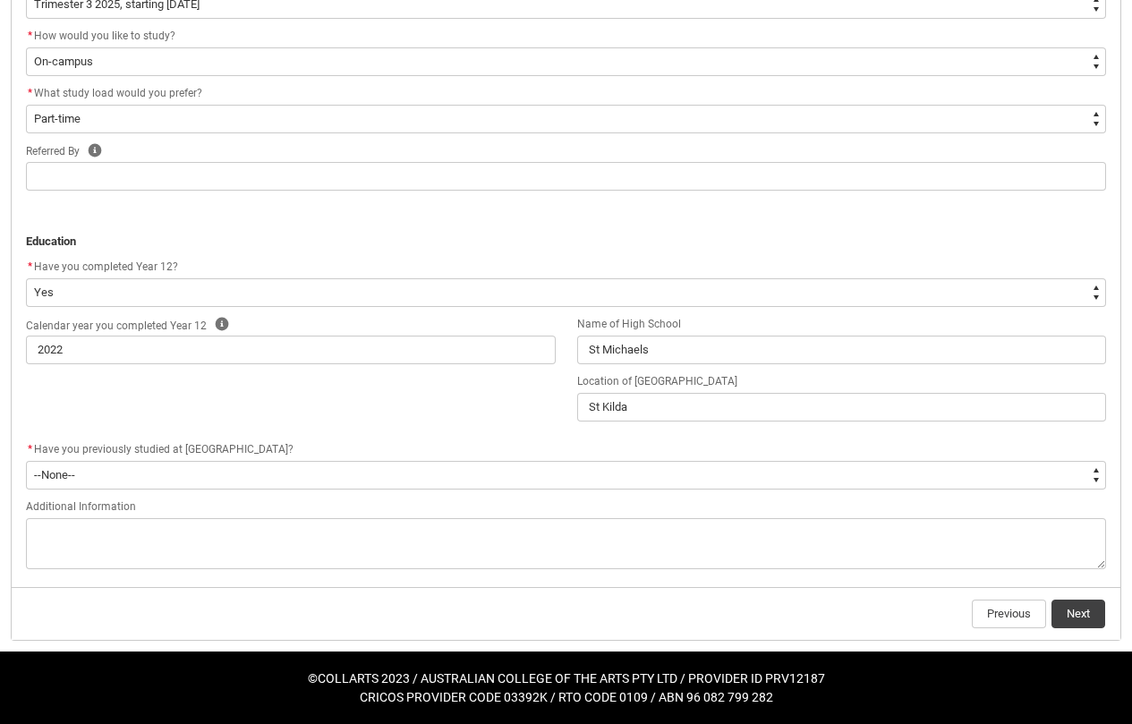
click at [306, 575] on flowruntime-screen-field "Additional Information" at bounding box center [566, 537] width 1102 height 80
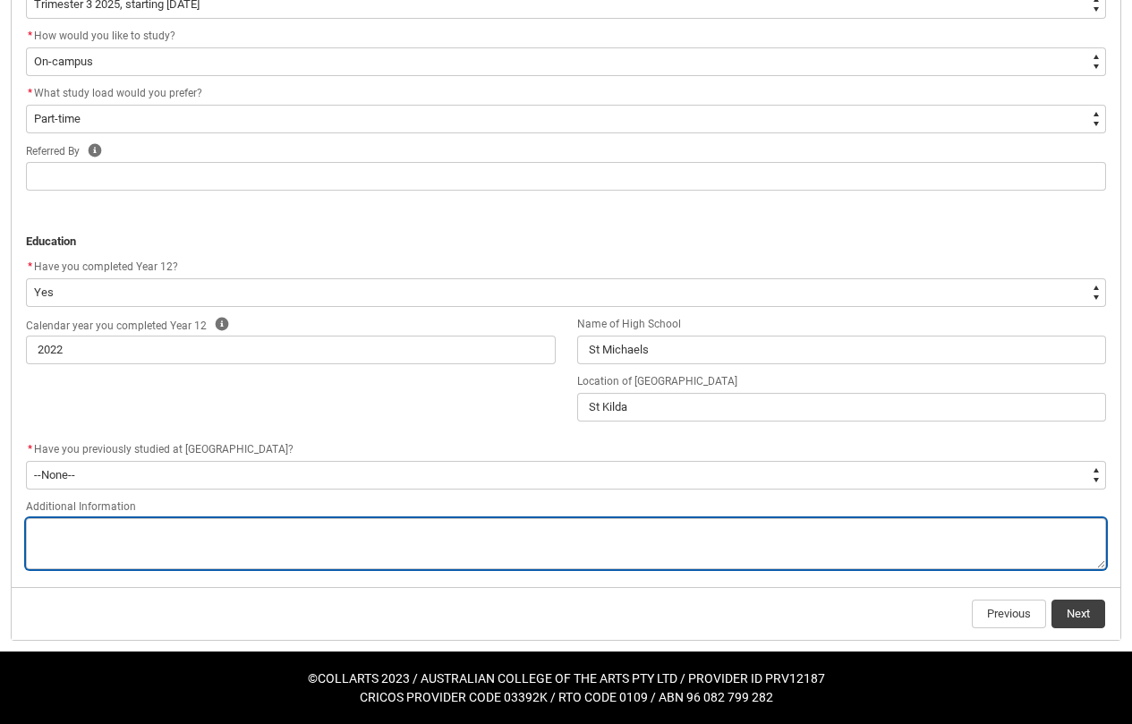
click at [299, 549] on textarea "REDU_Application_Form_for_Applicant flow" at bounding box center [566, 543] width 1080 height 51
click at [432, 535] on textarea "To enrich screen reader interactions, please activate Accessibility in Grammarl…" at bounding box center [566, 543] width 1080 height 51
click at [416, 532] on textarea "To enrich screen reader interactions, please activate Accessibility in Grammarl…" at bounding box center [566, 543] width 1080 height 51
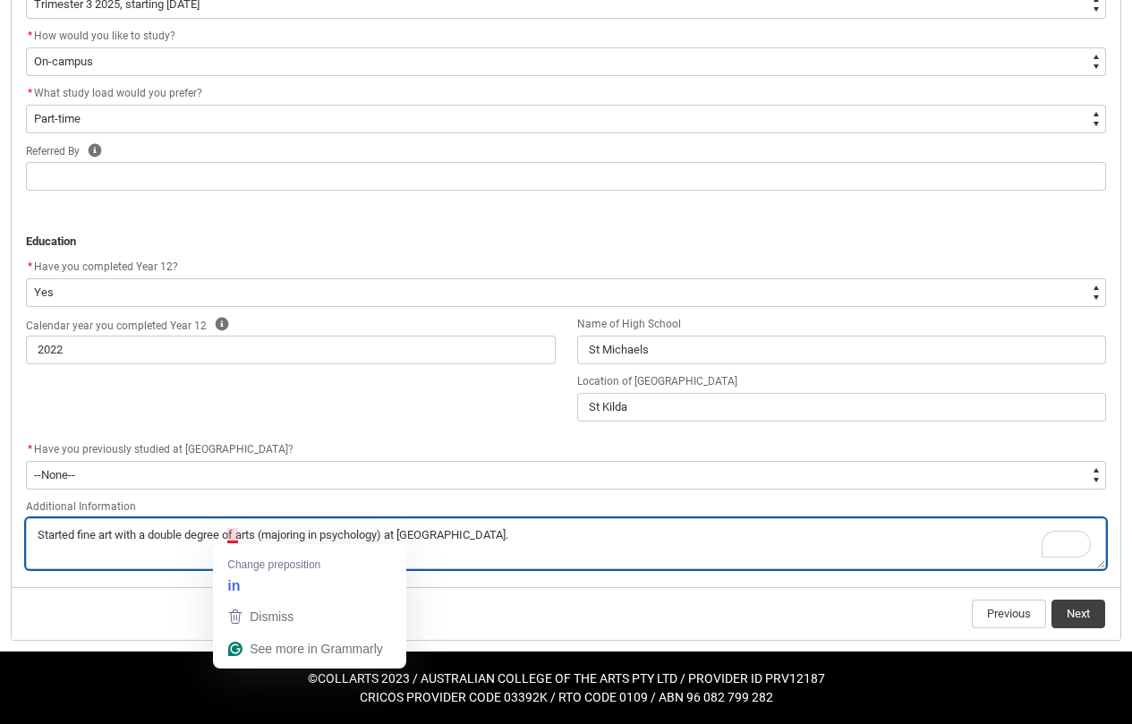
click at [233, 533] on textarea "To enrich screen reader interactions, please activate Accessibility in Grammarl…" at bounding box center [566, 543] width 1080 height 51
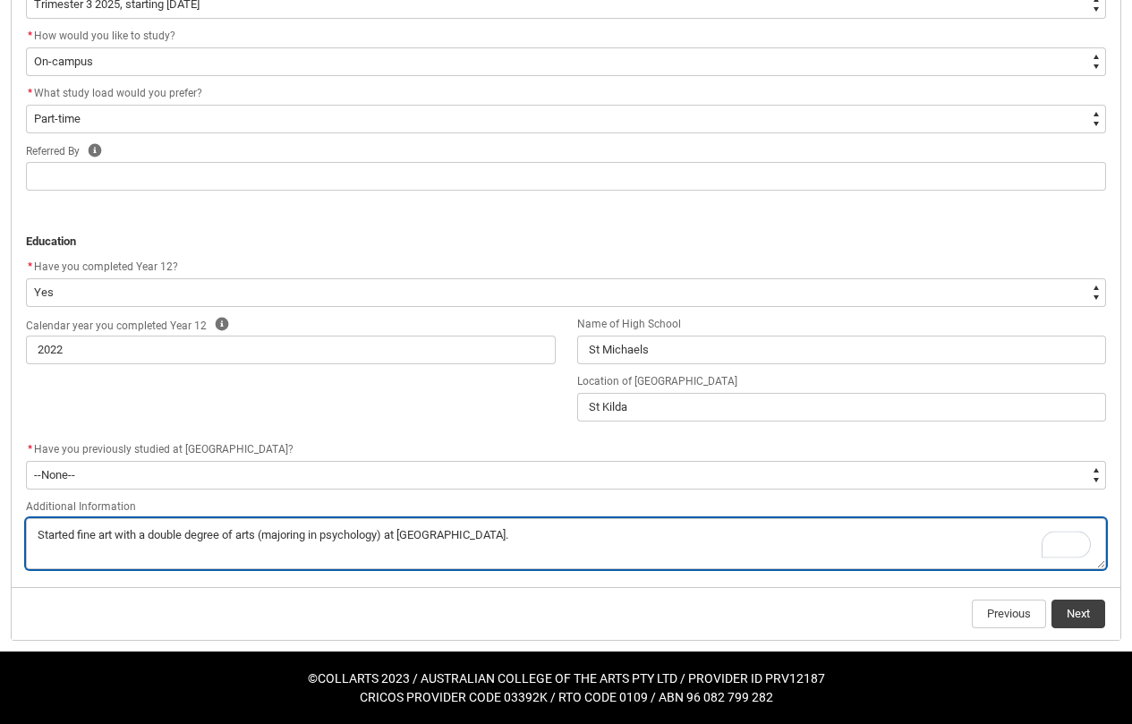
click at [233, 532] on textarea "To enrich screen reader interactions, please activate Accessibility in Grammarl…" at bounding box center [566, 543] width 1080 height 51
click at [474, 539] on textarea "To enrich screen reader interactions, please activate Accessibility in Grammarl…" at bounding box center [566, 543] width 1080 height 51
click at [480, 534] on textarea "To enrich screen reader interactions, please activate Accessibility in Grammarl…" at bounding box center [566, 543] width 1080 height 51
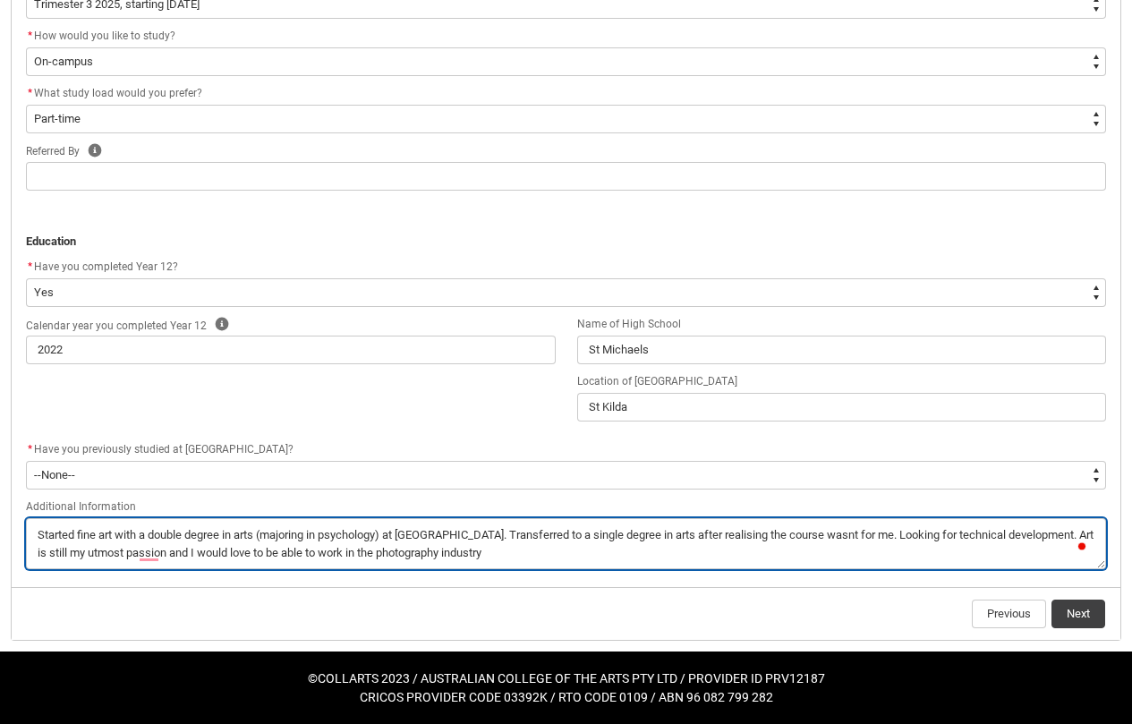
click at [737, 539] on textarea "To enrich screen reader interactions, please activate Accessibility in Grammarl…" at bounding box center [566, 543] width 1080 height 51
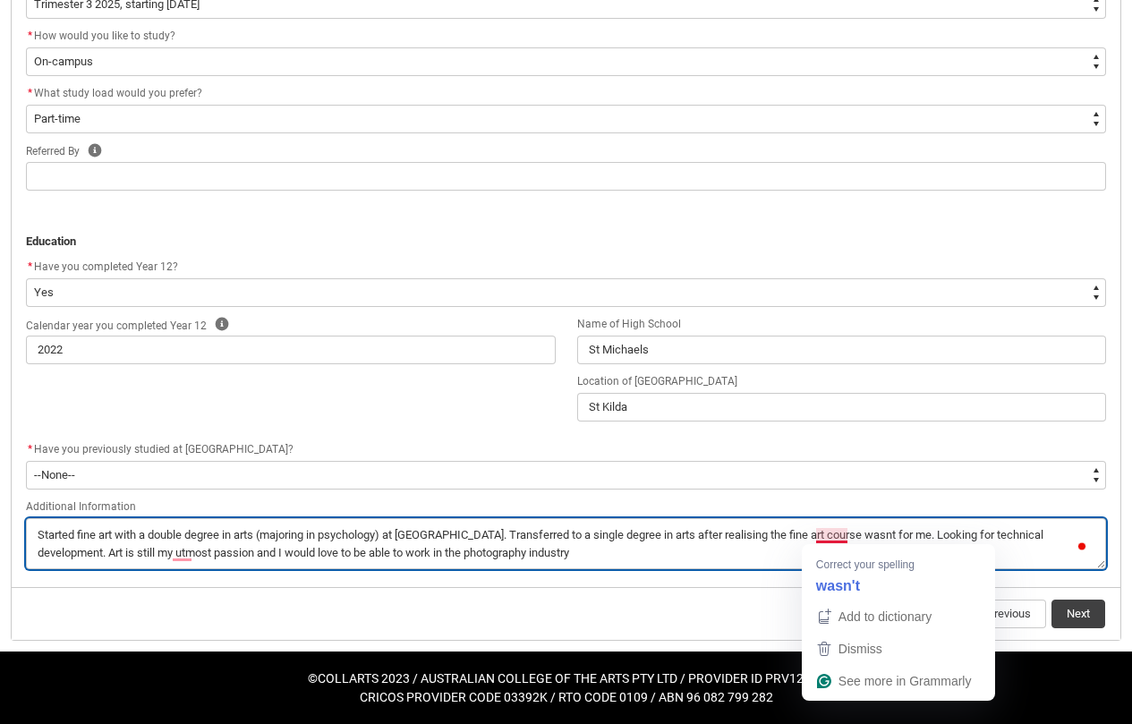
click at [832, 535] on textarea "To enrich screen reader interactions, please activate Accessibility in Grammarl…" at bounding box center [566, 543] width 1080 height 51
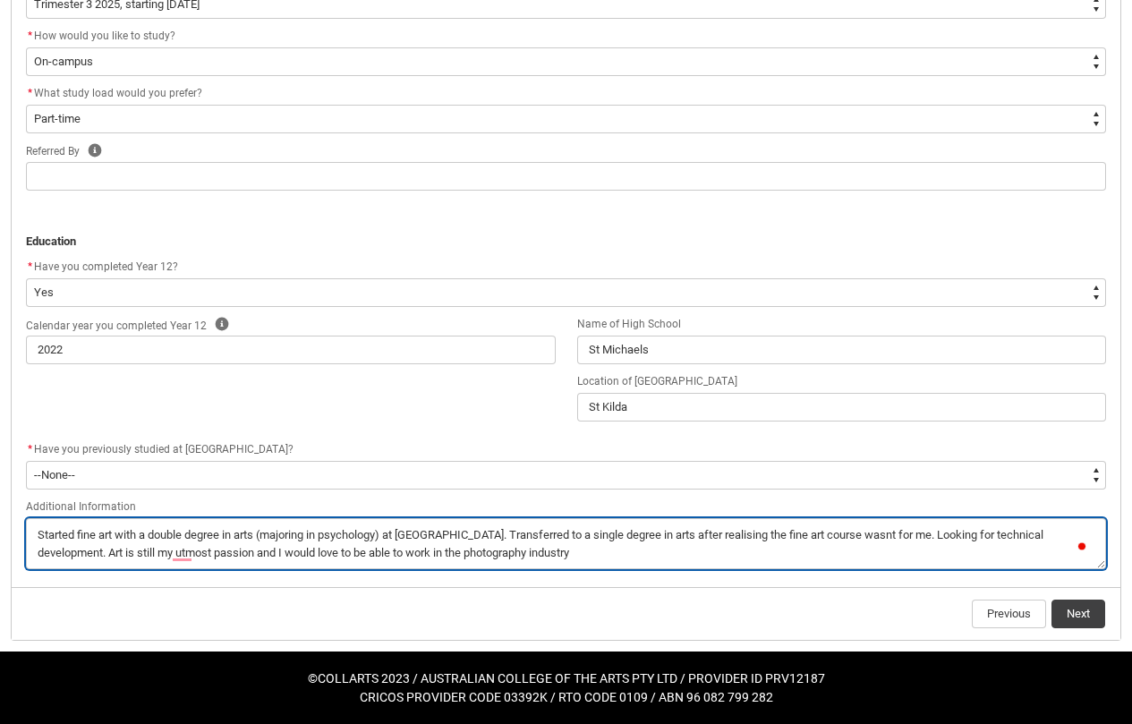
click at [842, 534] on textarea "To enrich screen reader interactions, please activate Accessibility in Grammarl…" at bounding box center [566, 543] width 1080 height 51
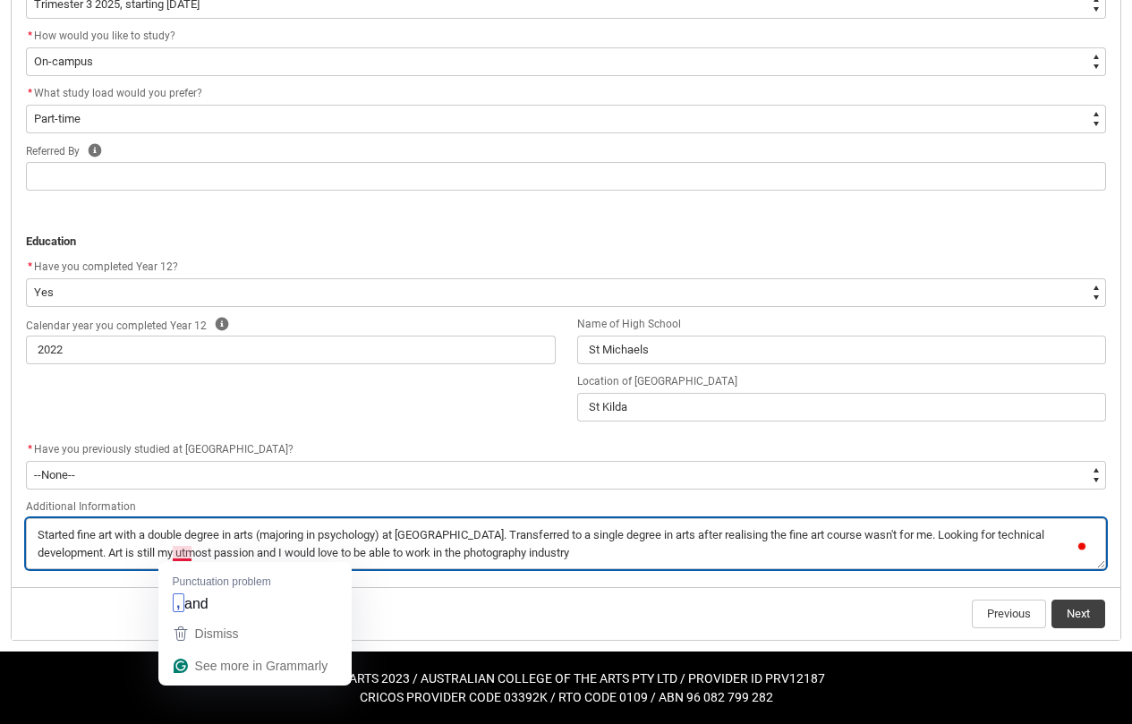
click at [186, 556] on textarea "To enrich screen reader interactions, please activate Accessibility in Grammarl…" at bounding box center [566, 543] width 1080 height 51
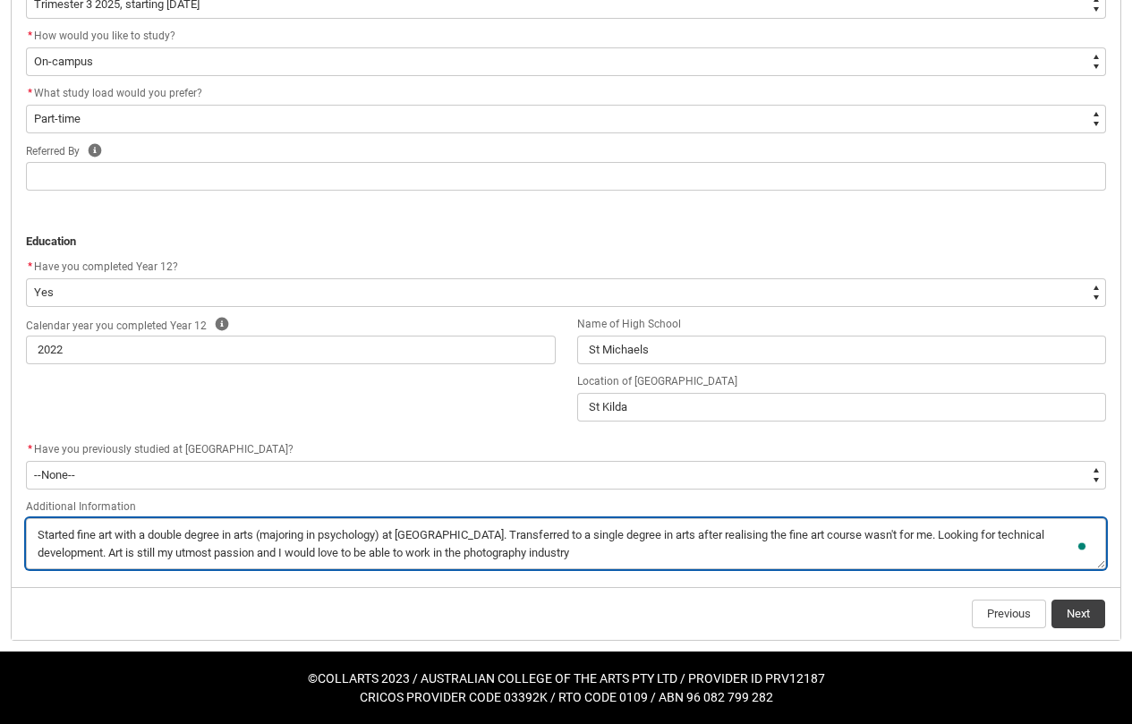
click at [170, 558] on textarea "To enrich screen reader interactions, please activate Accessibility in Grammarl…" at bounding box center [566, 543] width 1080 height 51
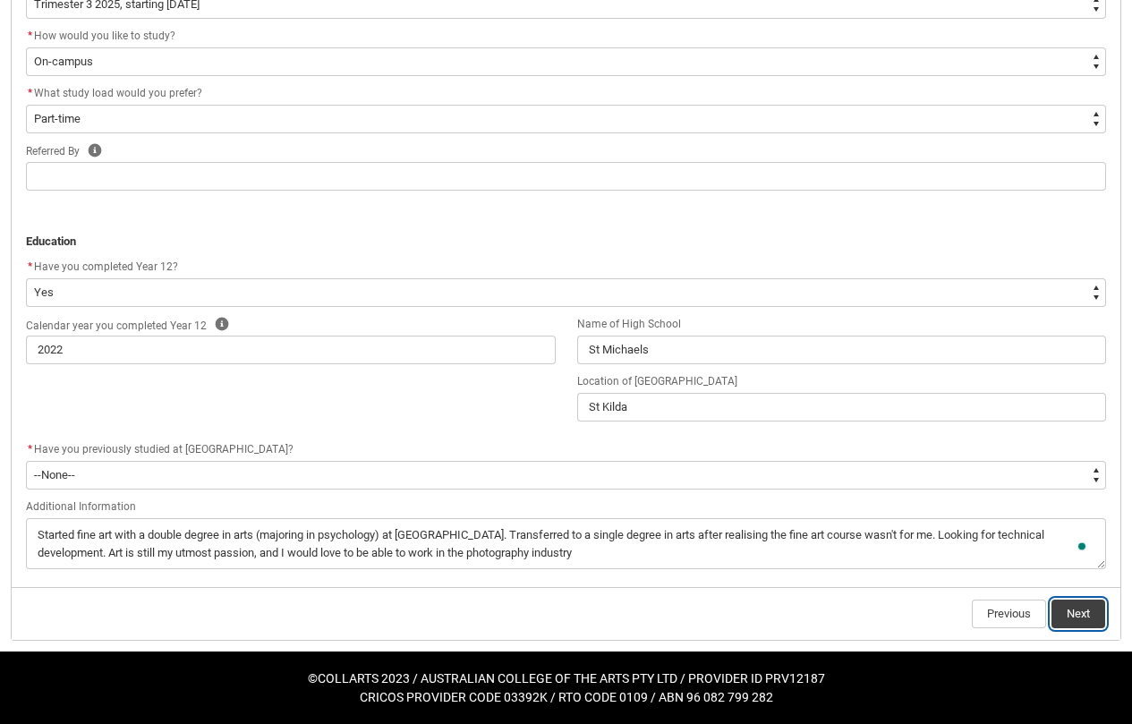
click at [1070, 615] on button "Next" at bounding box center [1078, 614] width 54 height 29
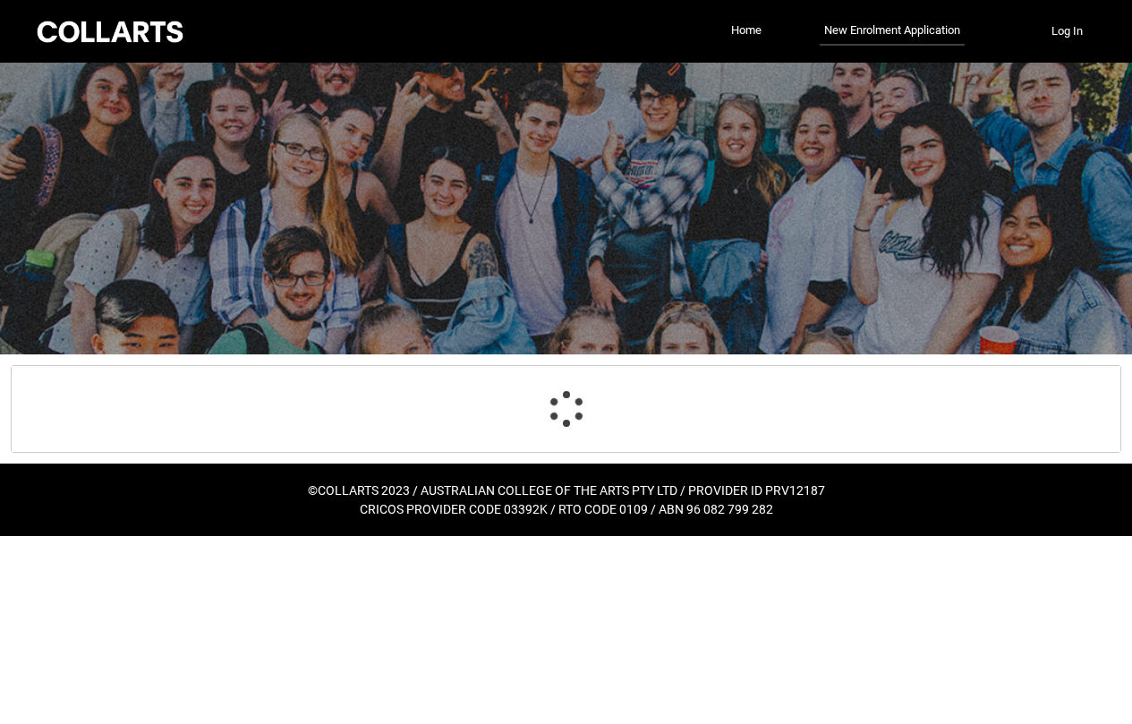
scroll to position [0, 0]
